Goal: Task Accomplishment & Management: Manage account settings

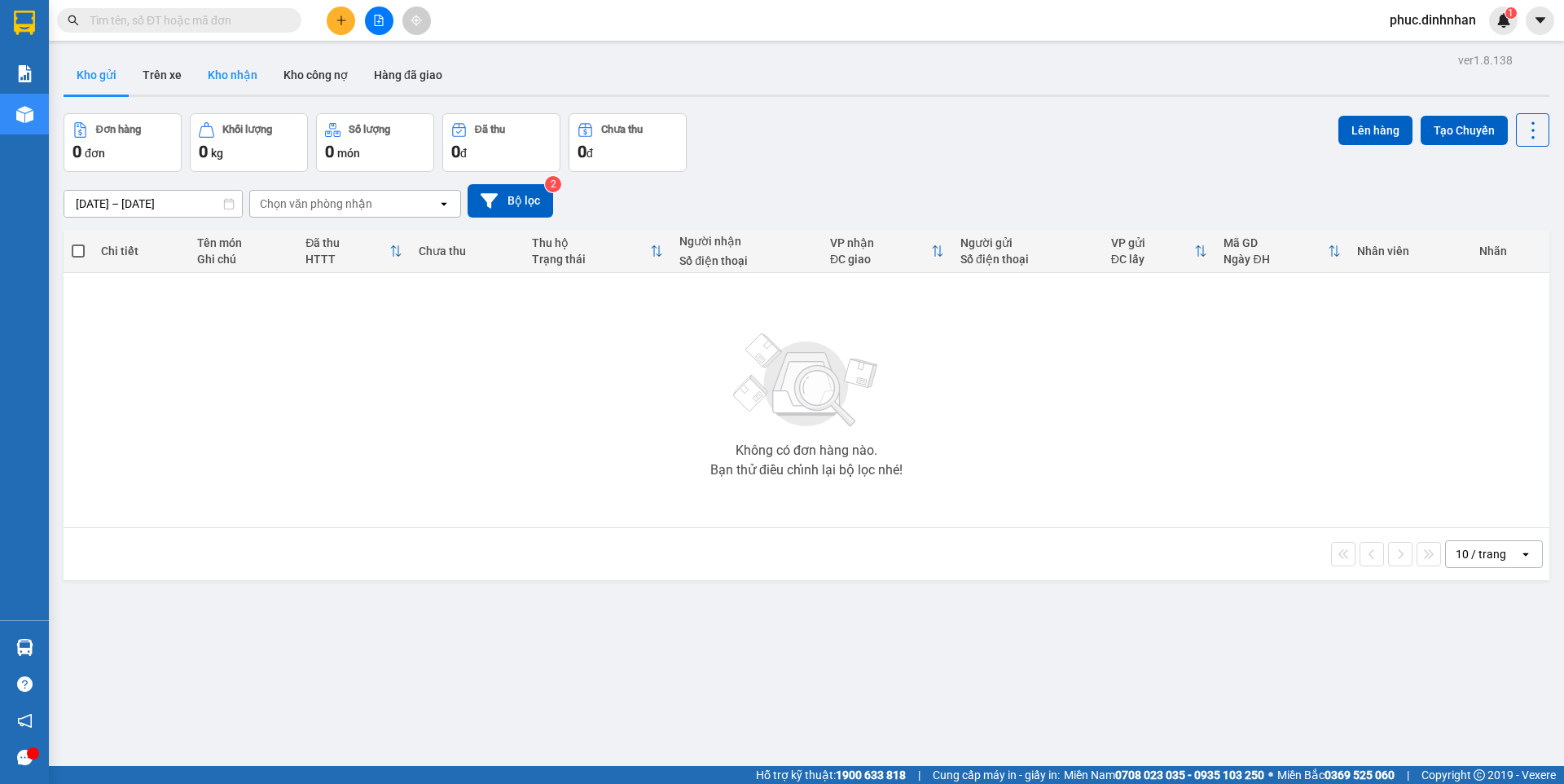
click at [214, 79] on button "Kho nhận" at bounding box center [232, 75] width 76 height 39
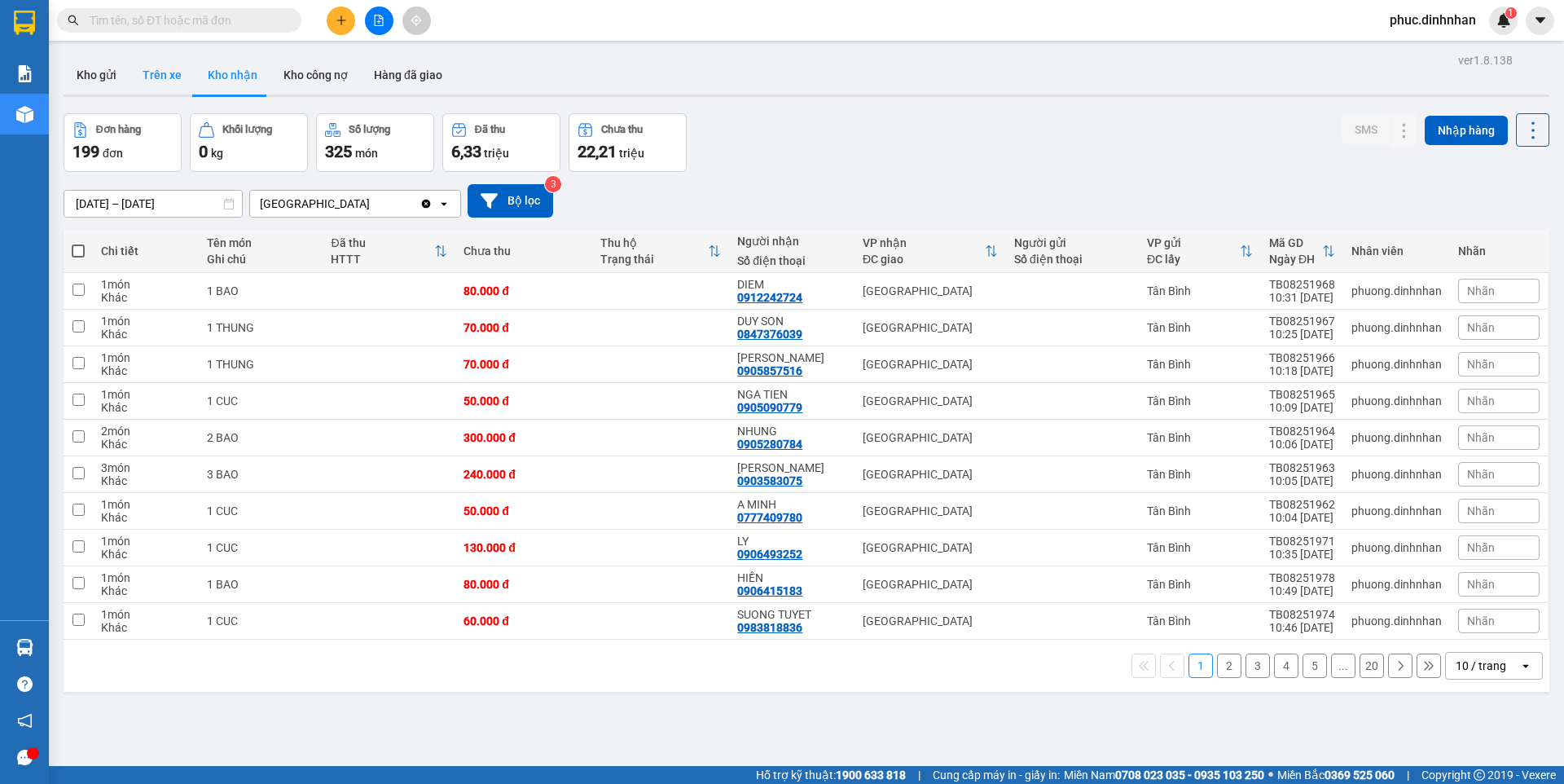
click at [172, 81] on button "Trên xe" at bounding box center [162, 75] width 65 height 39
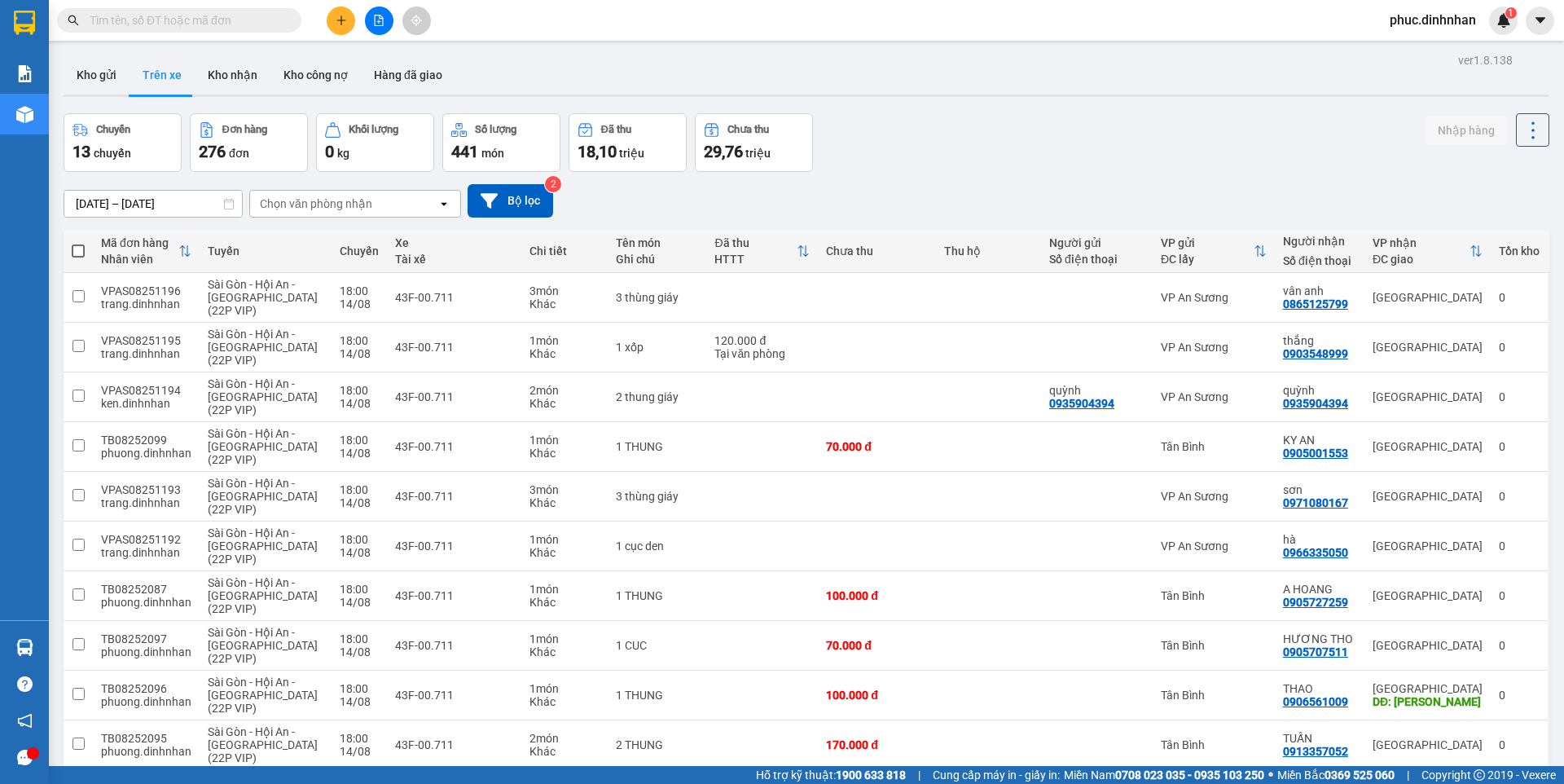
click at [103, 210] on input "[DATE] – [DATE]" at bounding box center [153, 204] width 177 height 26
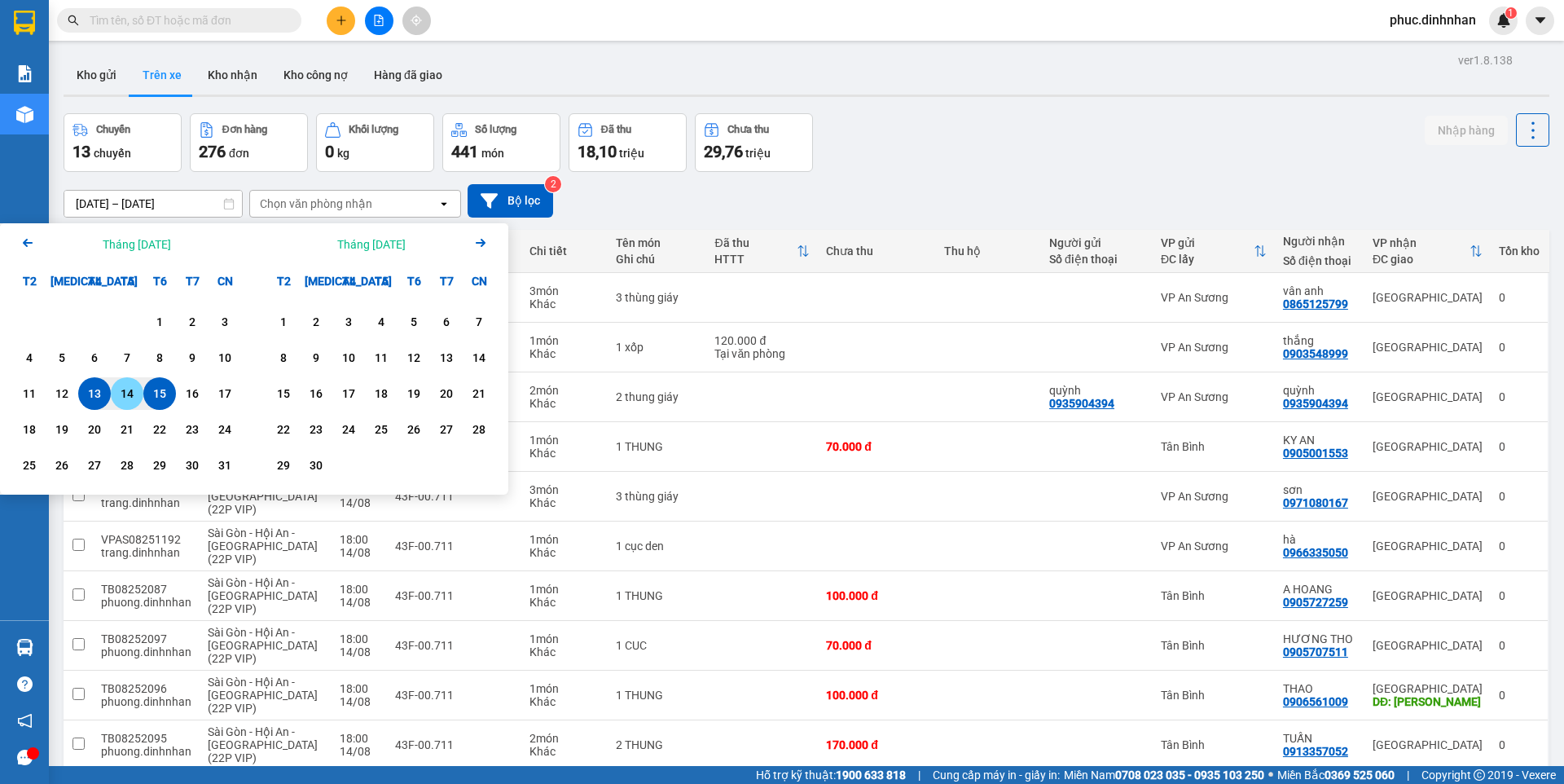
click at [133, 390] on div "14" at bounding box center [127, 393] width 23 height 20
click at [162, 389] on div "15" at bounding box center [160, 393] width 23 height 20
type input "[DATE] – [DATE]"
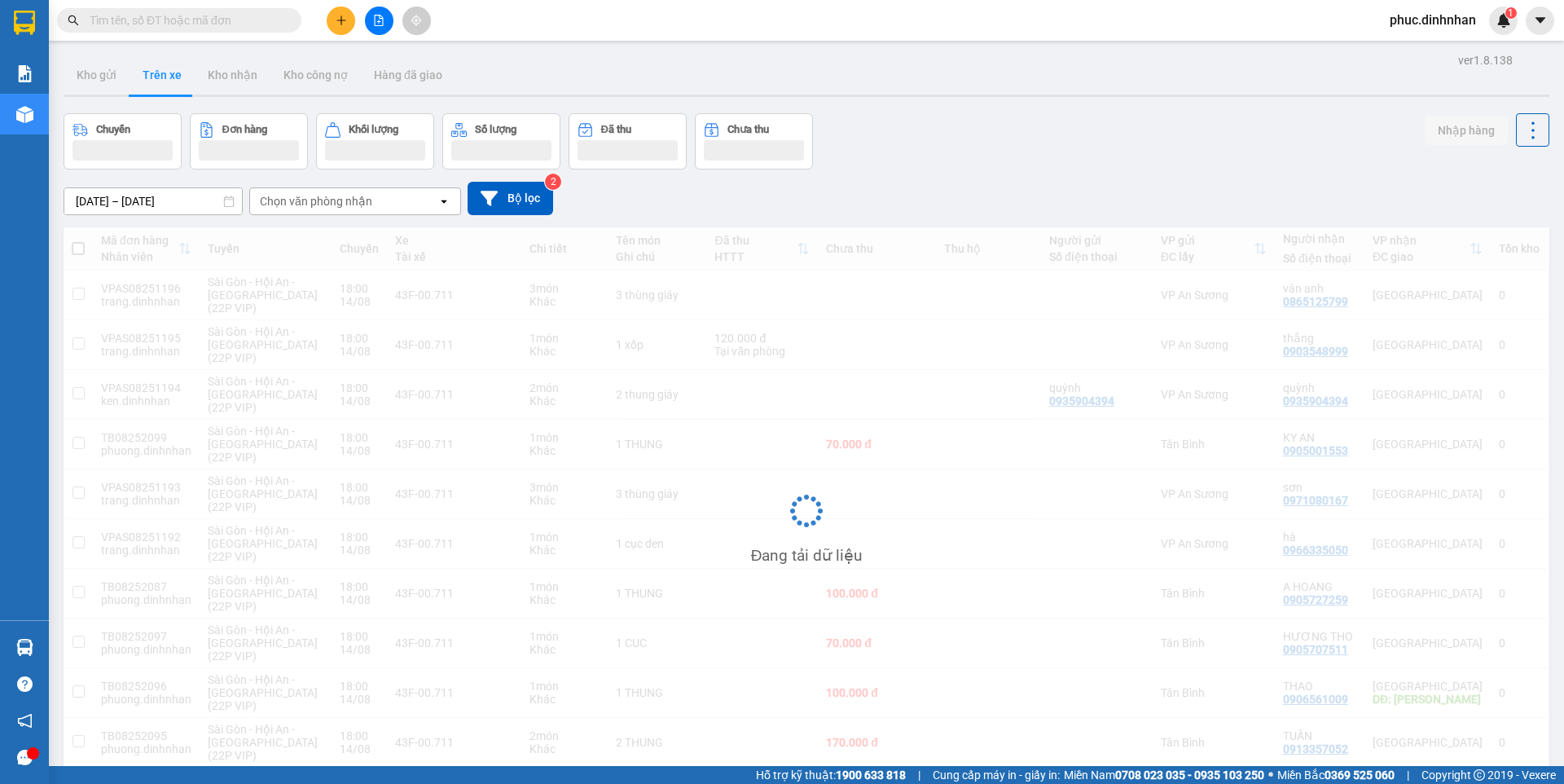
click at [290, 199] on div "Chọn văn phòng nhận" at bounding box center [316, 201] width 112 height 16
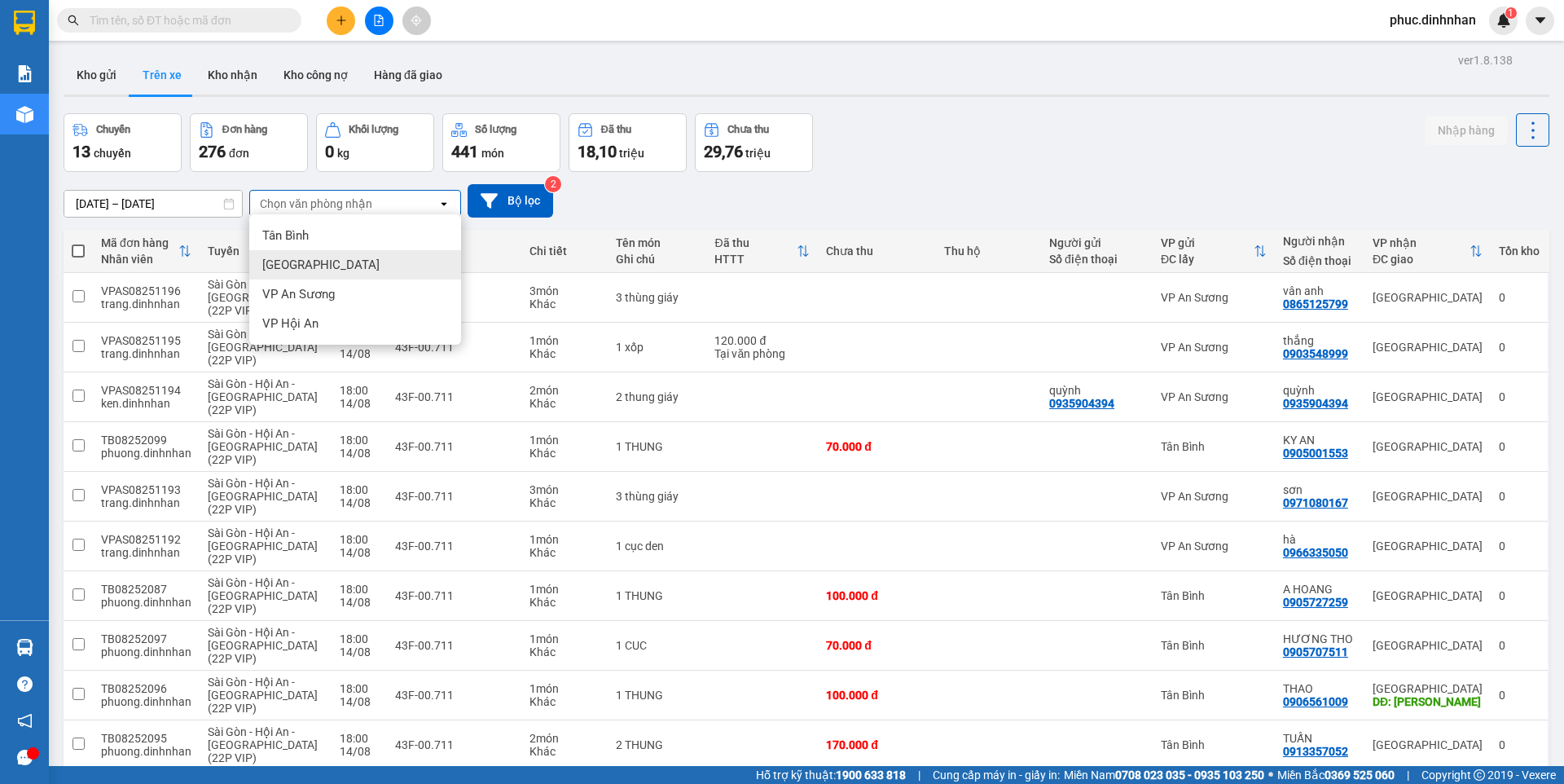
click at [289, 270] on span "[GEOGRAPHIC_DATA]" at bounding box center [321, 265] width 117 height 16
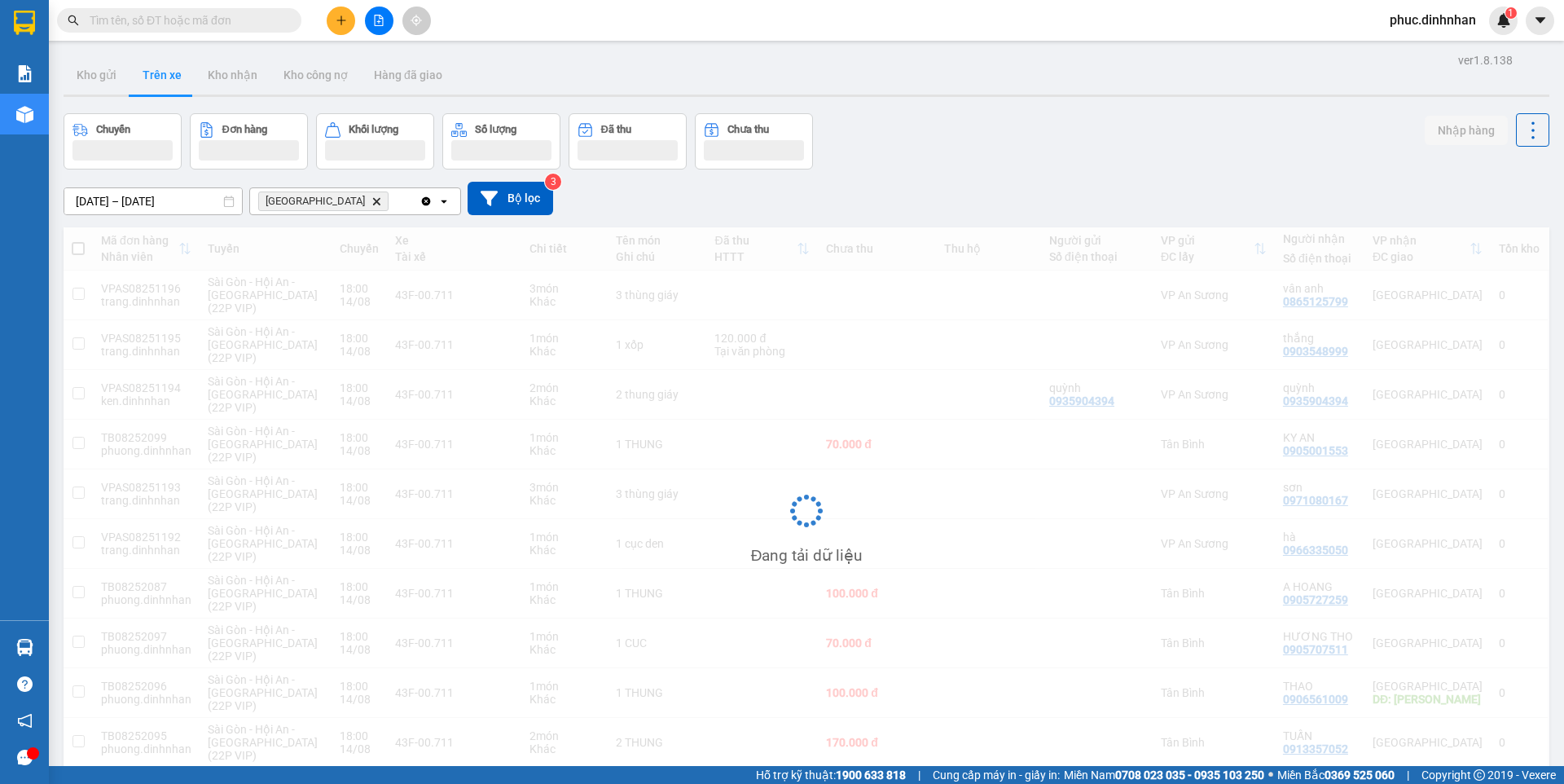
scroll to position [75, 0]
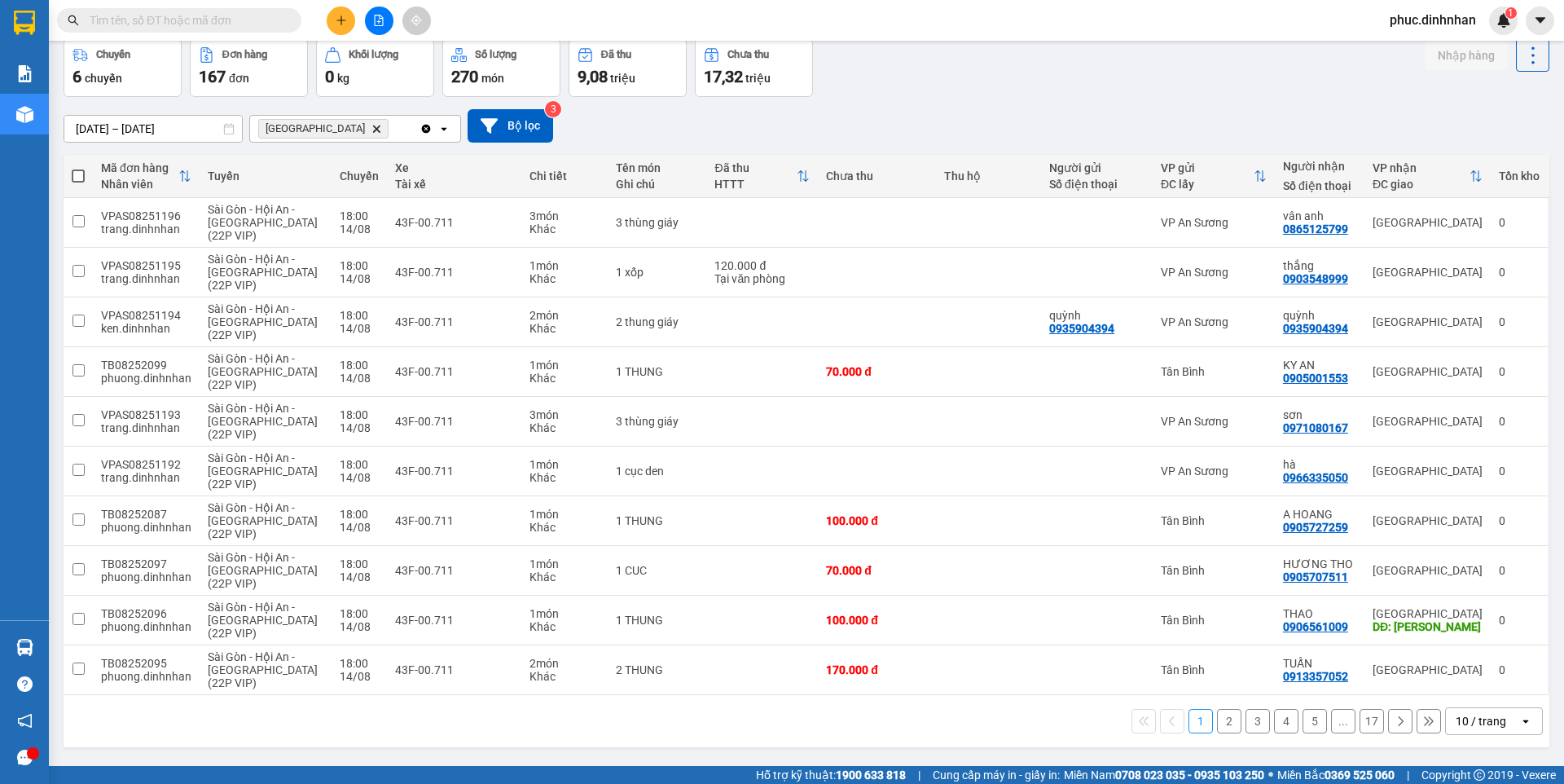
click at [1476, 714] on div "10 / trang" at bounding box center [1481, 721] width 51 height 16
click at [1475, 689] on span "100 / trang" at bounding box center [1475, 685] width 58 height 16
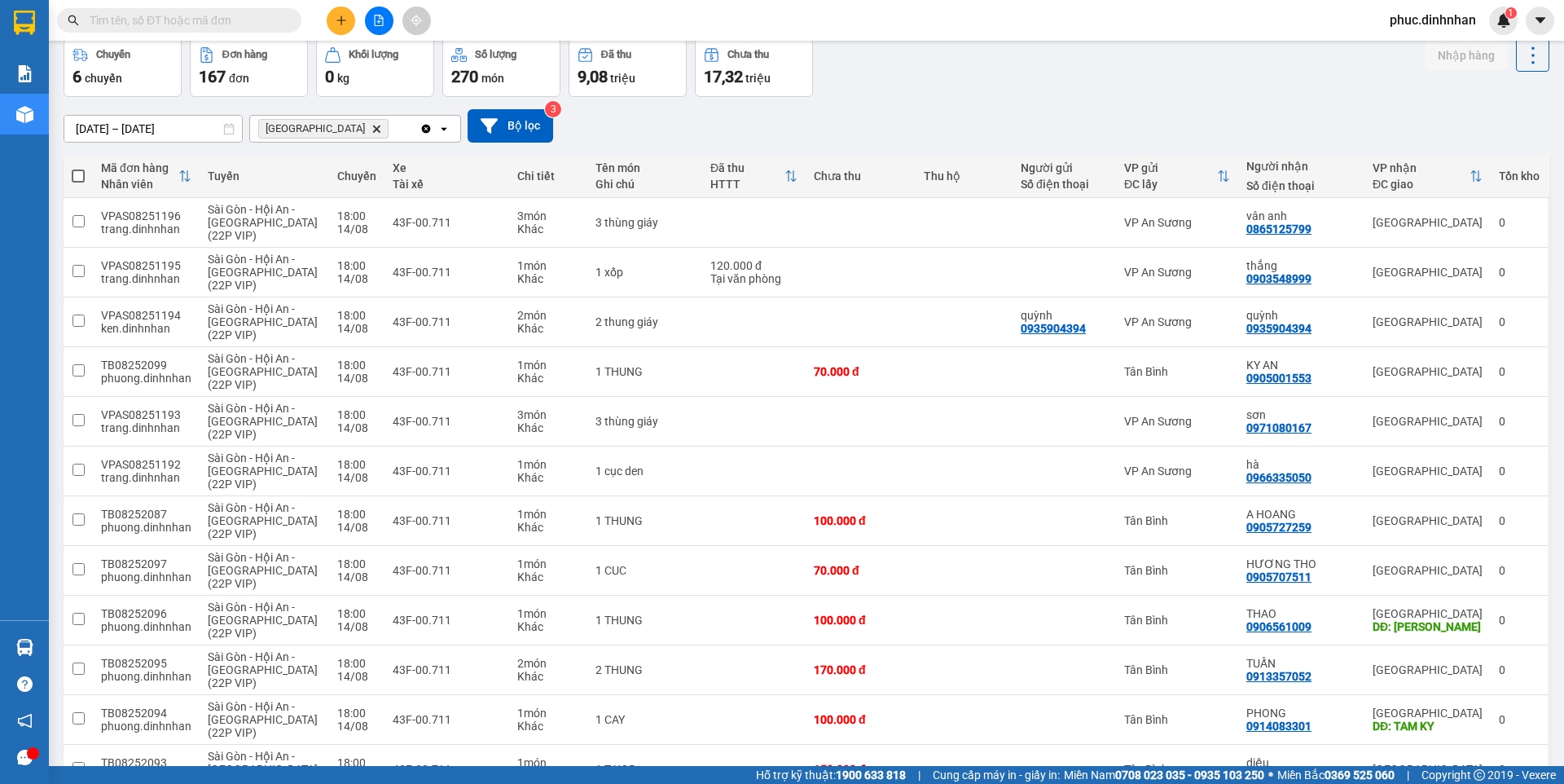
click at [80, 178] on span at bounding box center [78, 176] width 13 height 13
click at [78, 167] on input "checkbox" at bounding box center [78, 167] width 0 height 0
checkbox input "true"
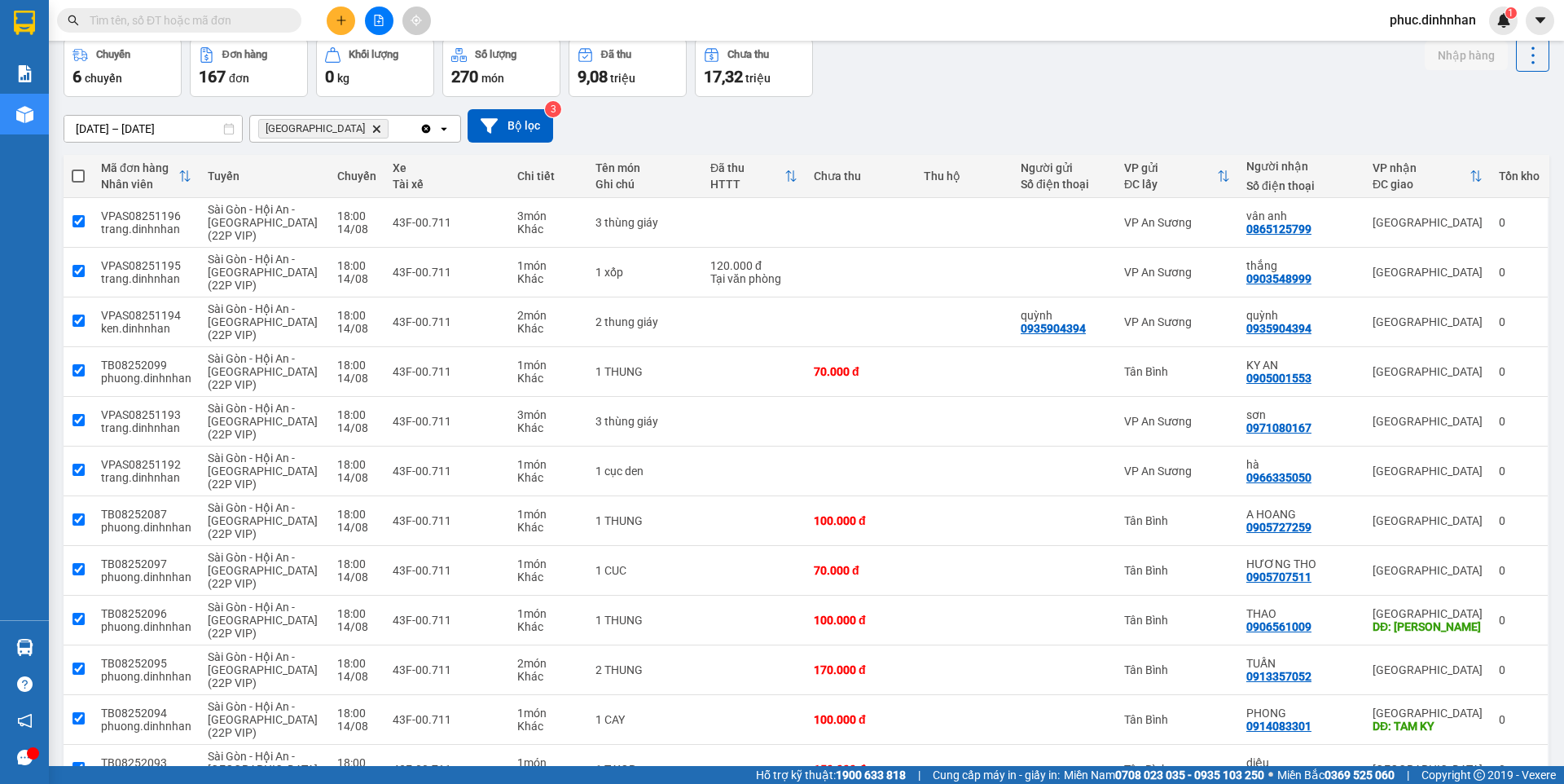
checkbox input "true"
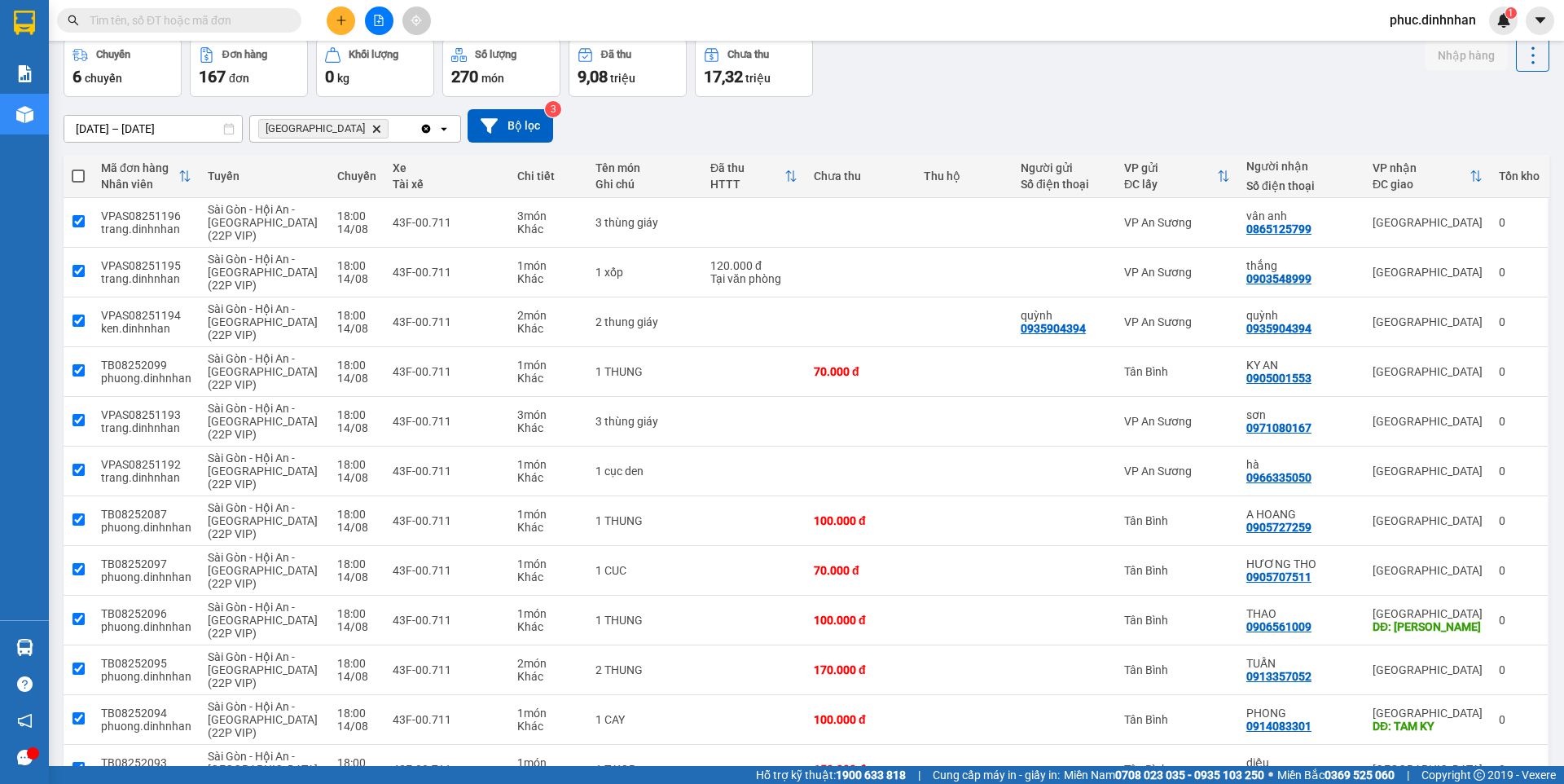
checkbox input "true"
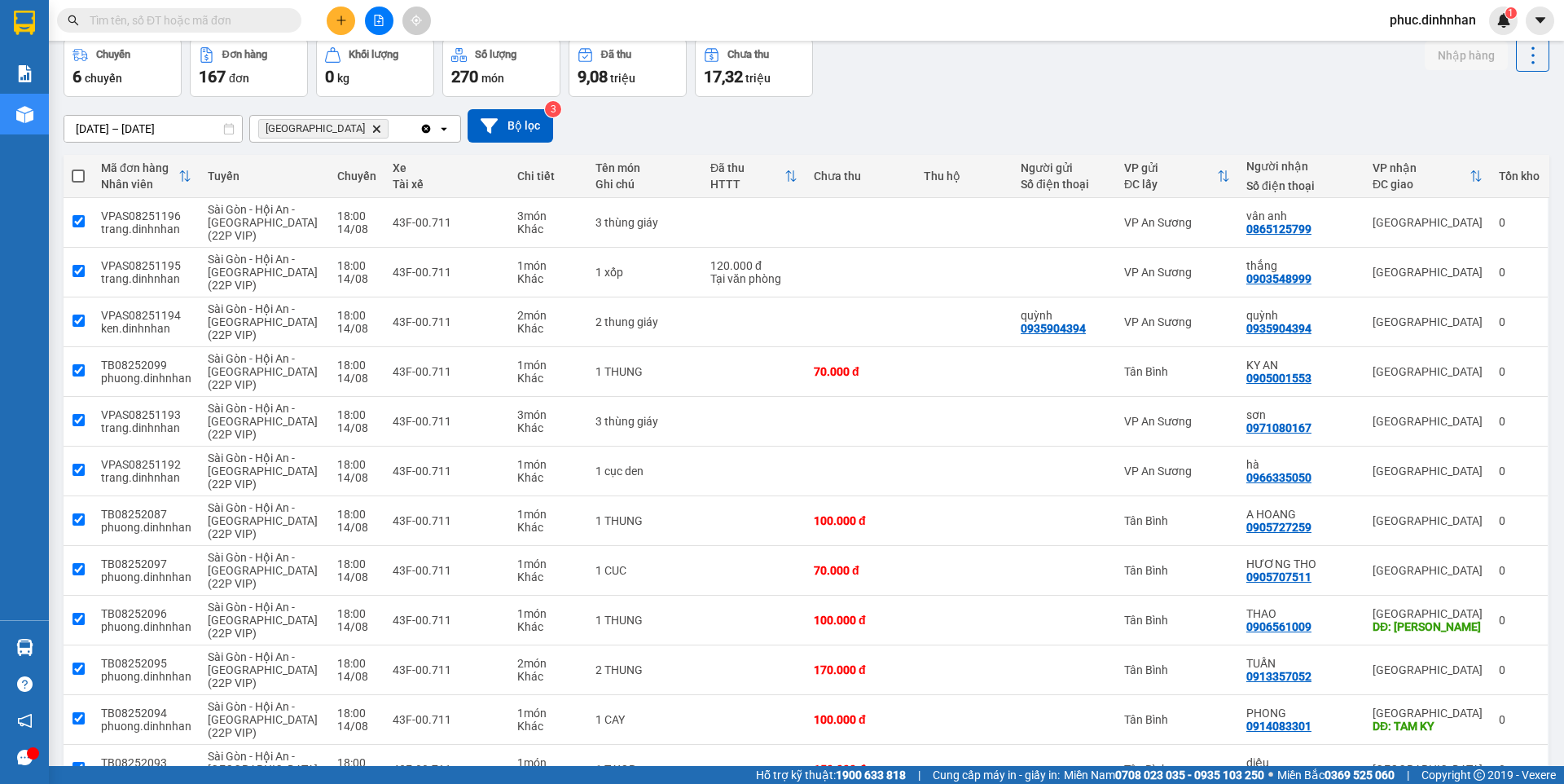
checkbox input "true"
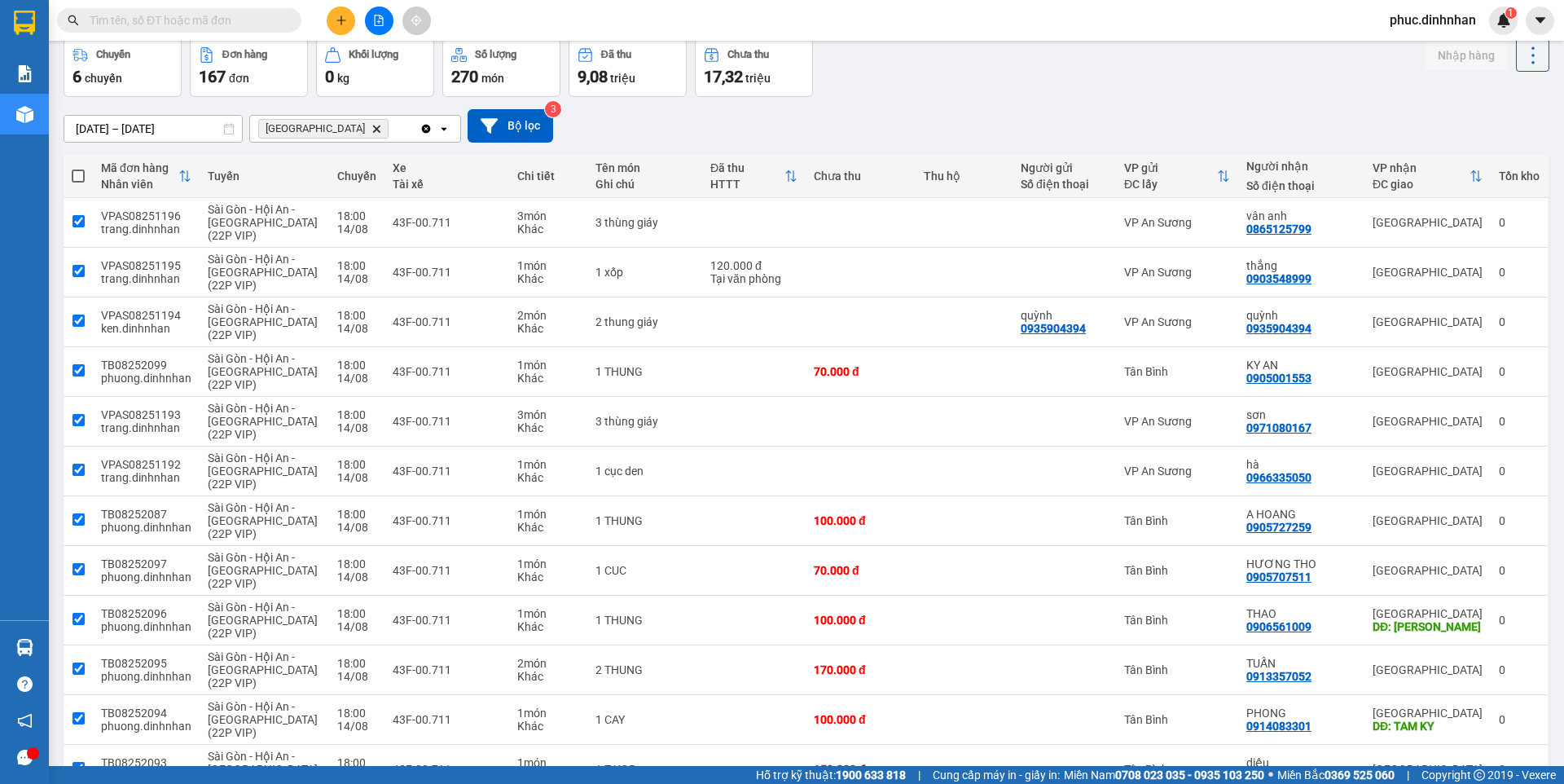
checkbox input "true"
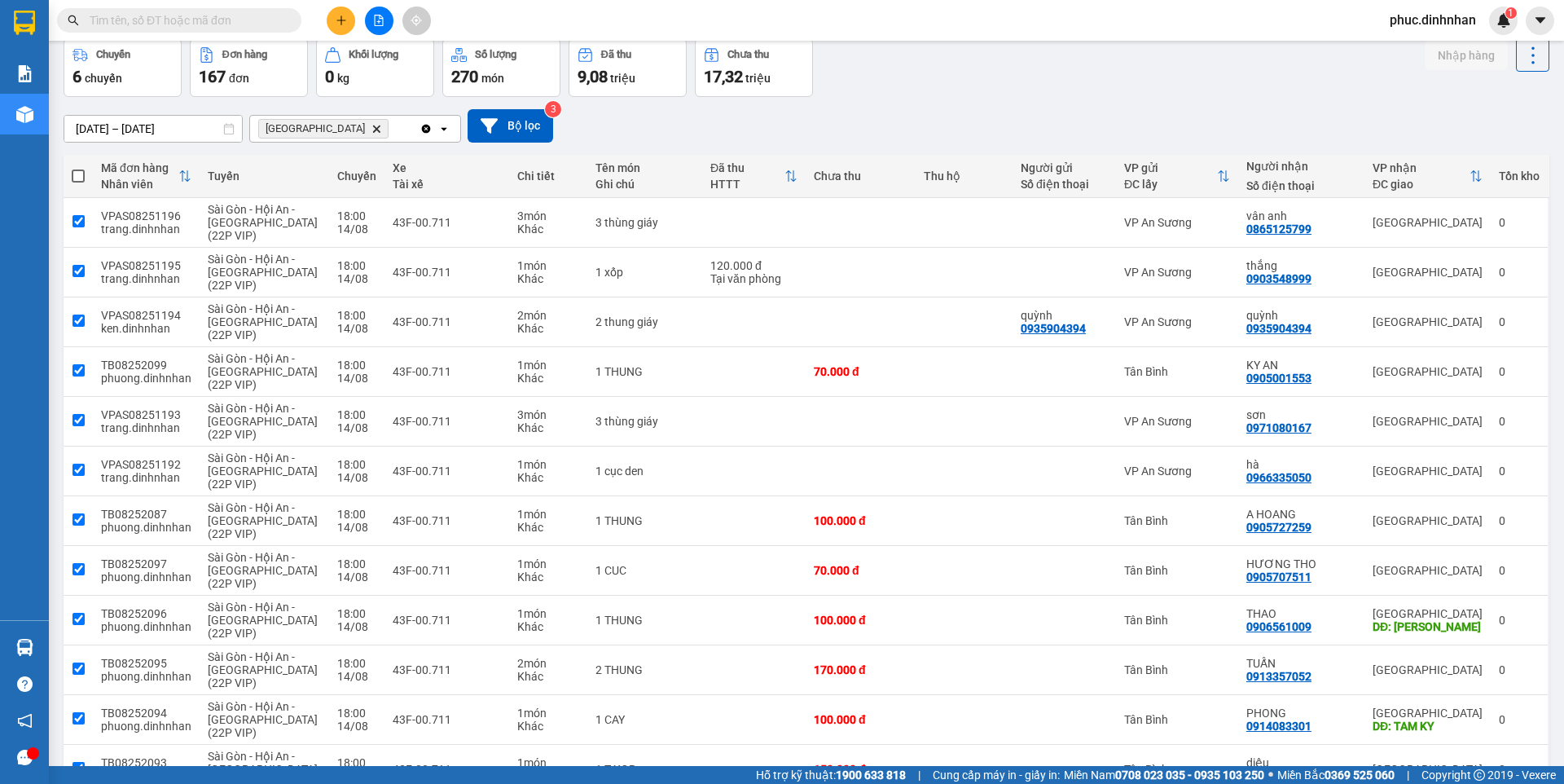
checkbox input "true"
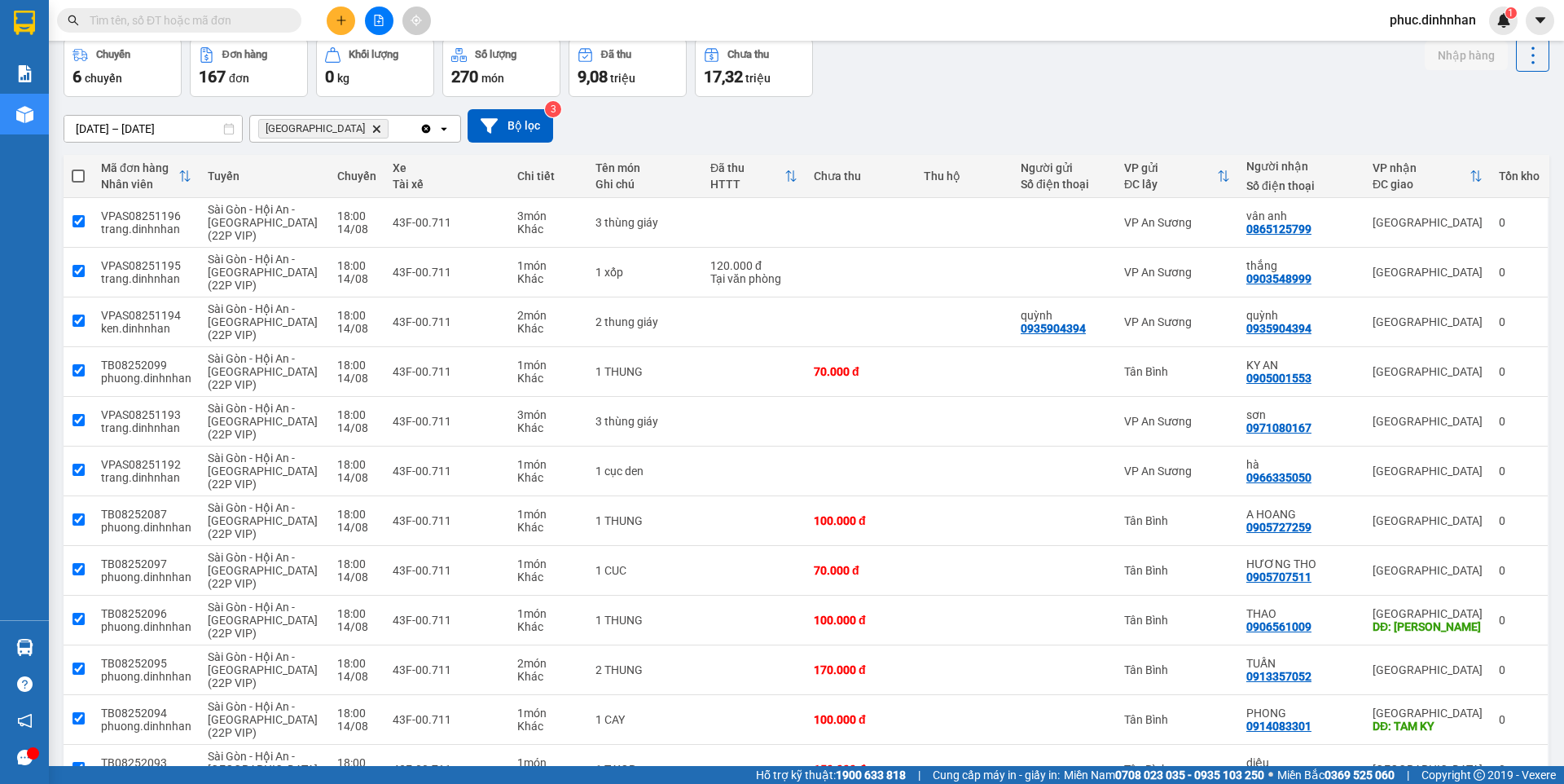
checkbox input "true"
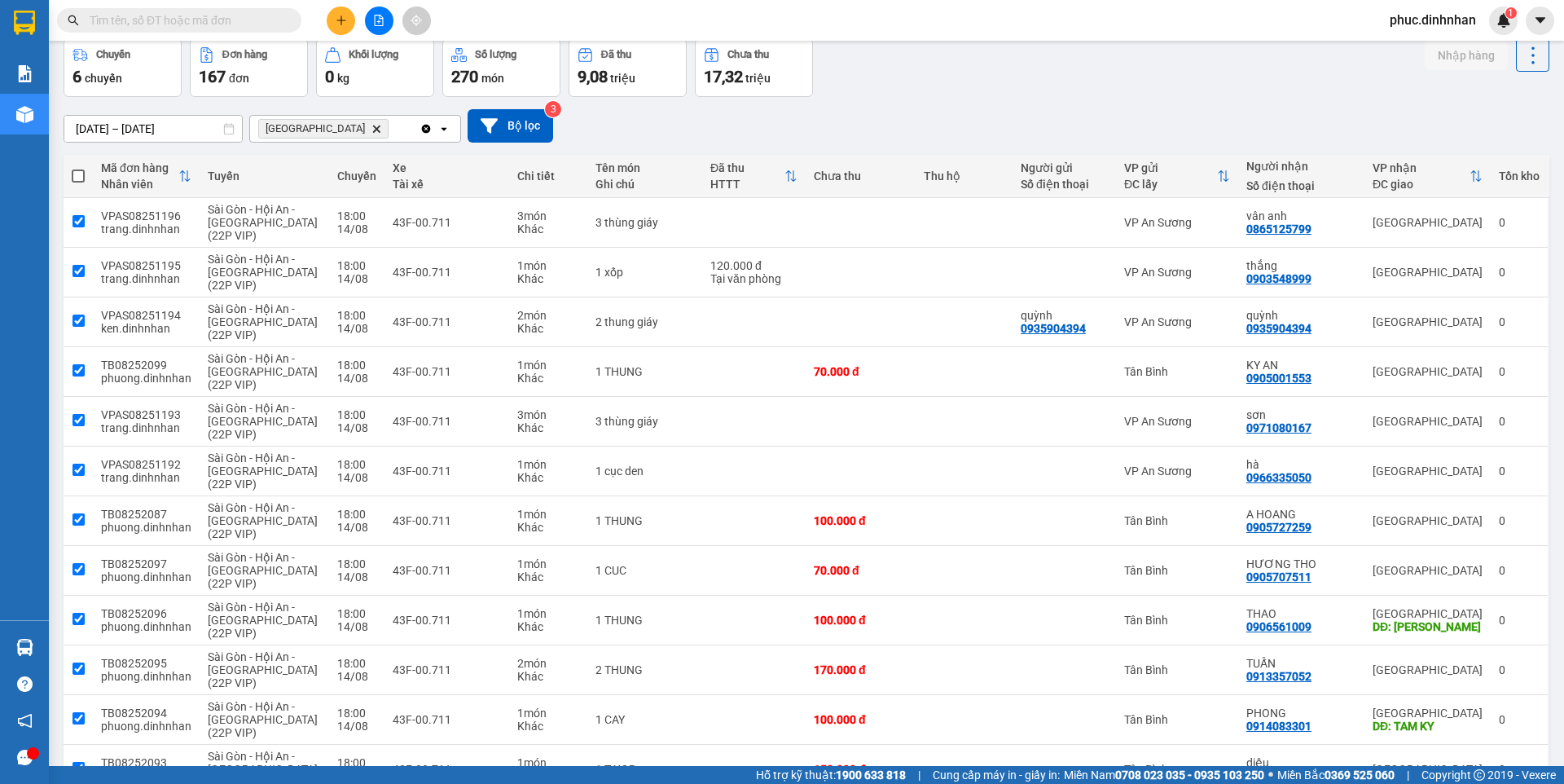
checkbox input "true"
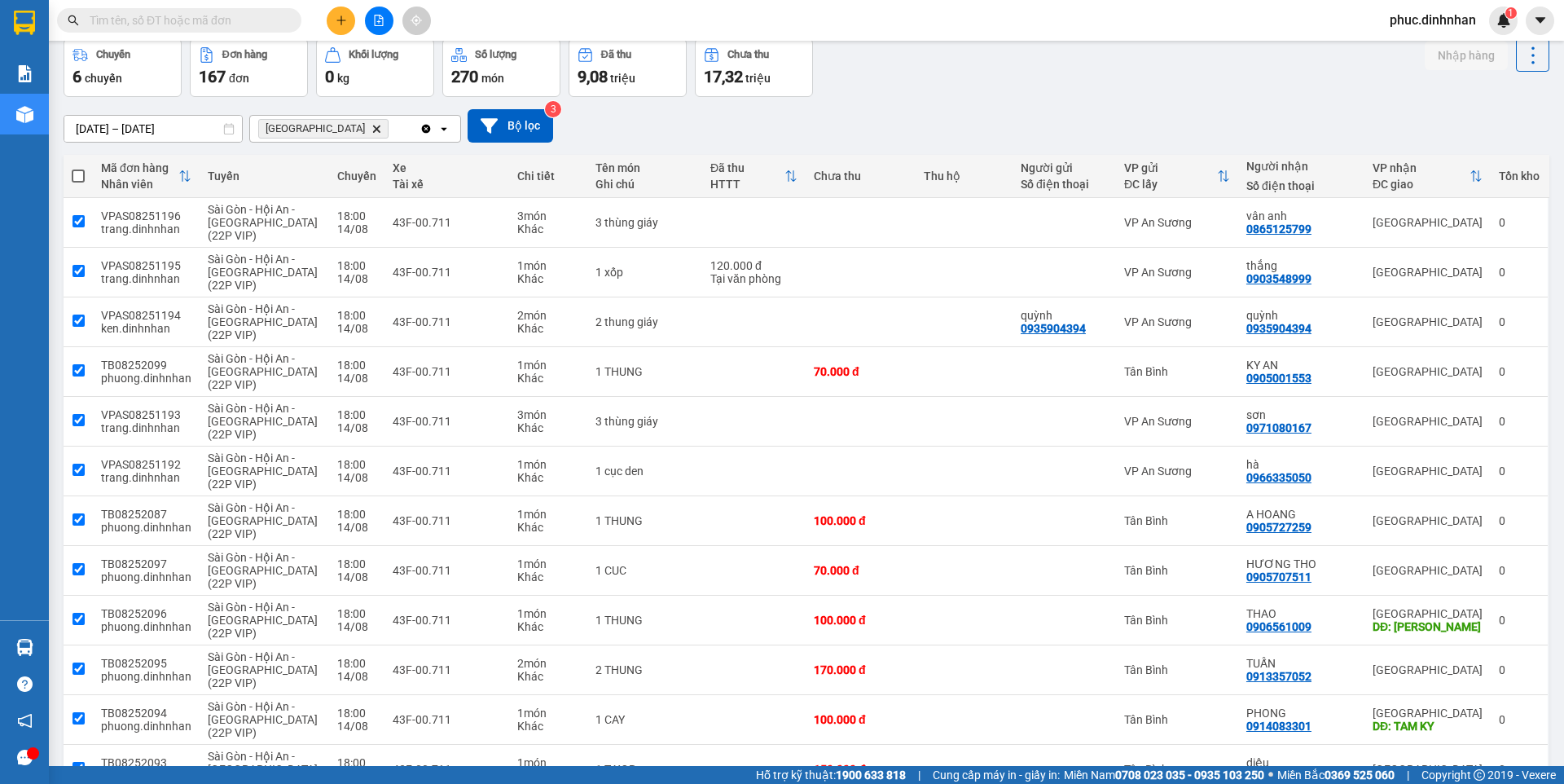
checkbox input "true"
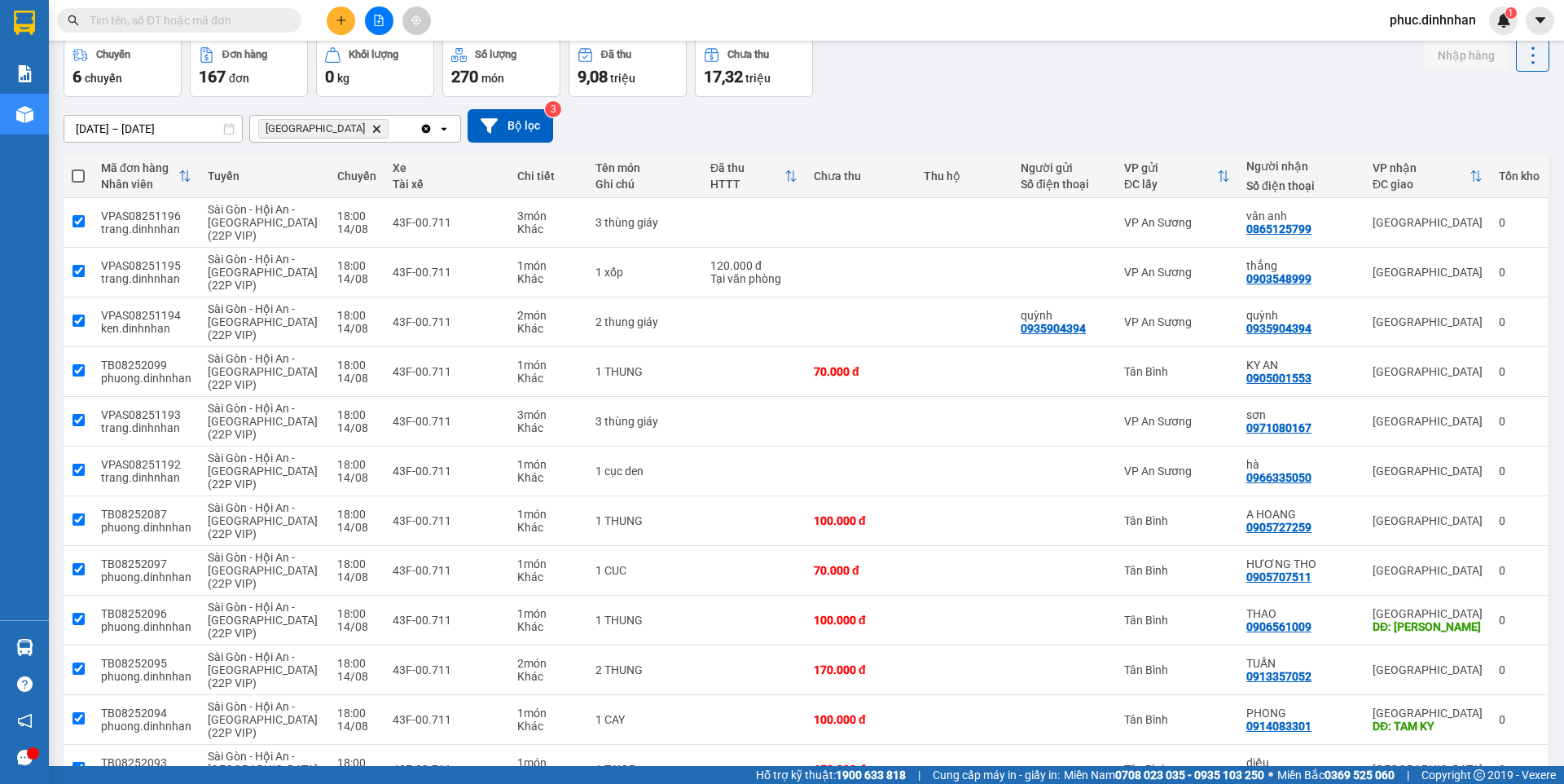
checkbox input "true"
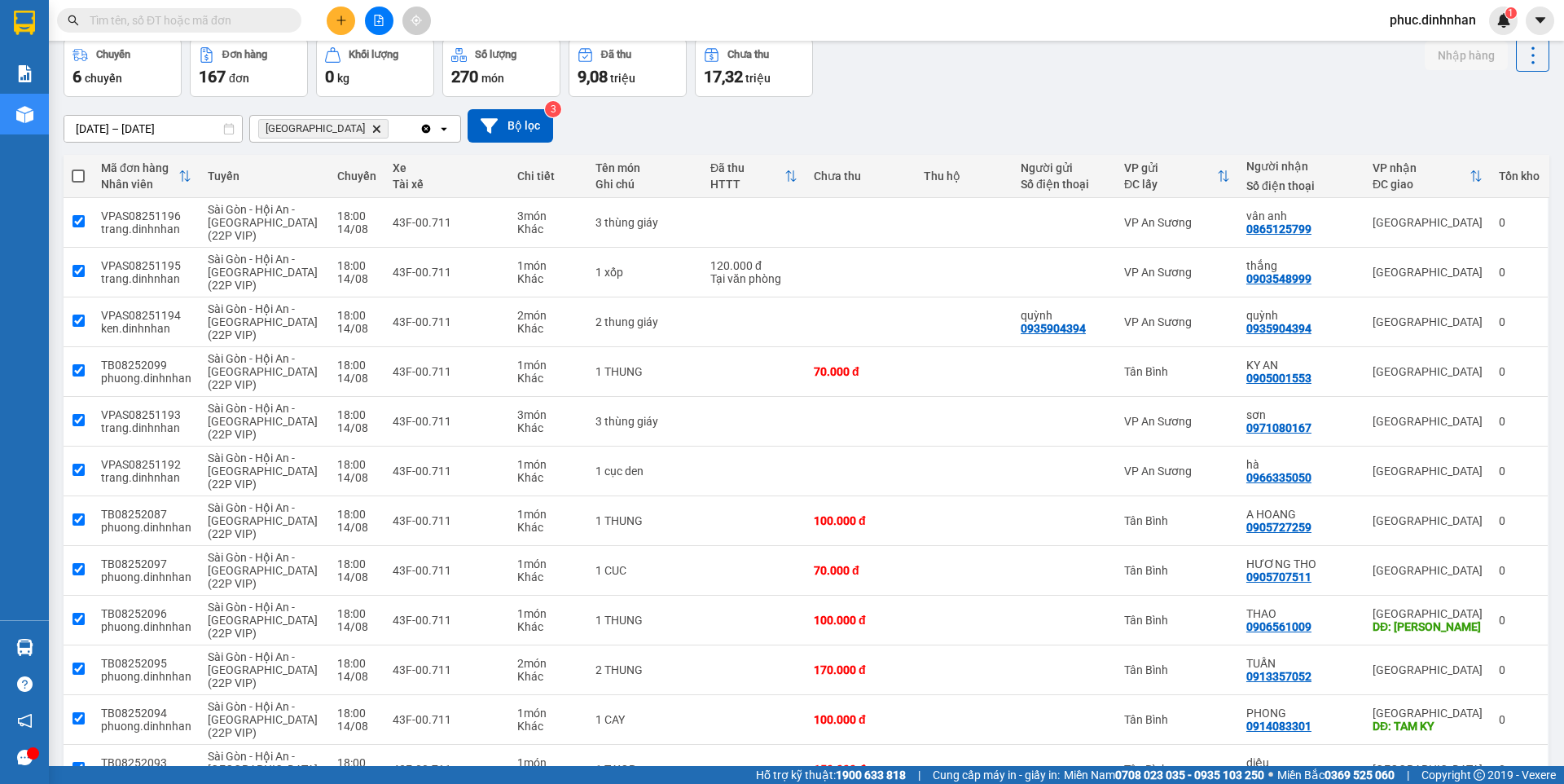
checkbox input "true"
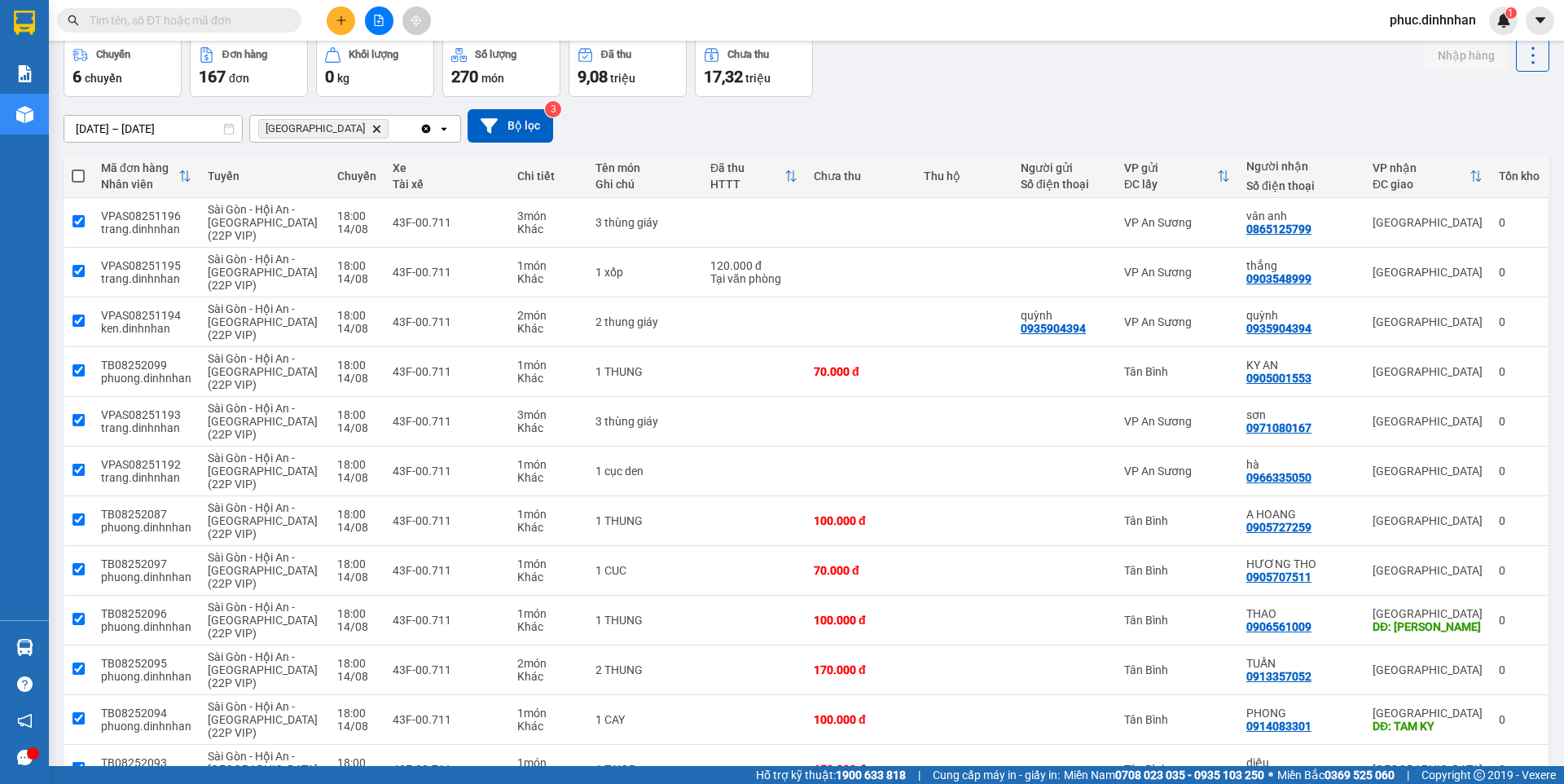
checkbox input "true"
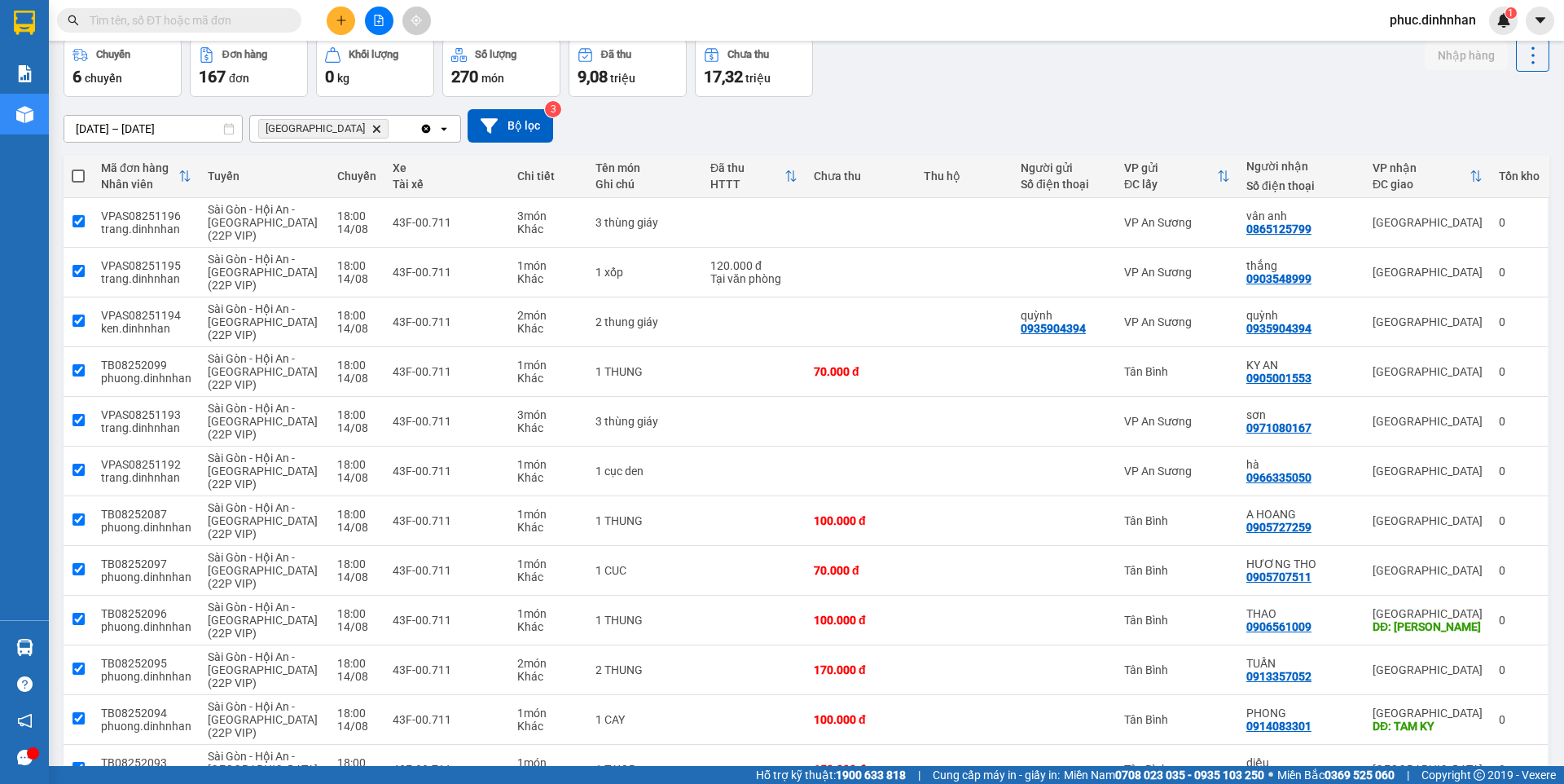
checkbox input "true"
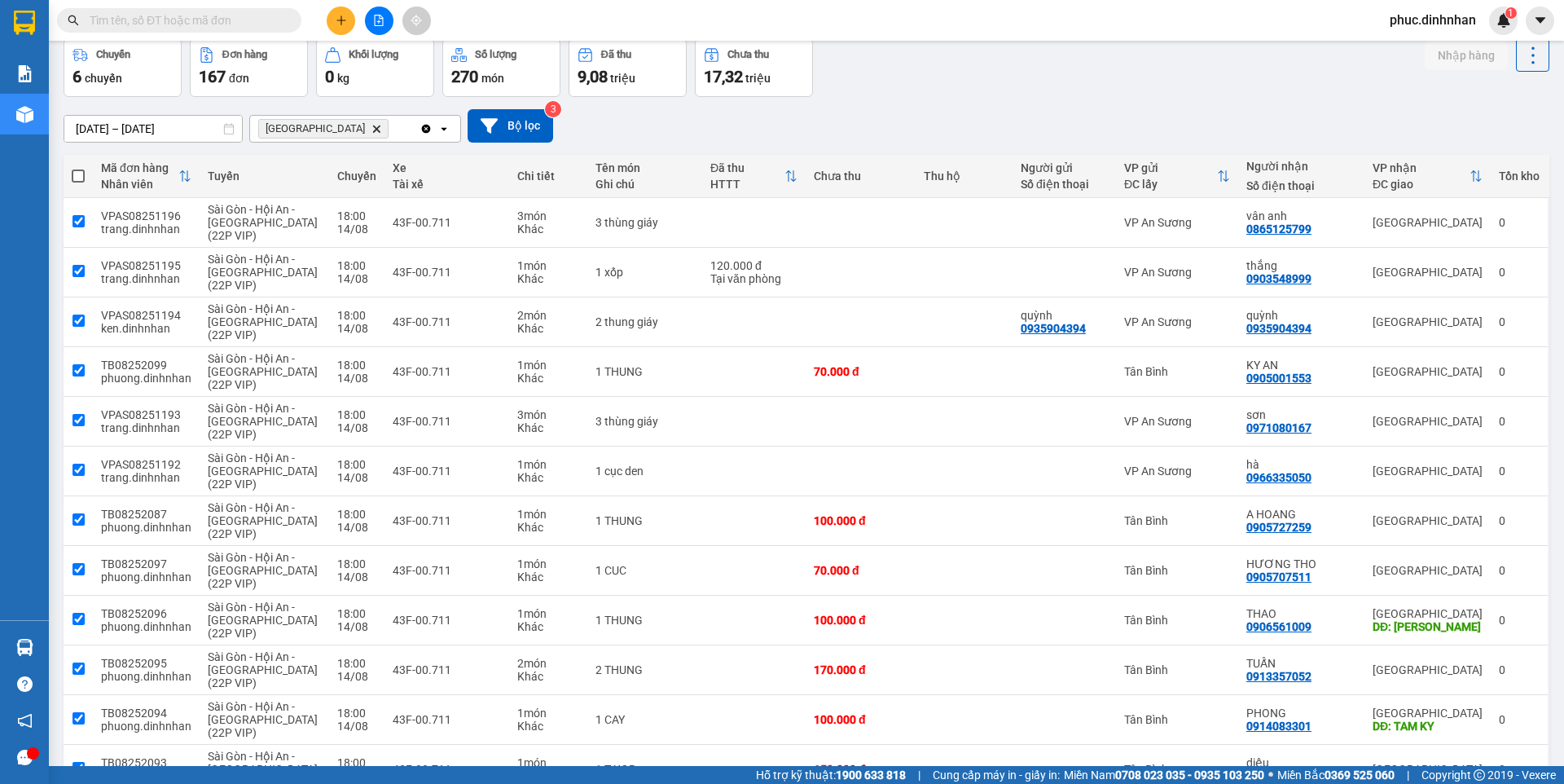
checkbox input "true"
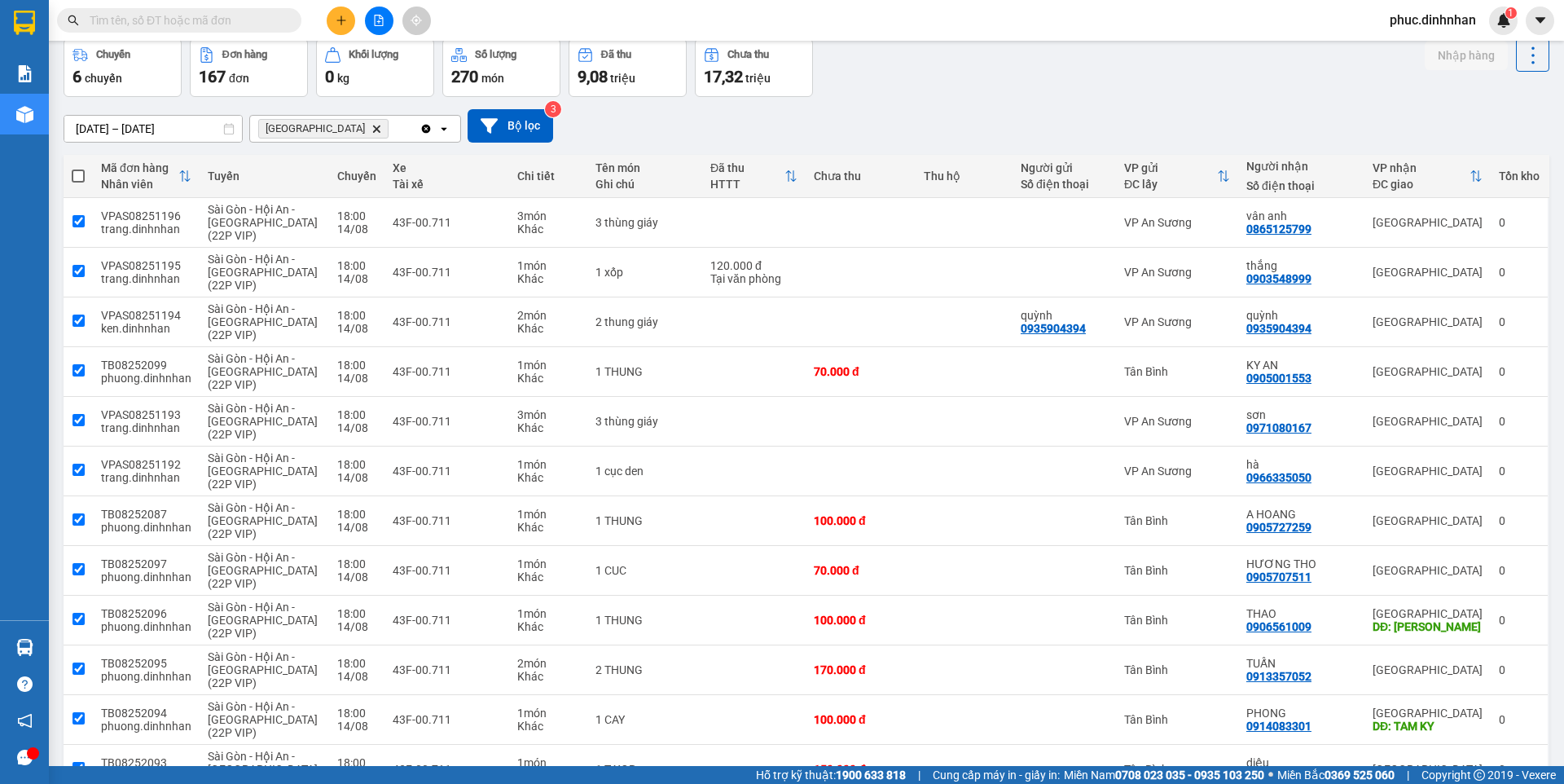
checkbox input "true"
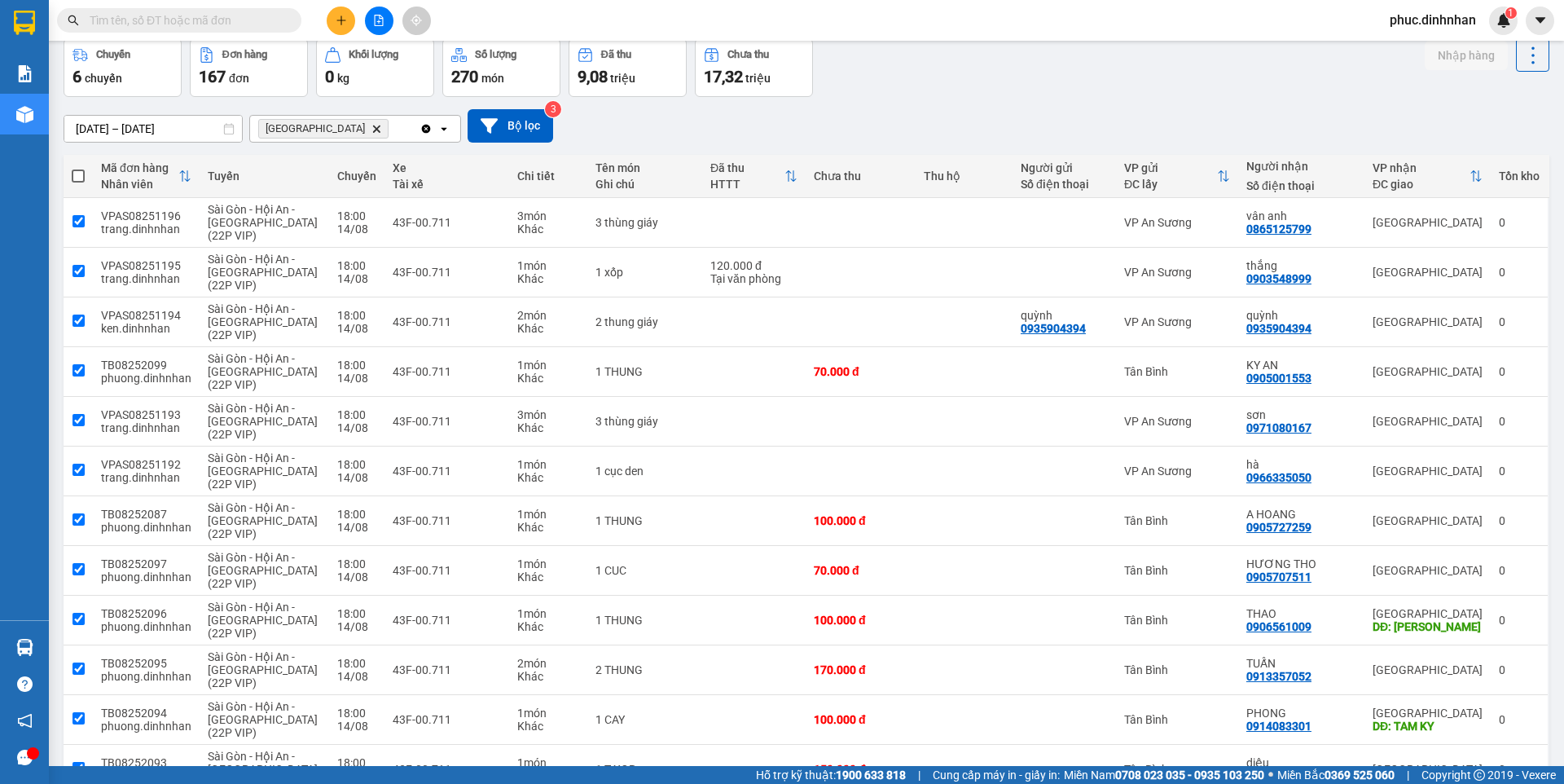
checkbox input "true"
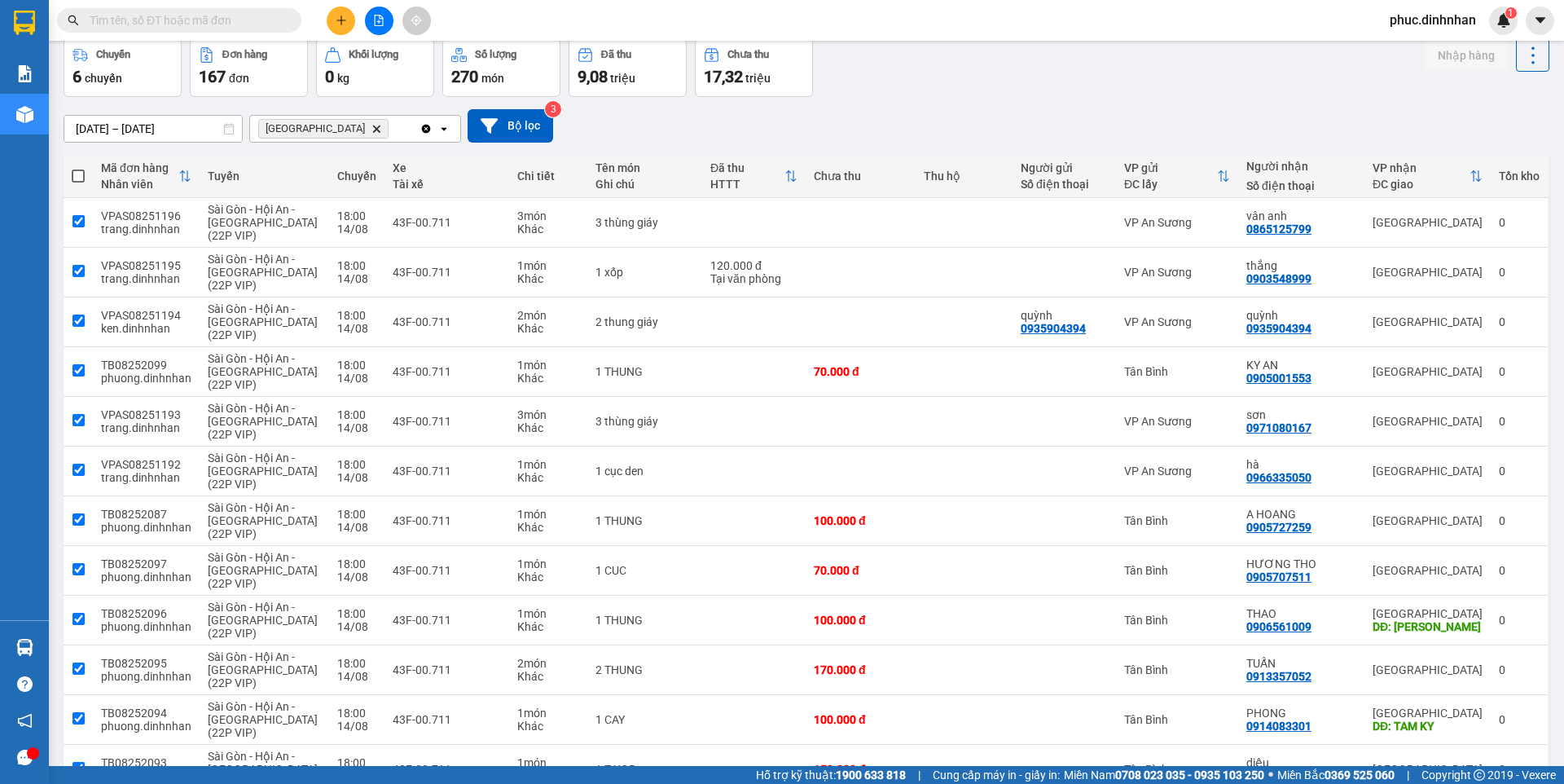
checkbox input "true"
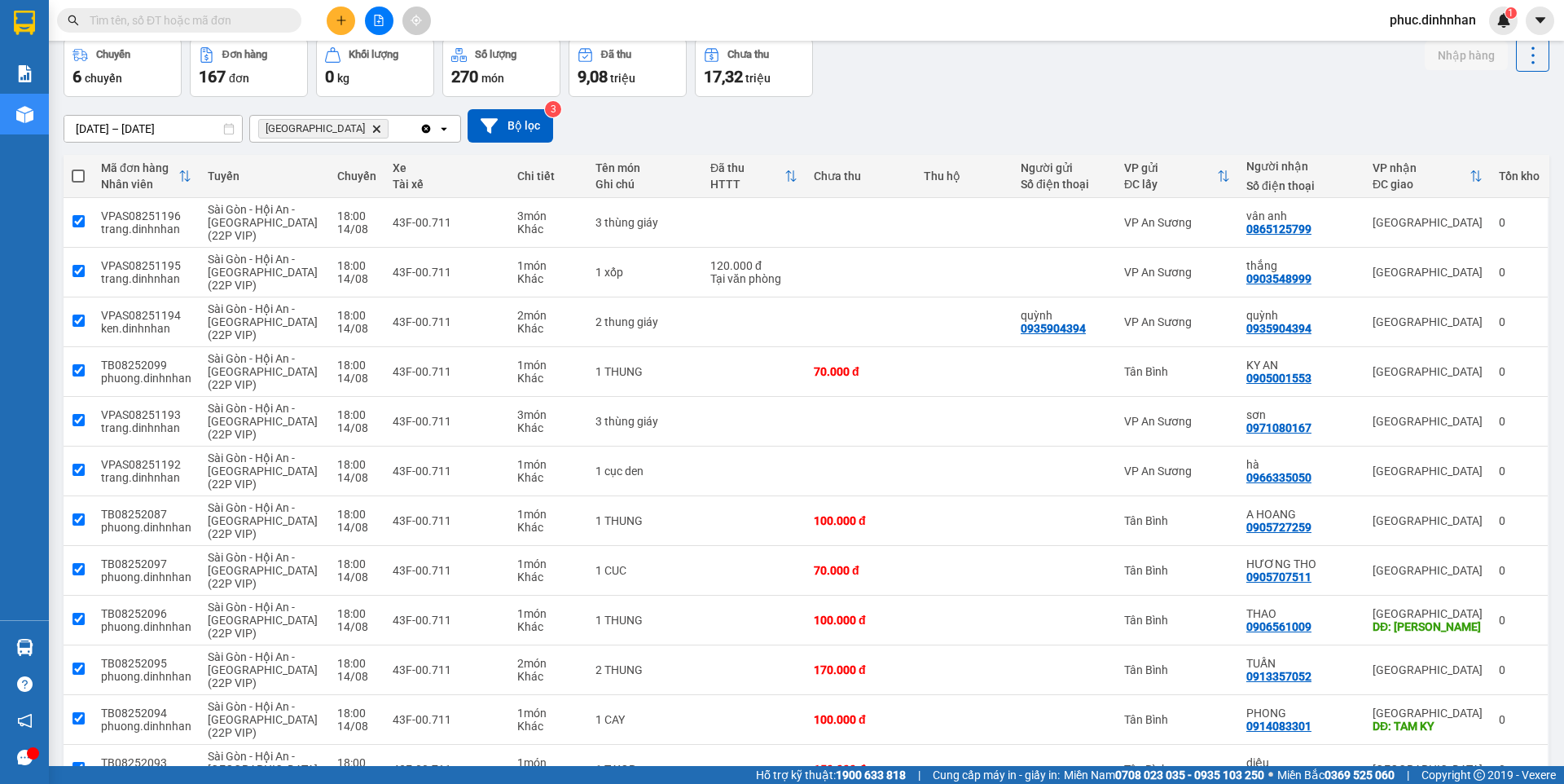
checkbox input "true"
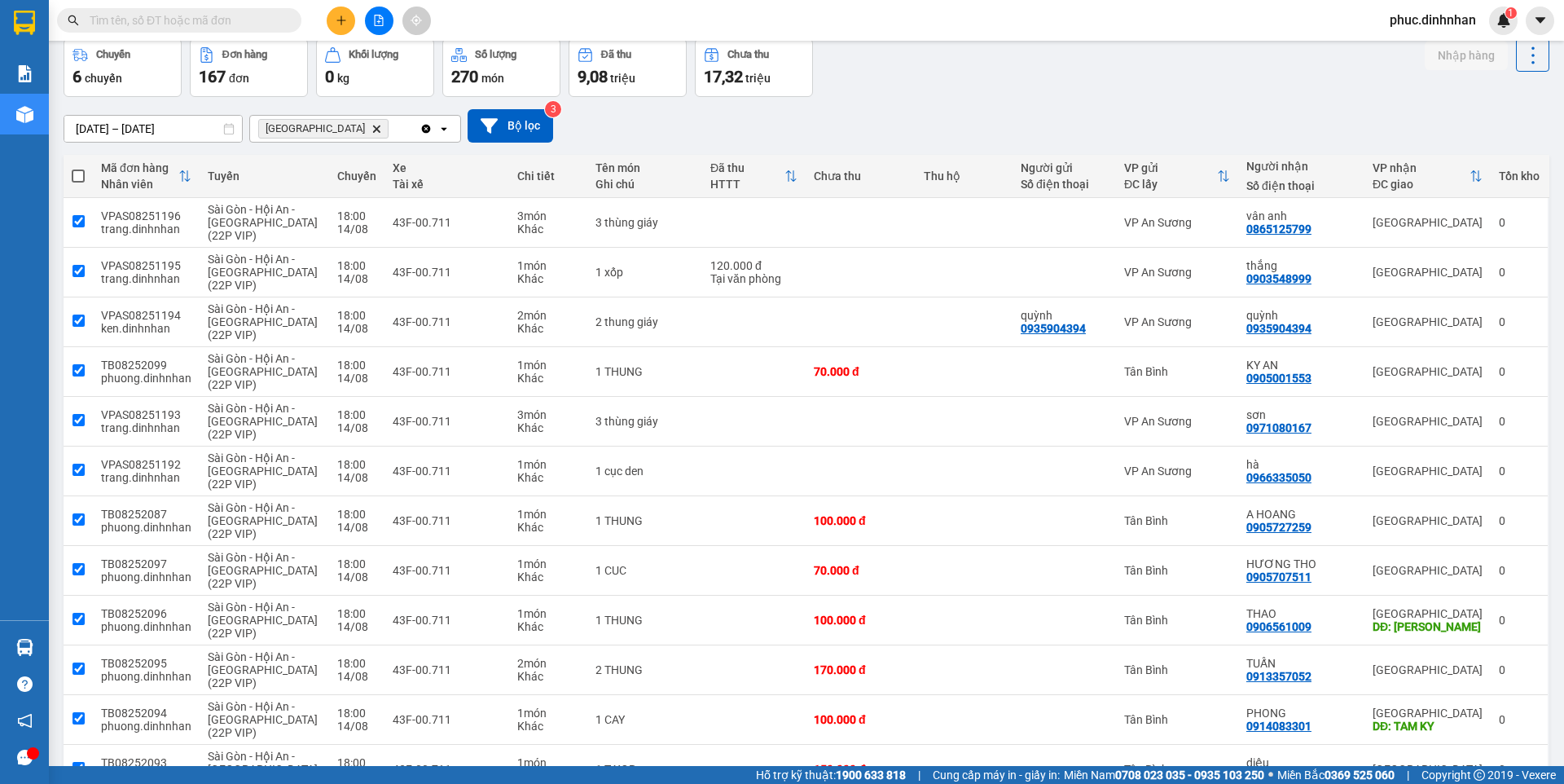
checkbox input "true"
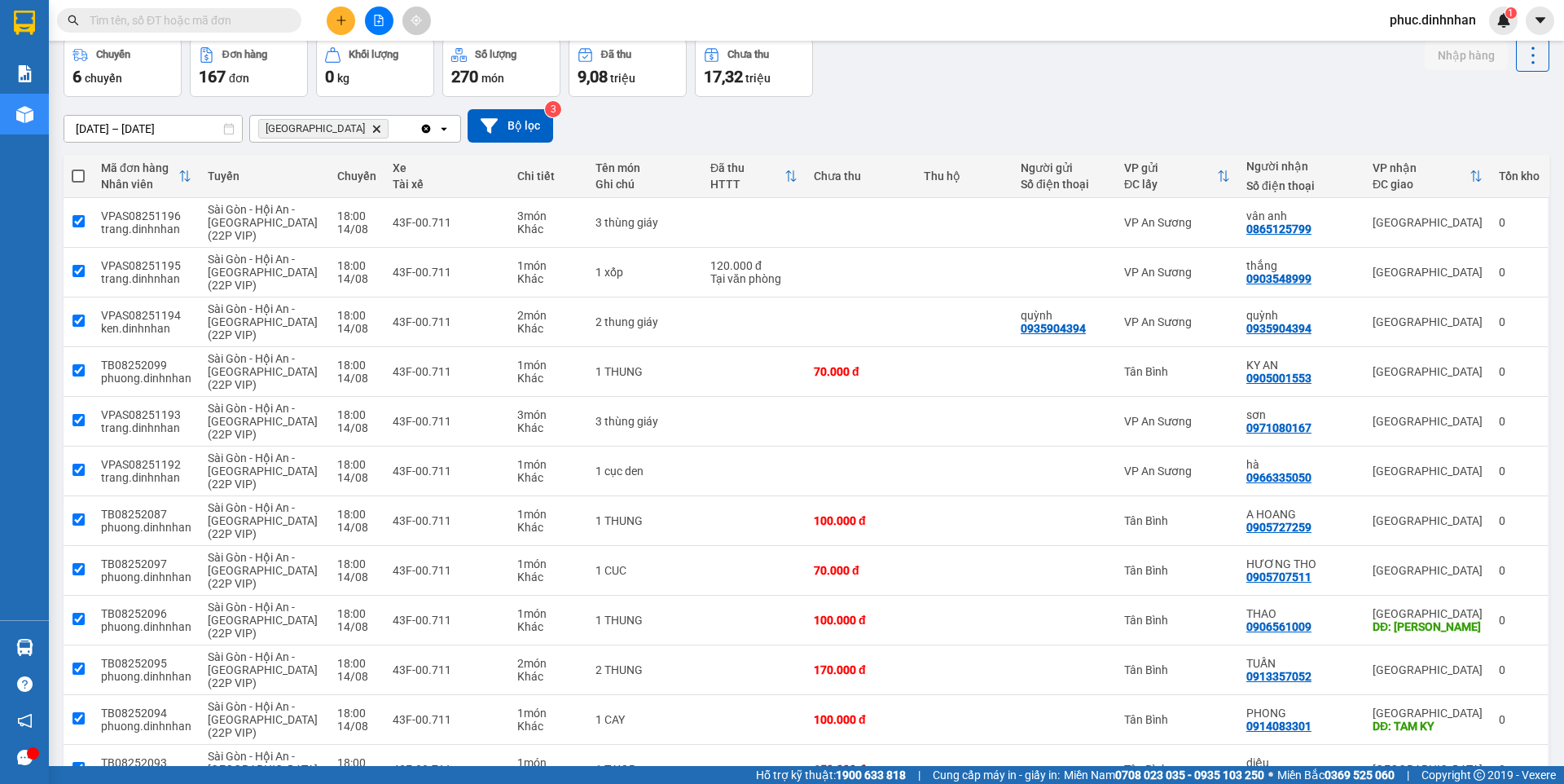
checkbox input "true"
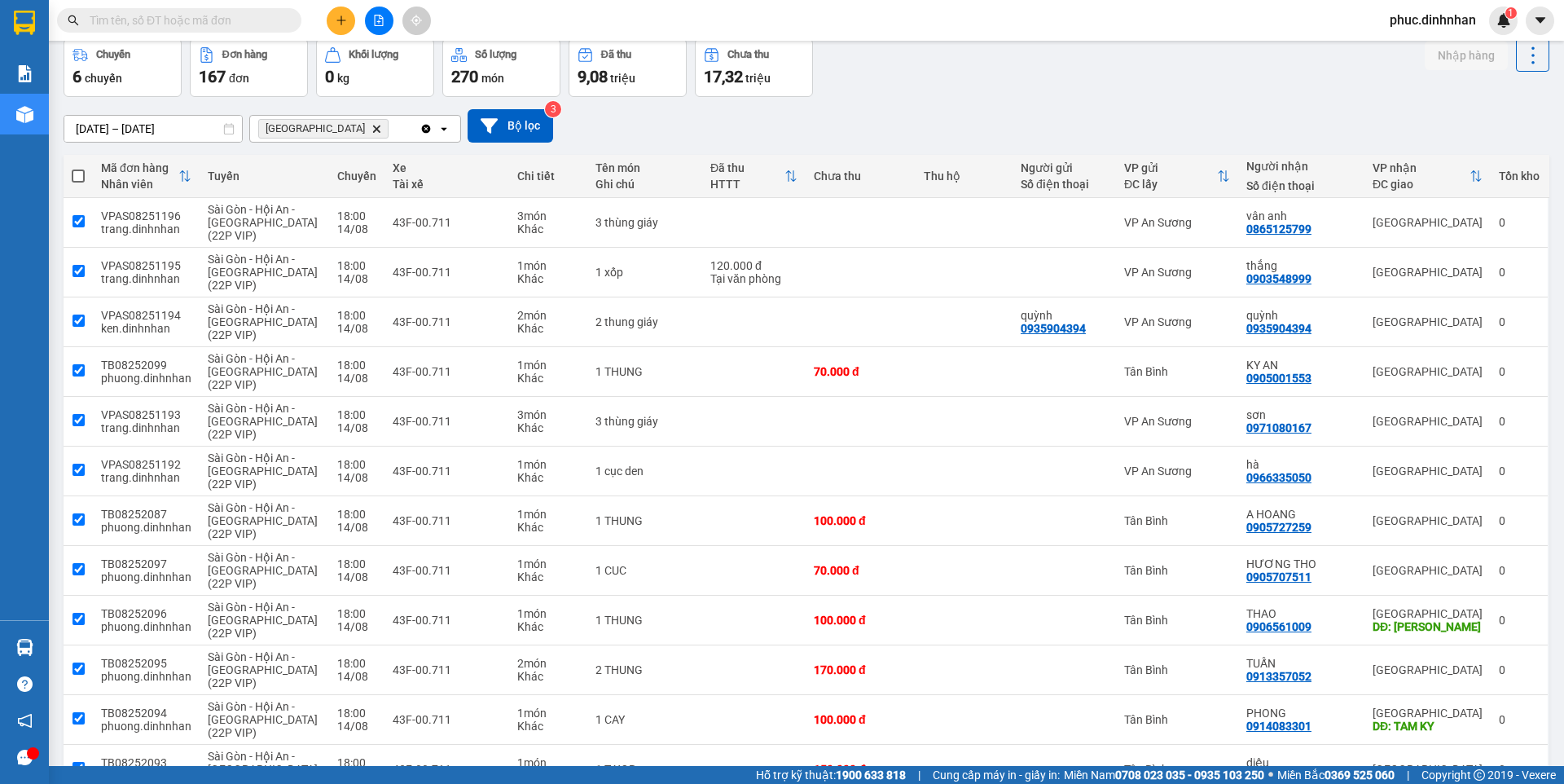
checkbox input "true"
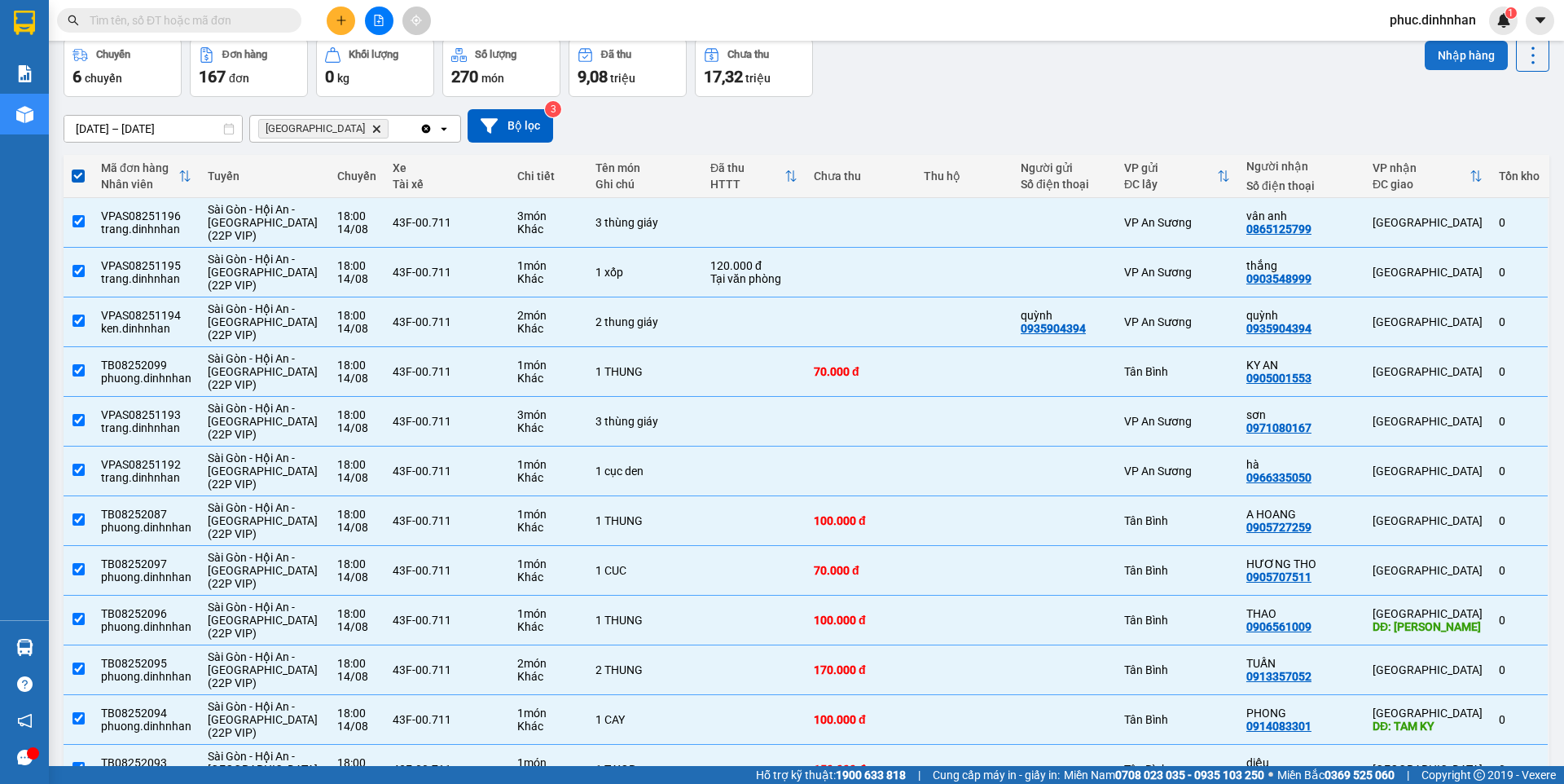
click at [1436, 56] on button "Nhập hàng" at bounding box center [1466, 56] width 83 height 30
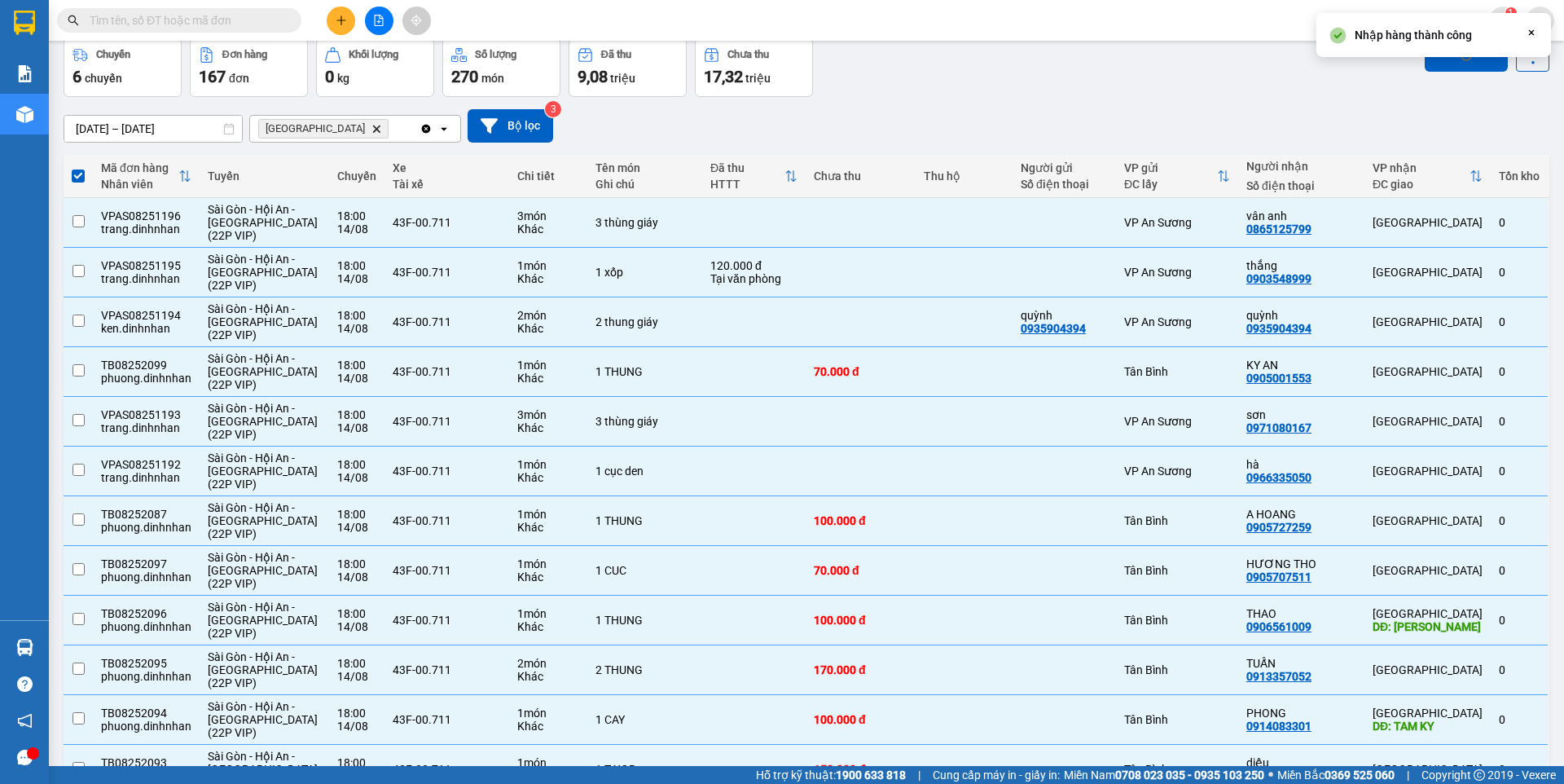
checkbox input "false"
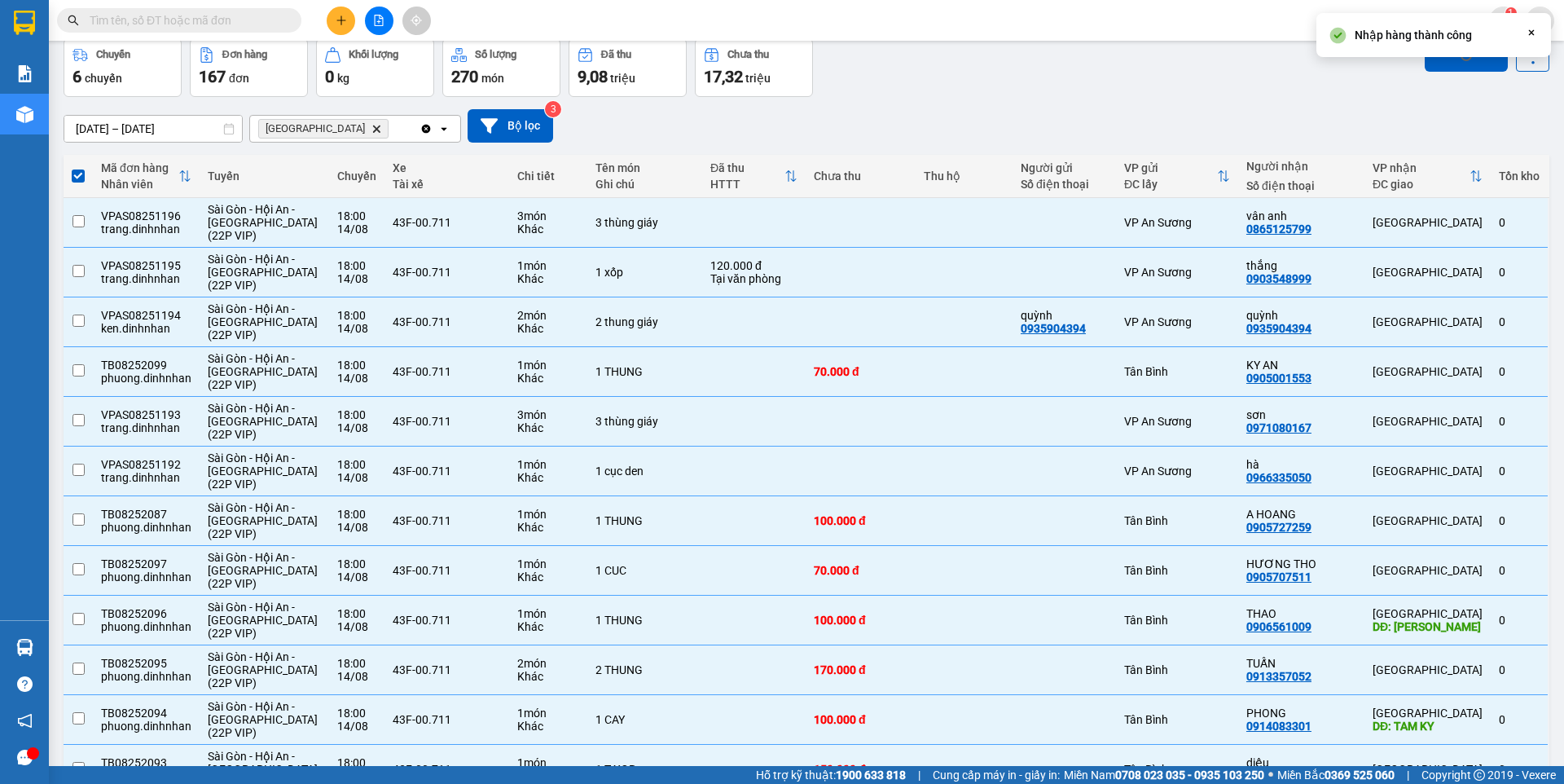
checkbox input "false"
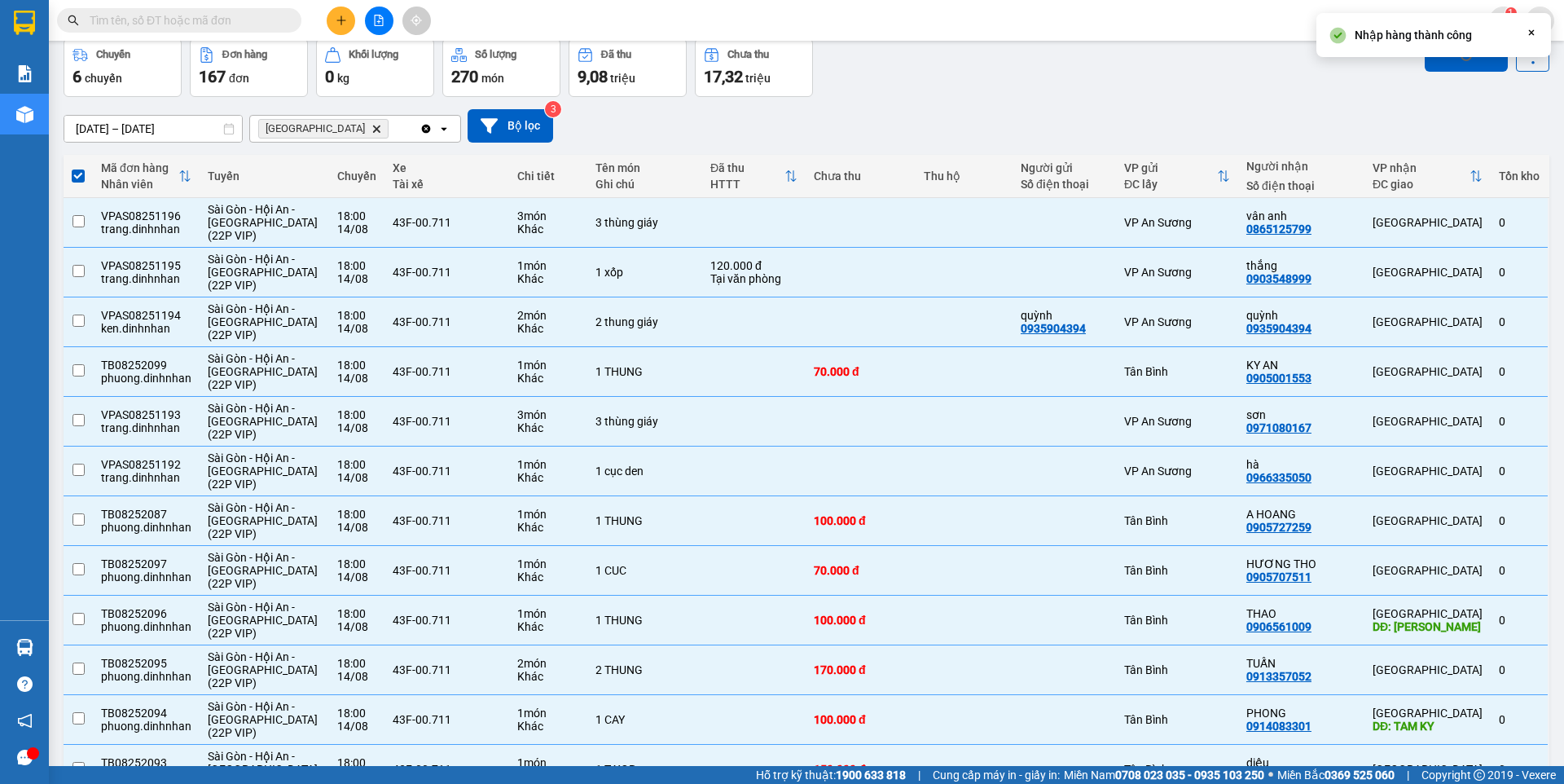
checkbox input "false"
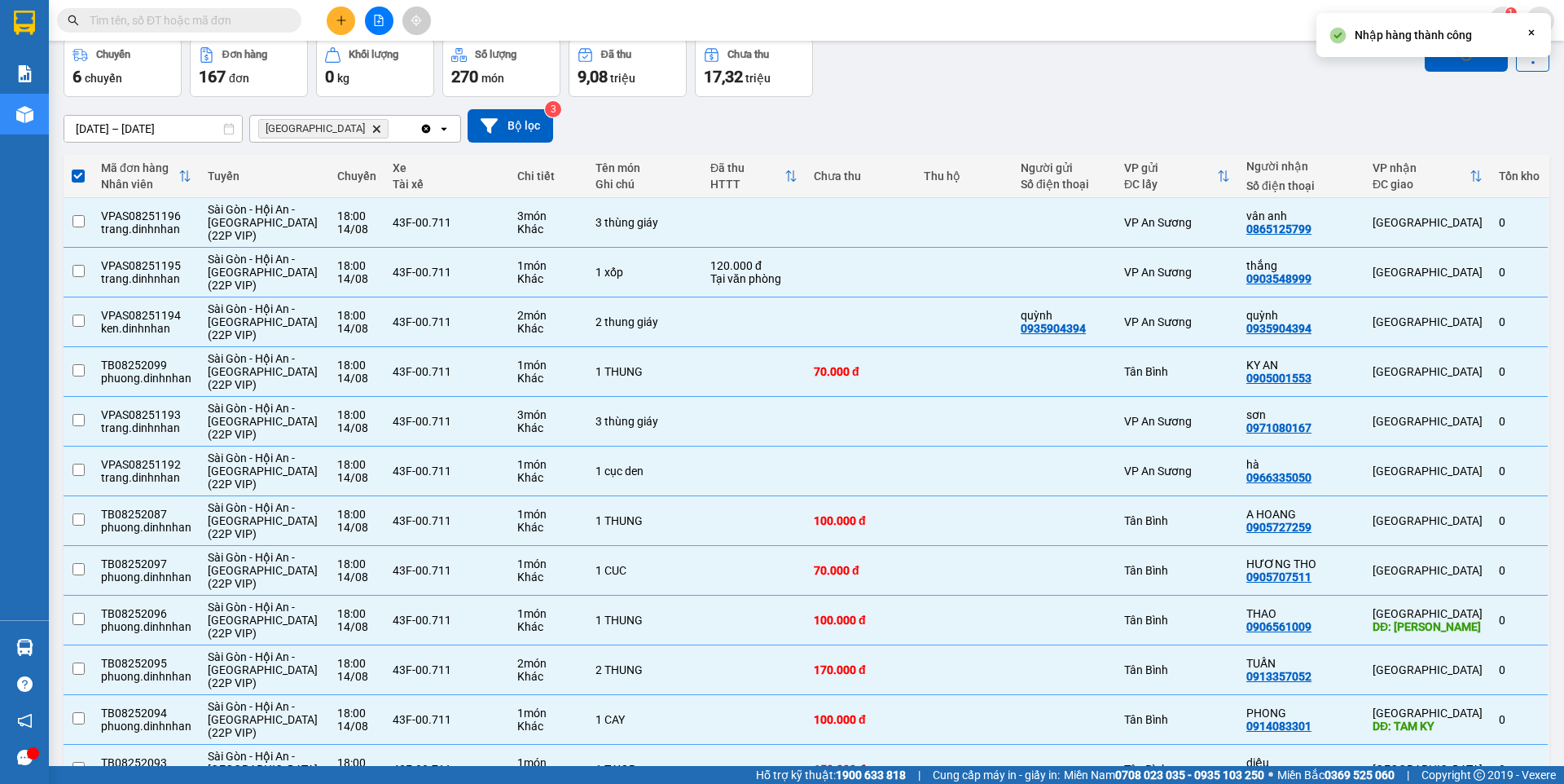
checkbox input "false"
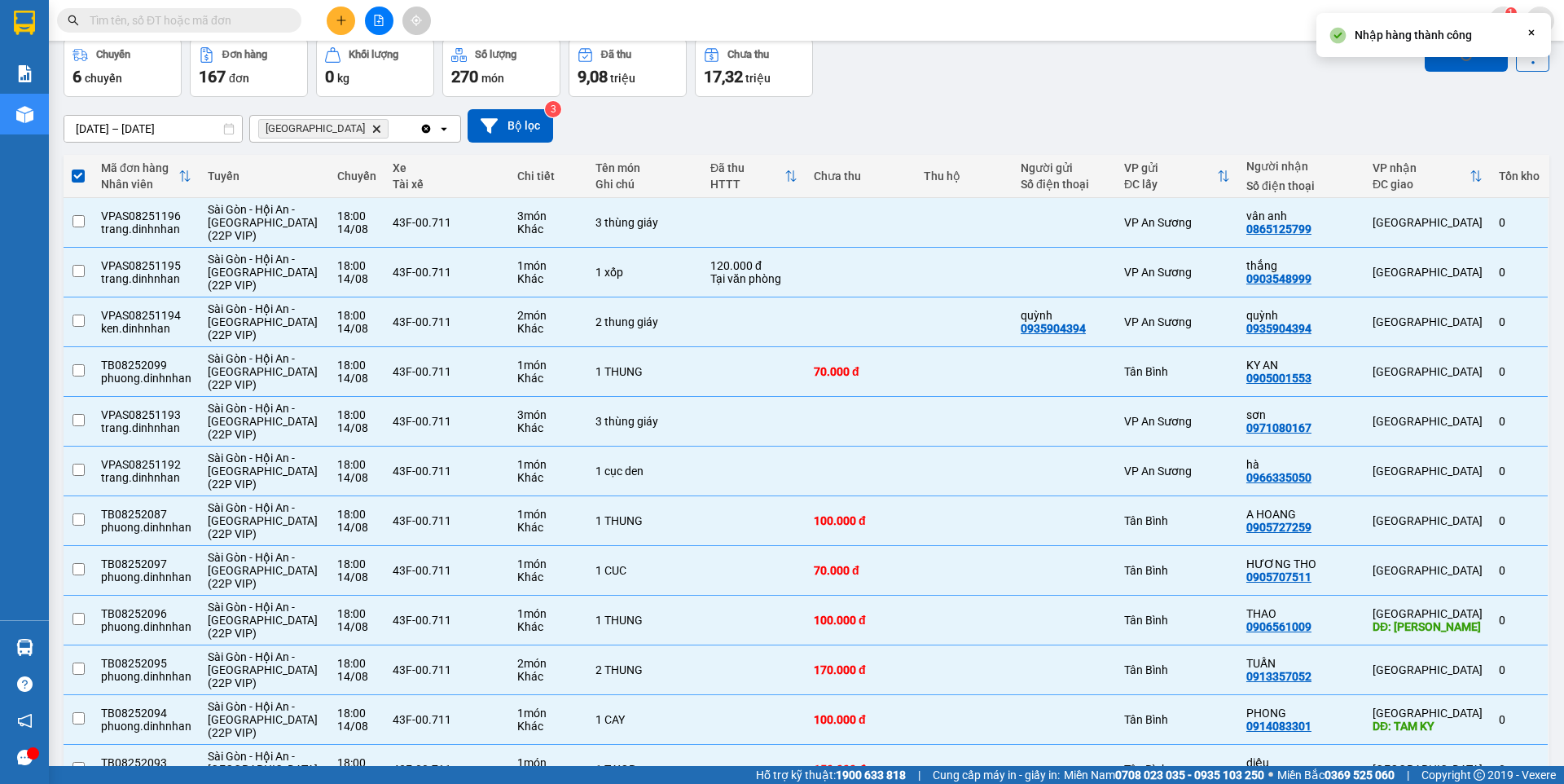
checkbox input "false"
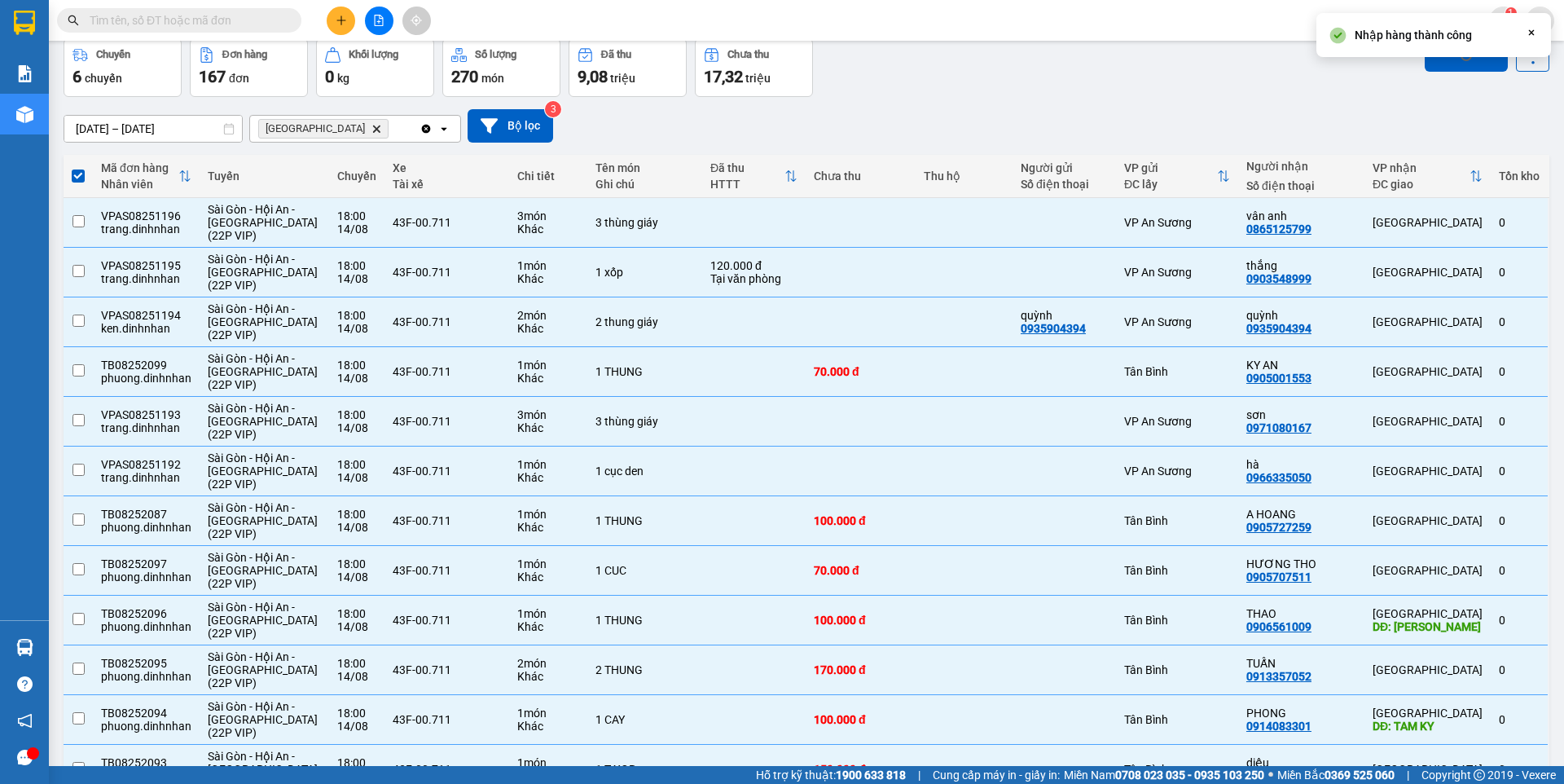
checkbox input "false"
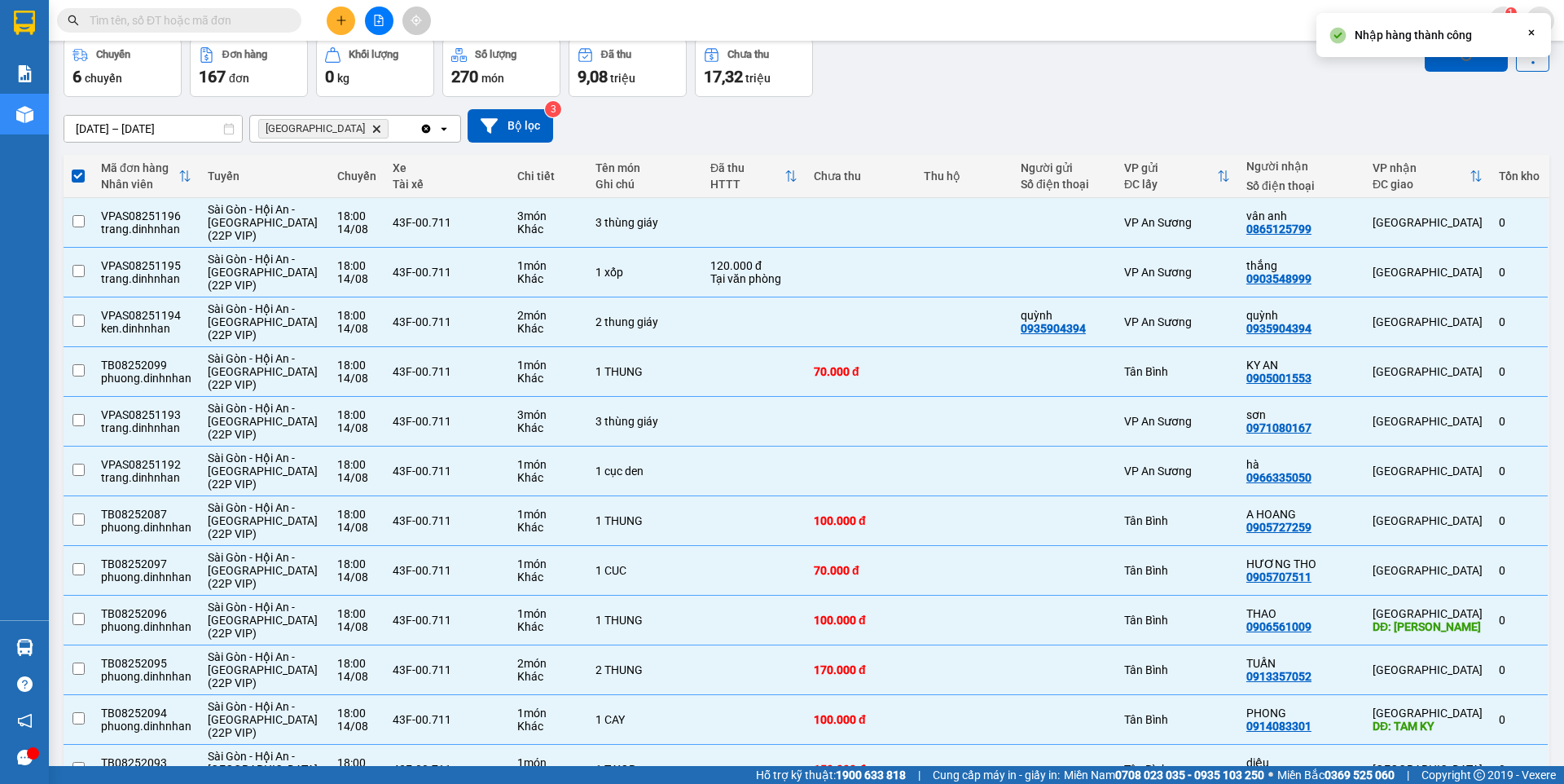
checkbox input "false"
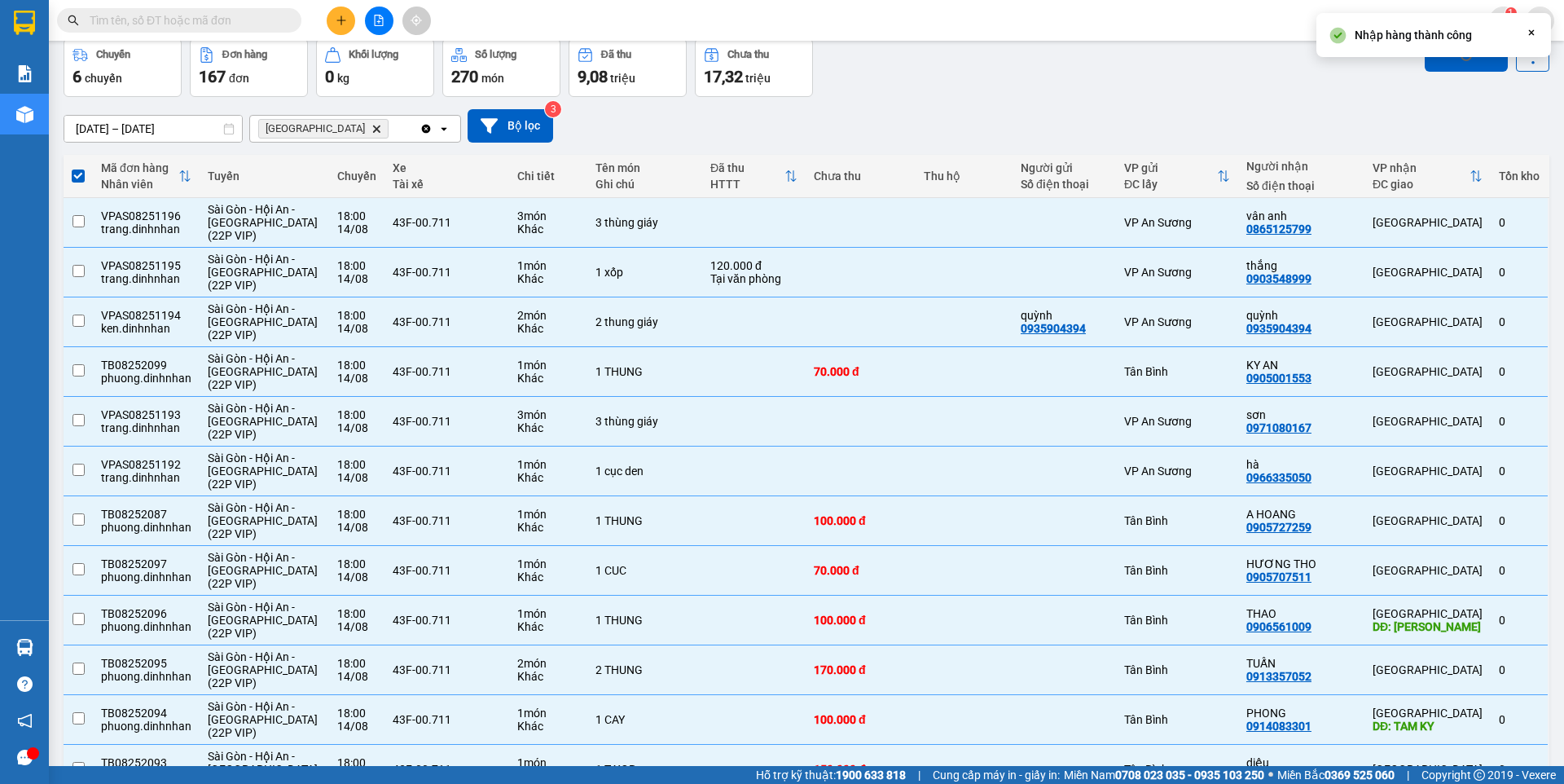
checkbox input "false"
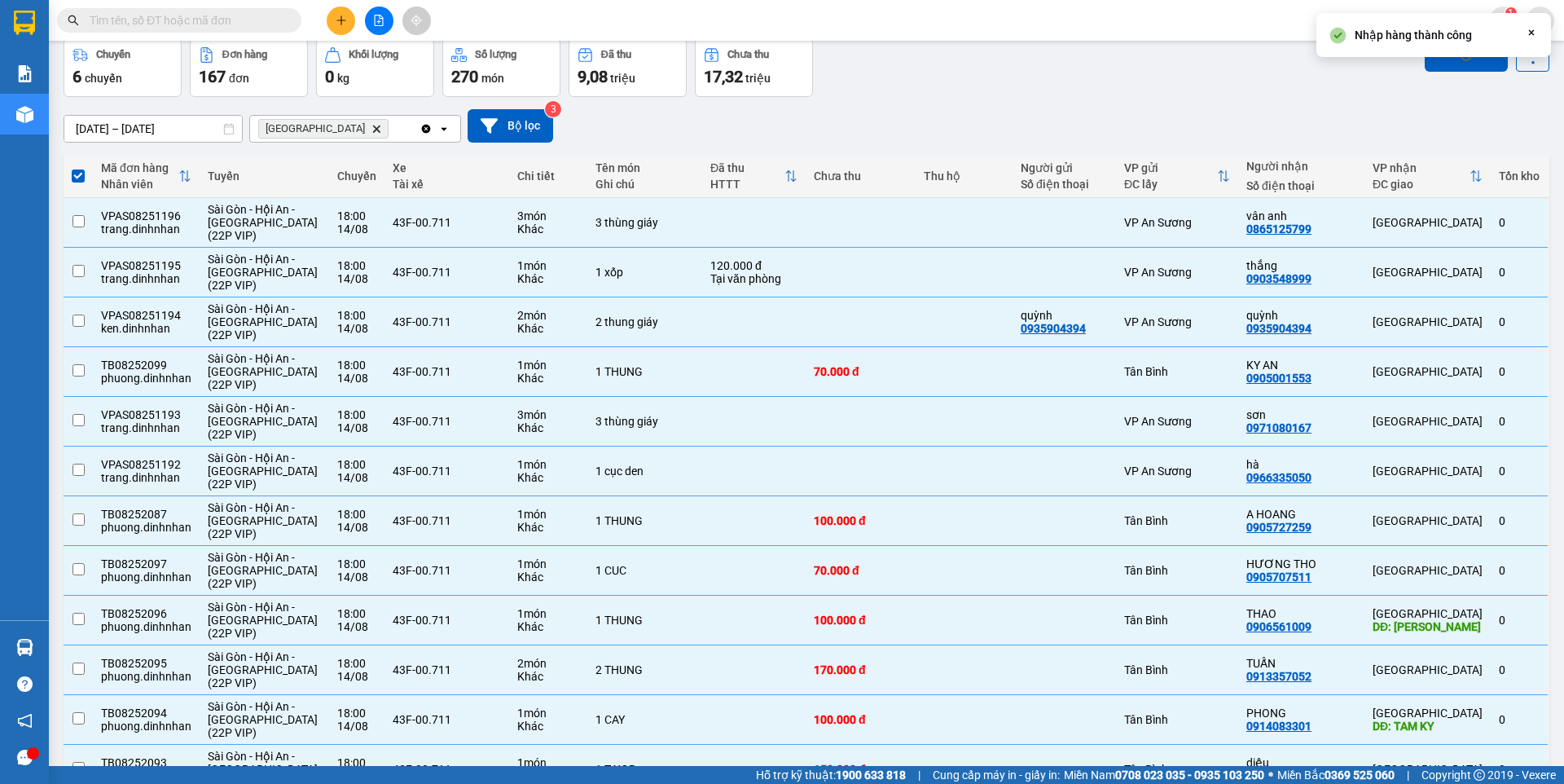
checkbox input "false"
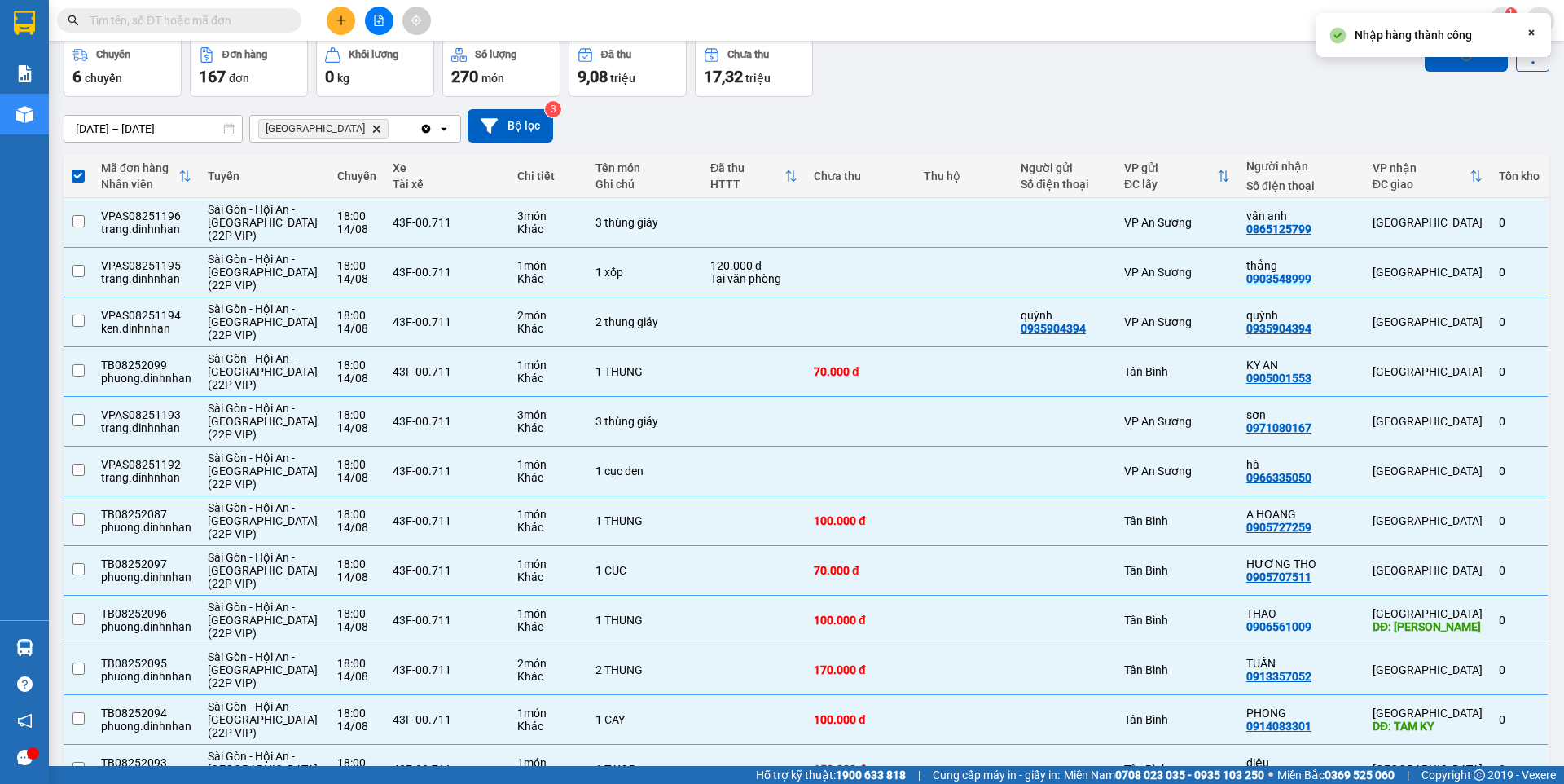
checkbox input "false"
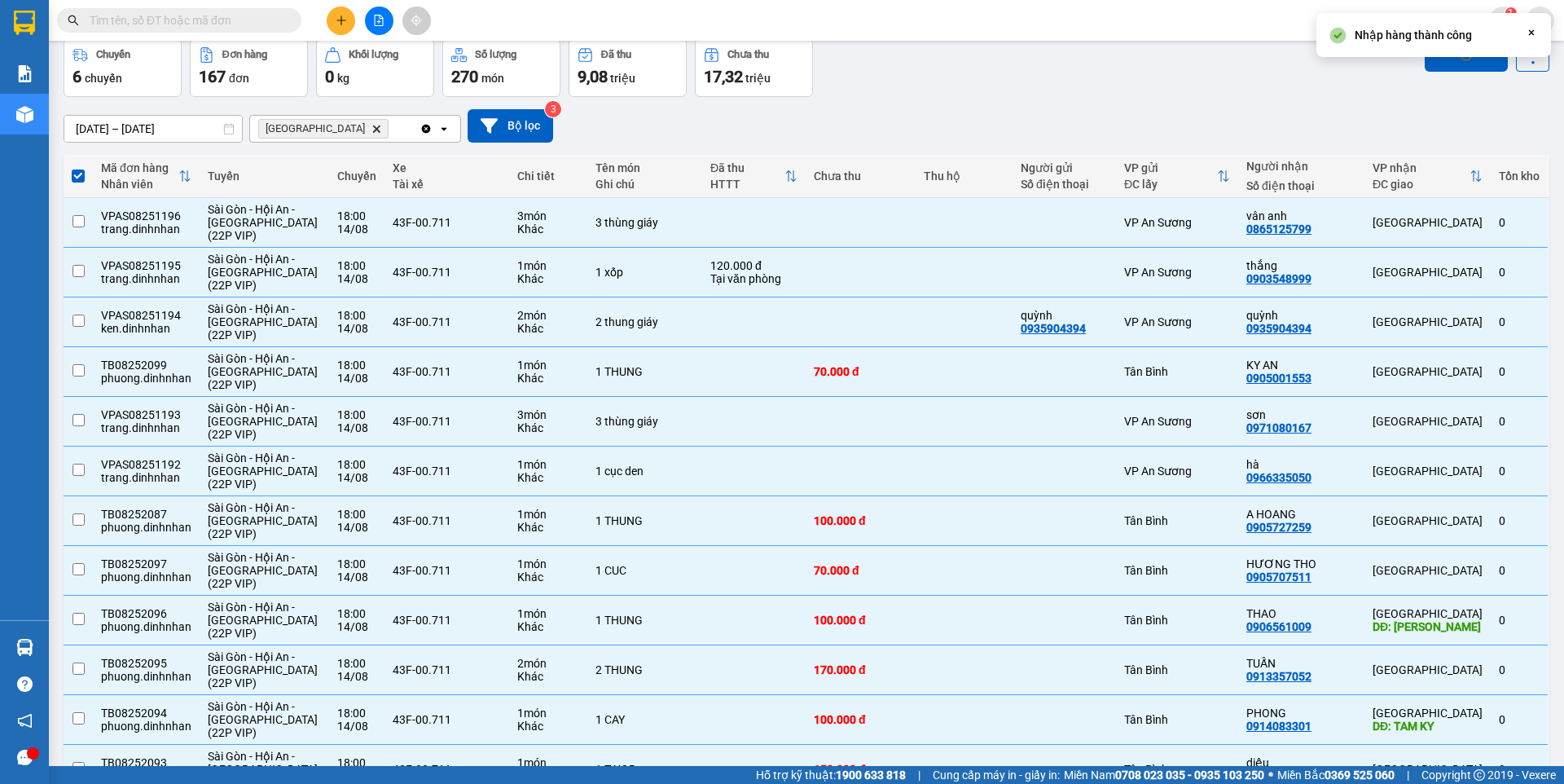
checkbox input "false"
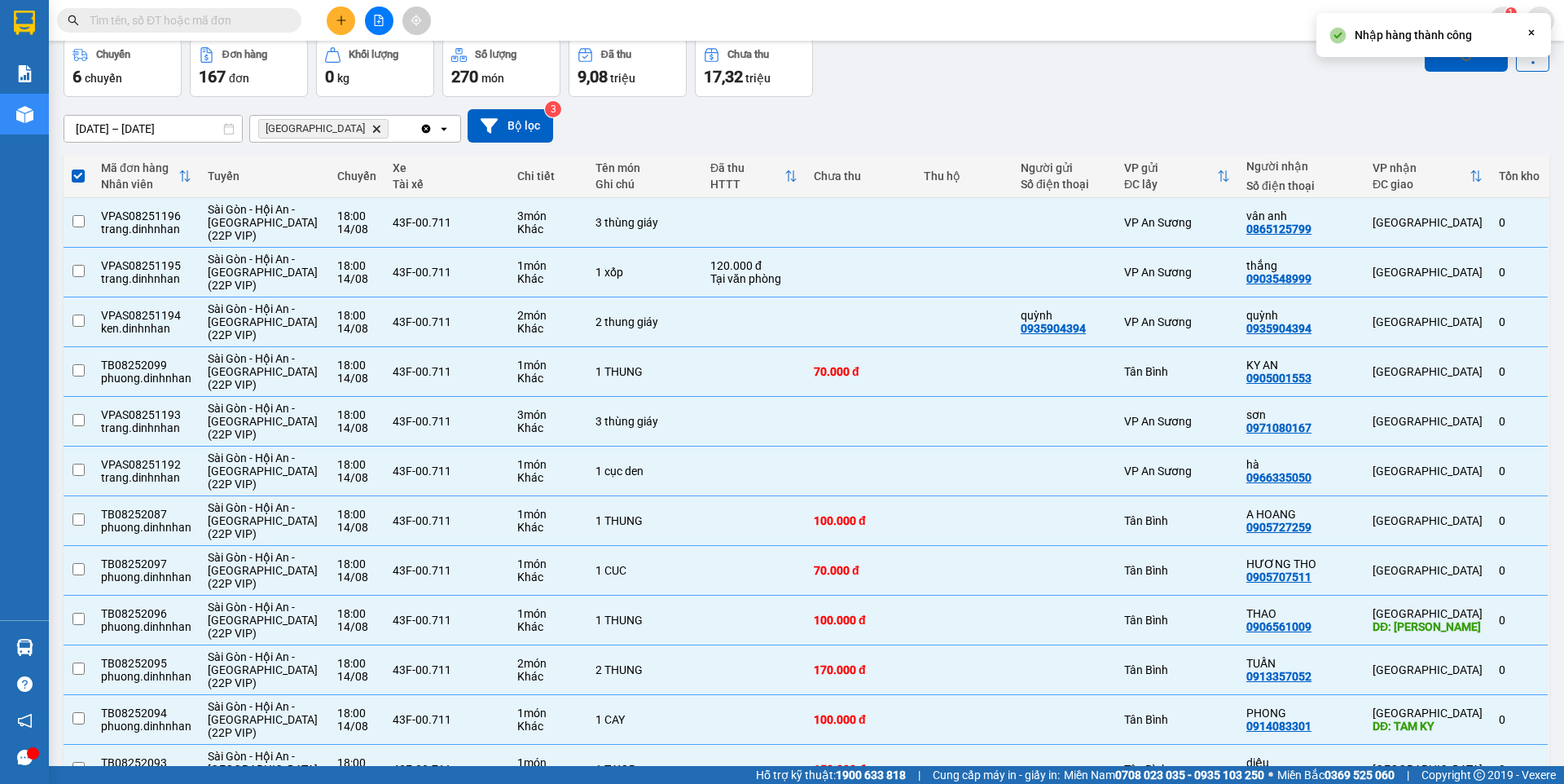
checkbox input "false"
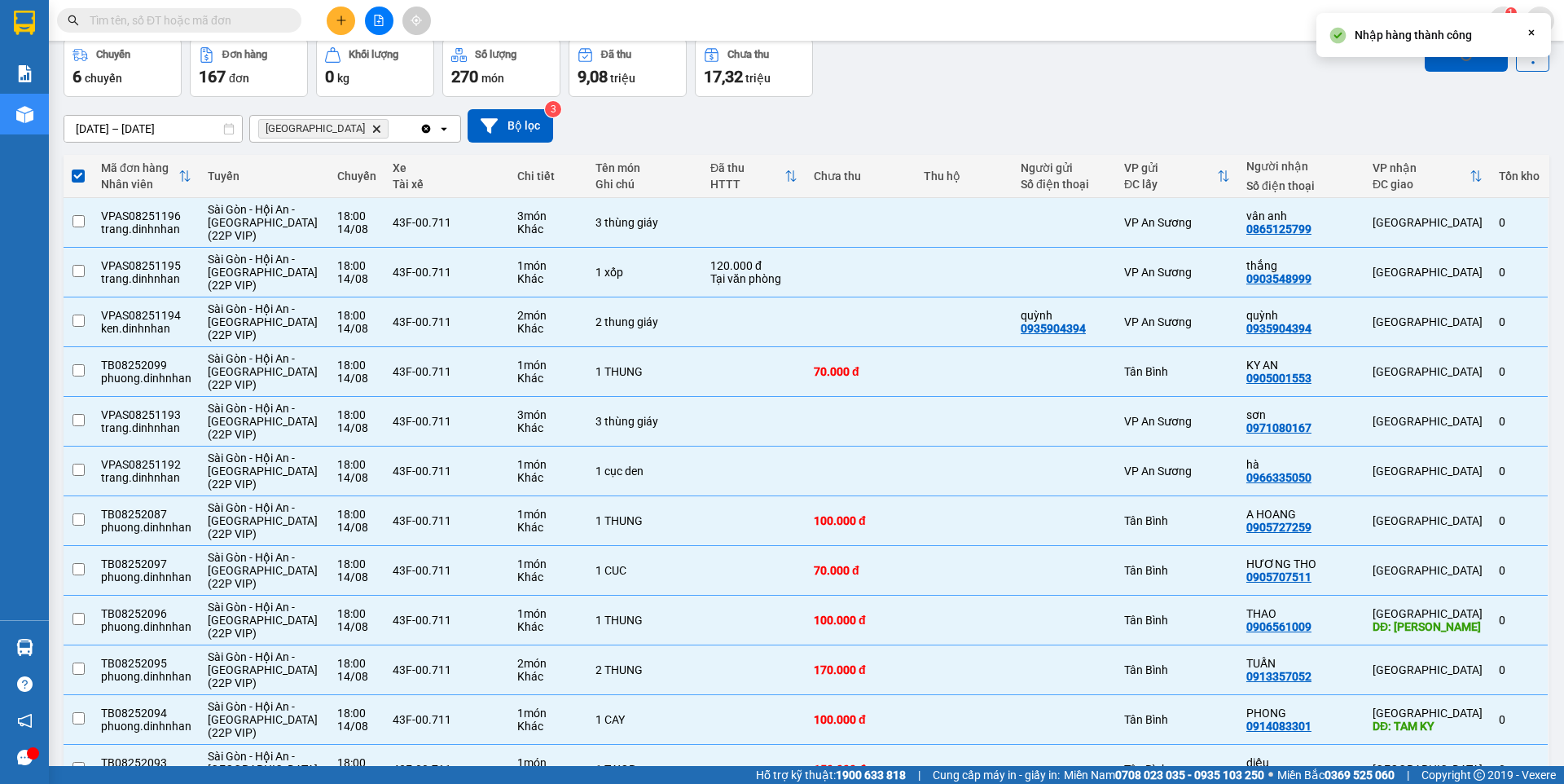
checkbox input "false"
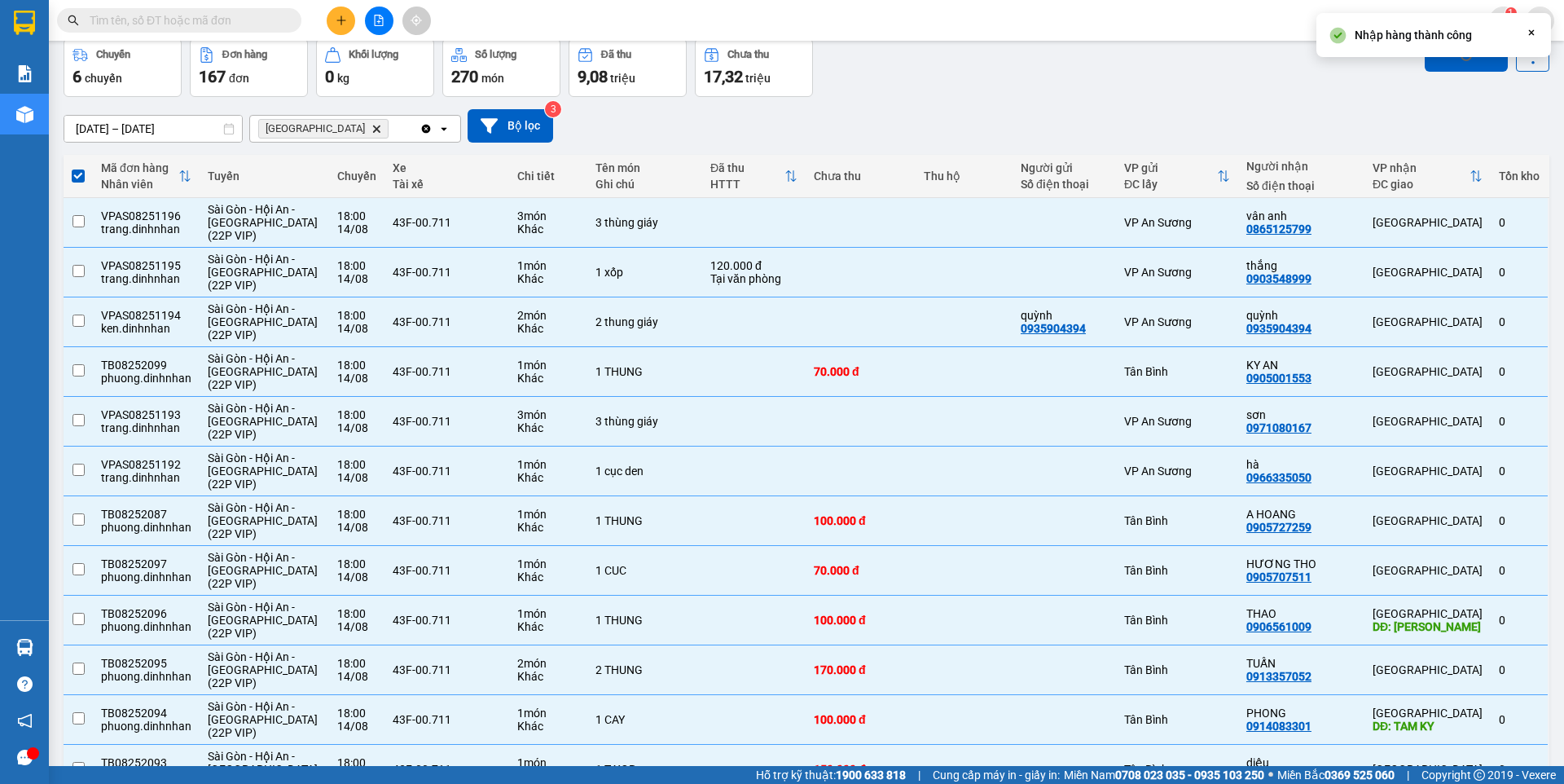
checkbox input "false"
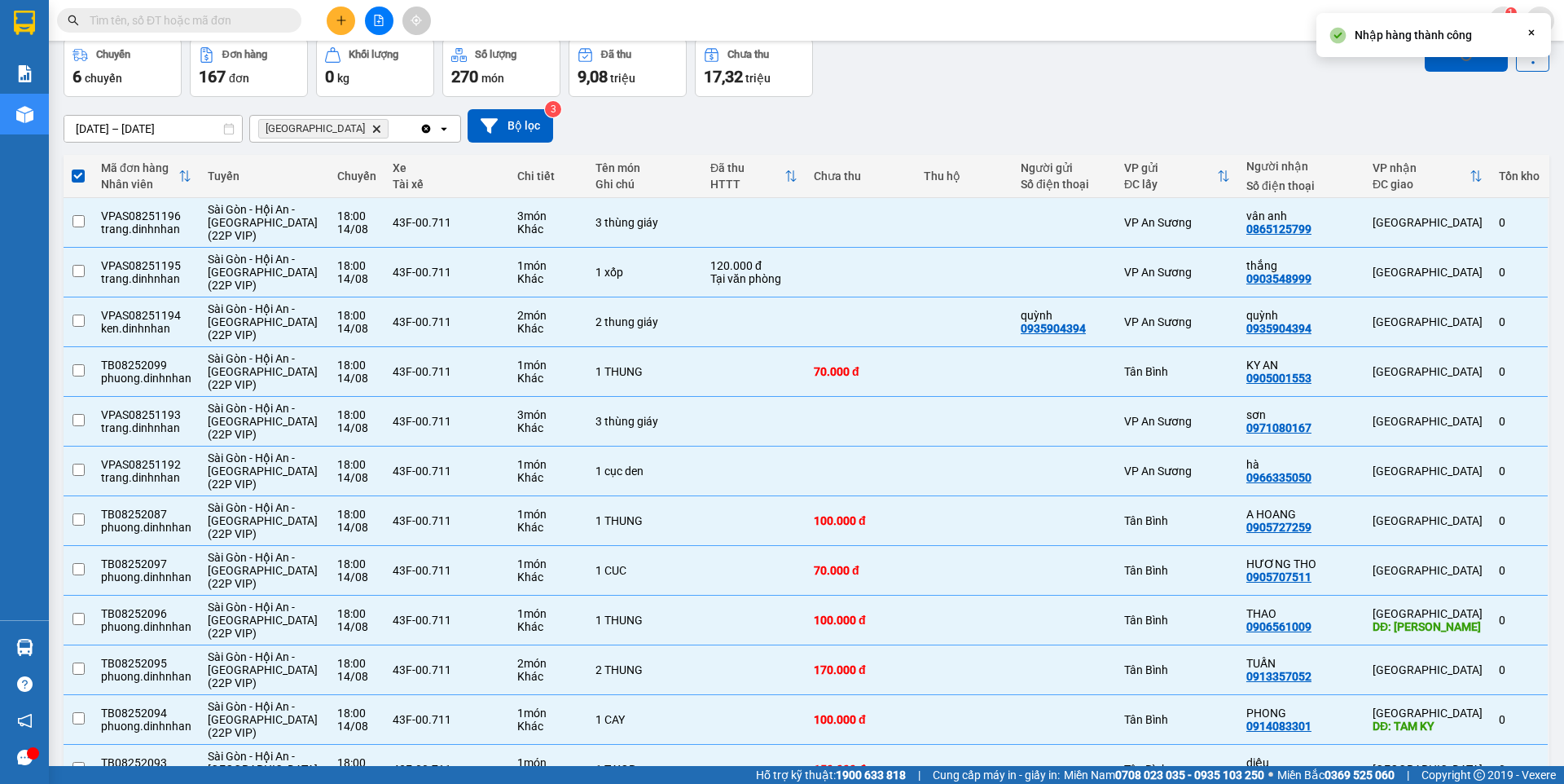
checkbox input "false"
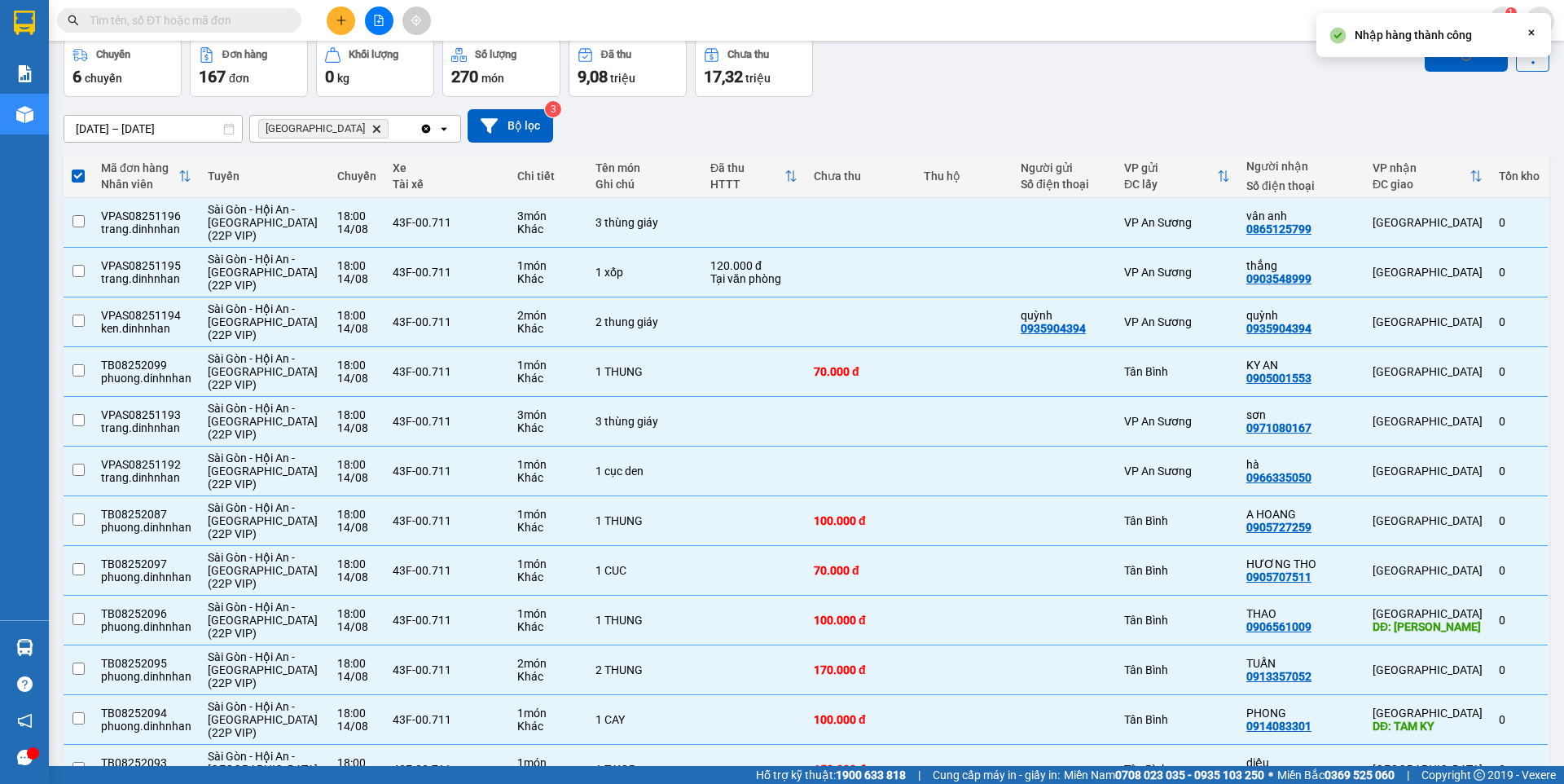
checkbox input "false"
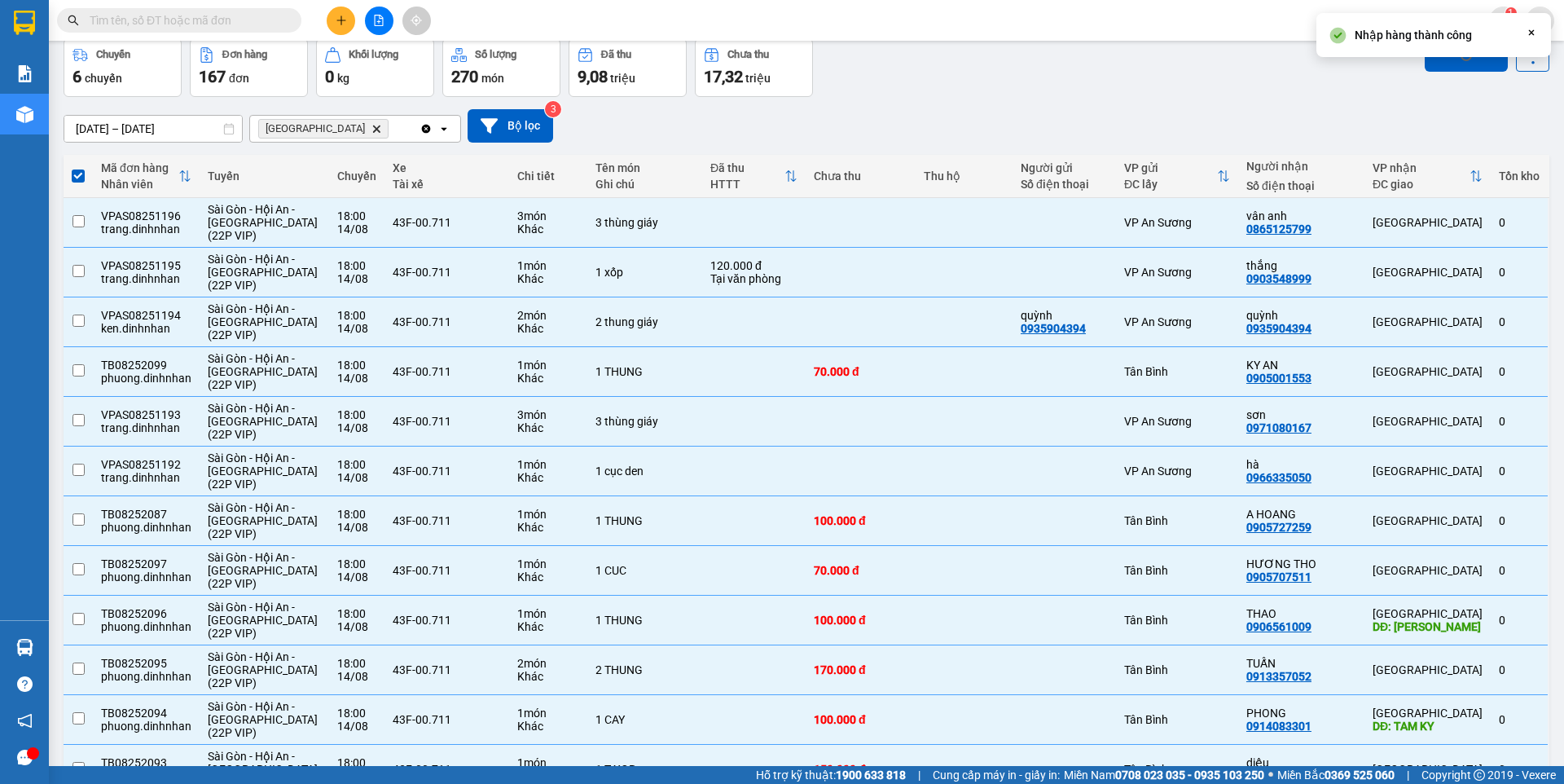
checkbox input "false"
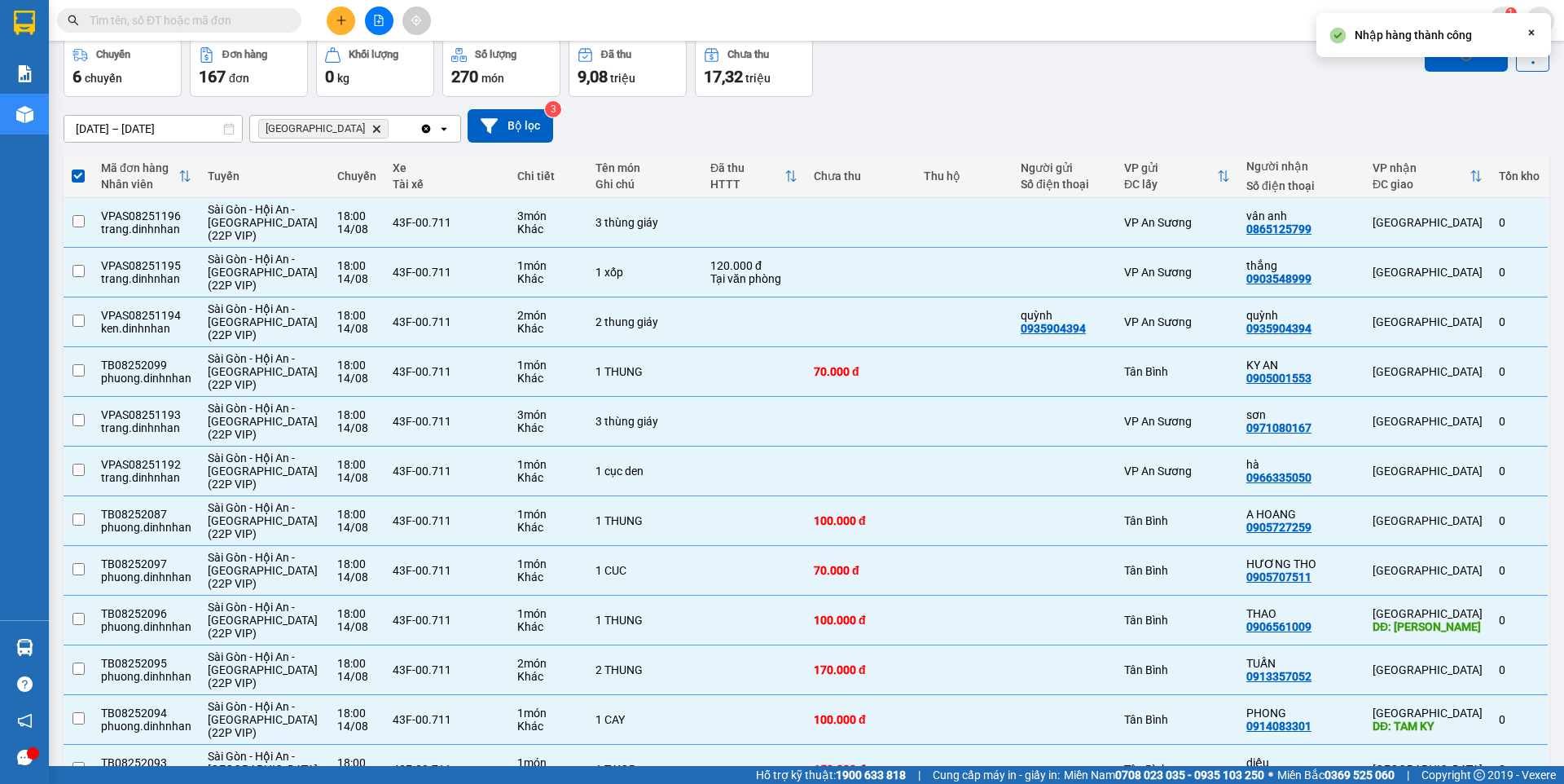
checkbox input "false"
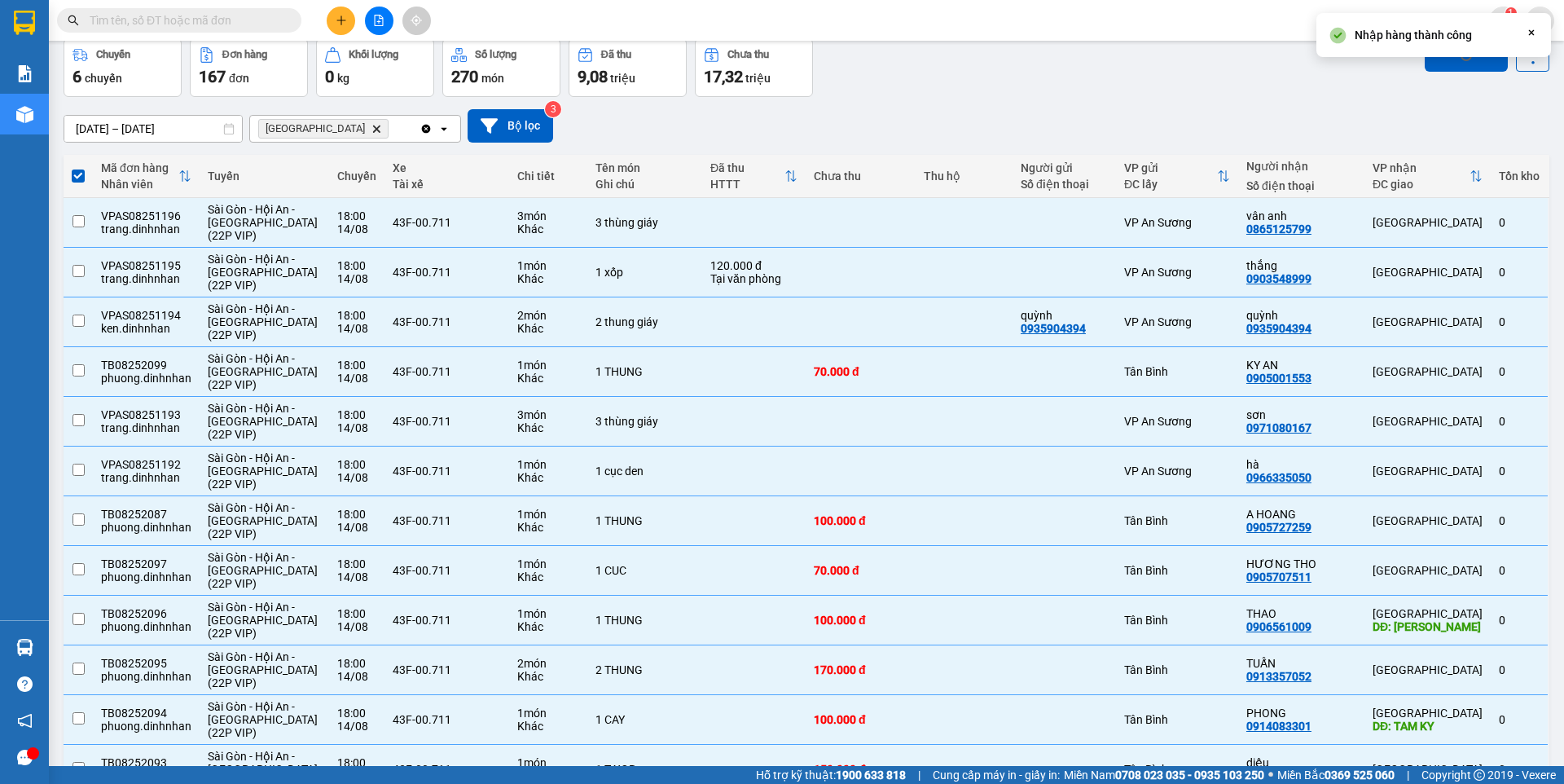
checkbox input "false"
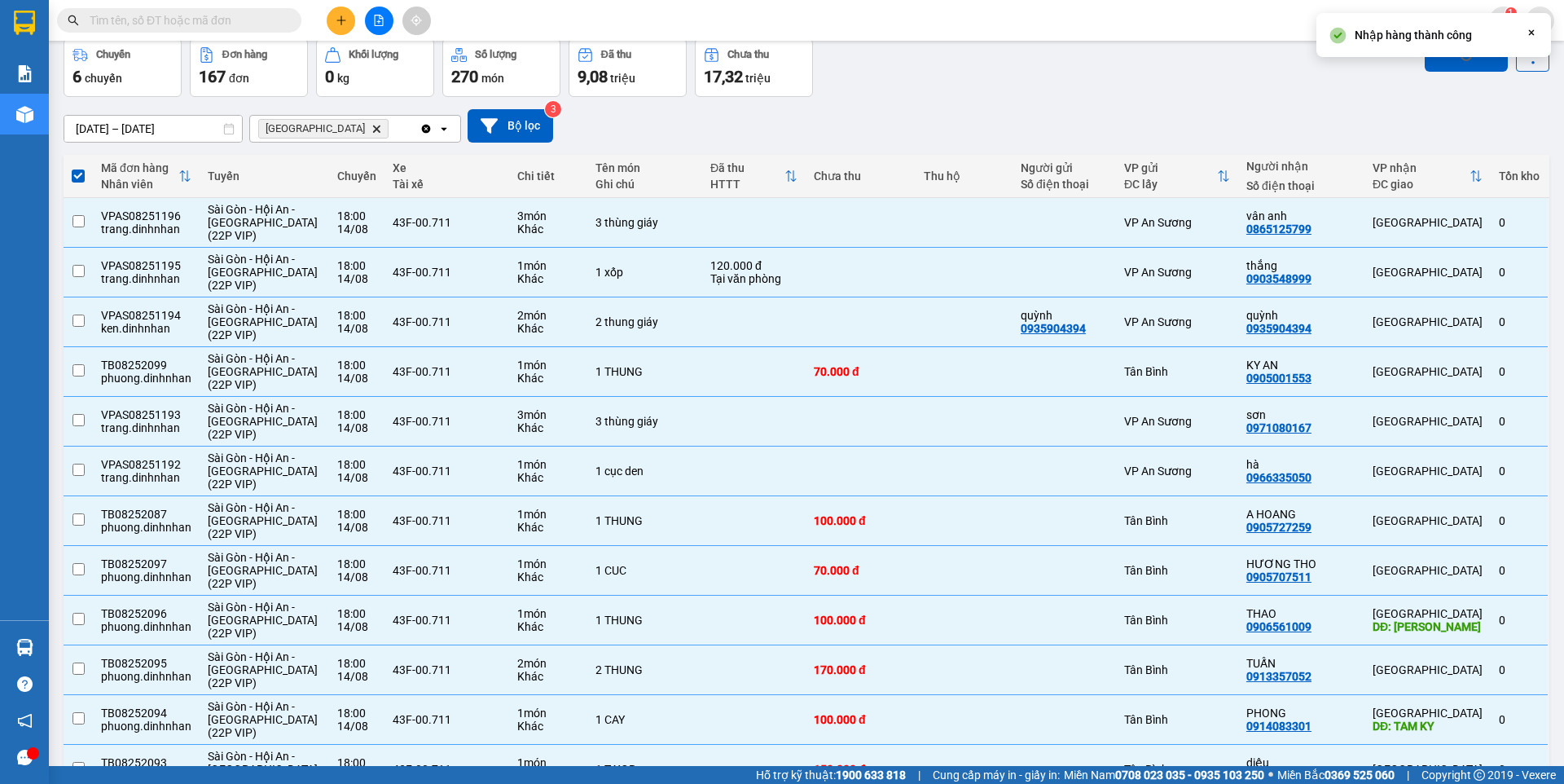
checkbox input "false"
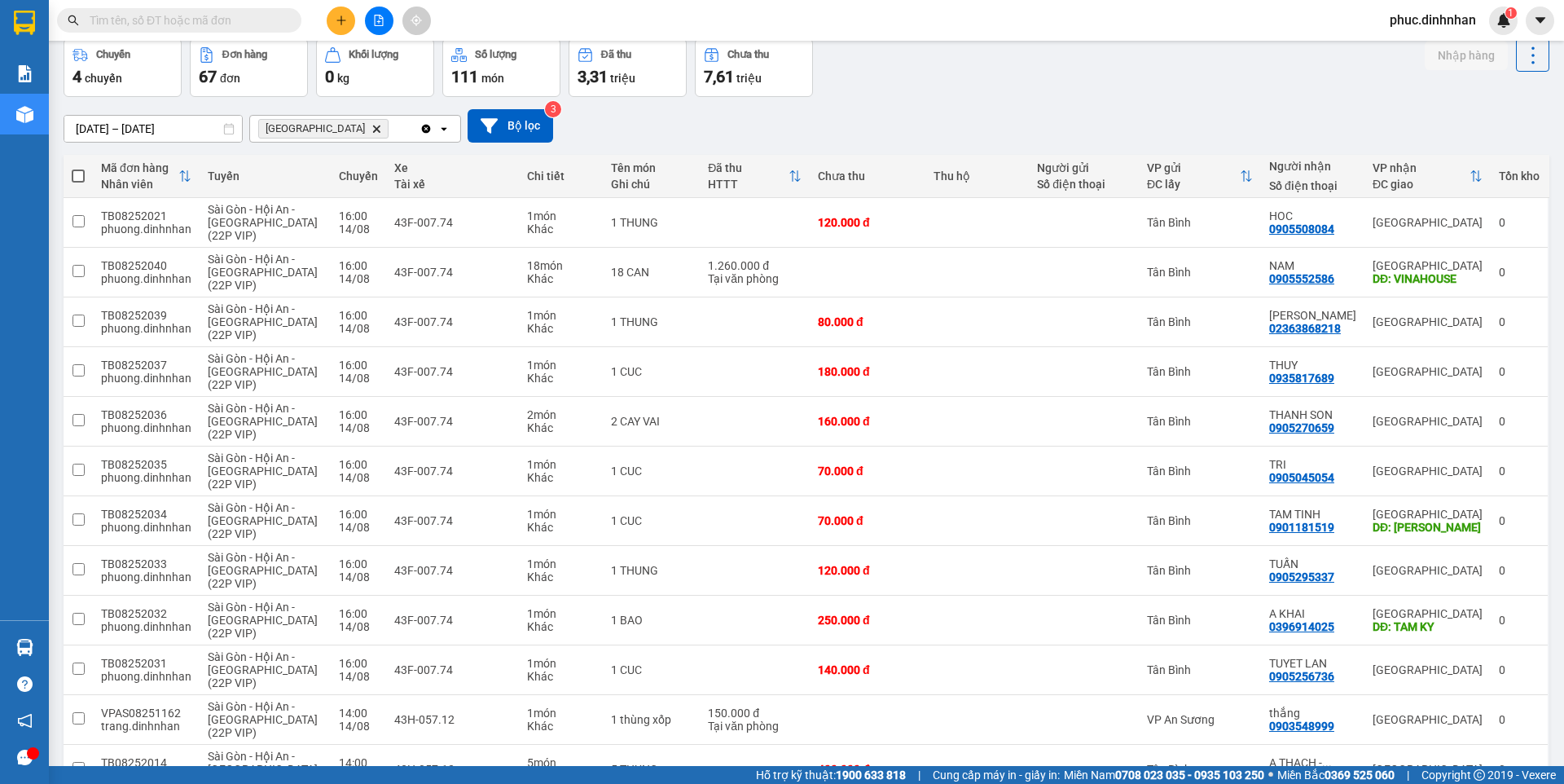
click at [82, 173] on span at bounding box center [78, 176] width 13 height 13
click at [78, 167] on input "checkbox" at bounding box center [78, 167] width 0 height 0
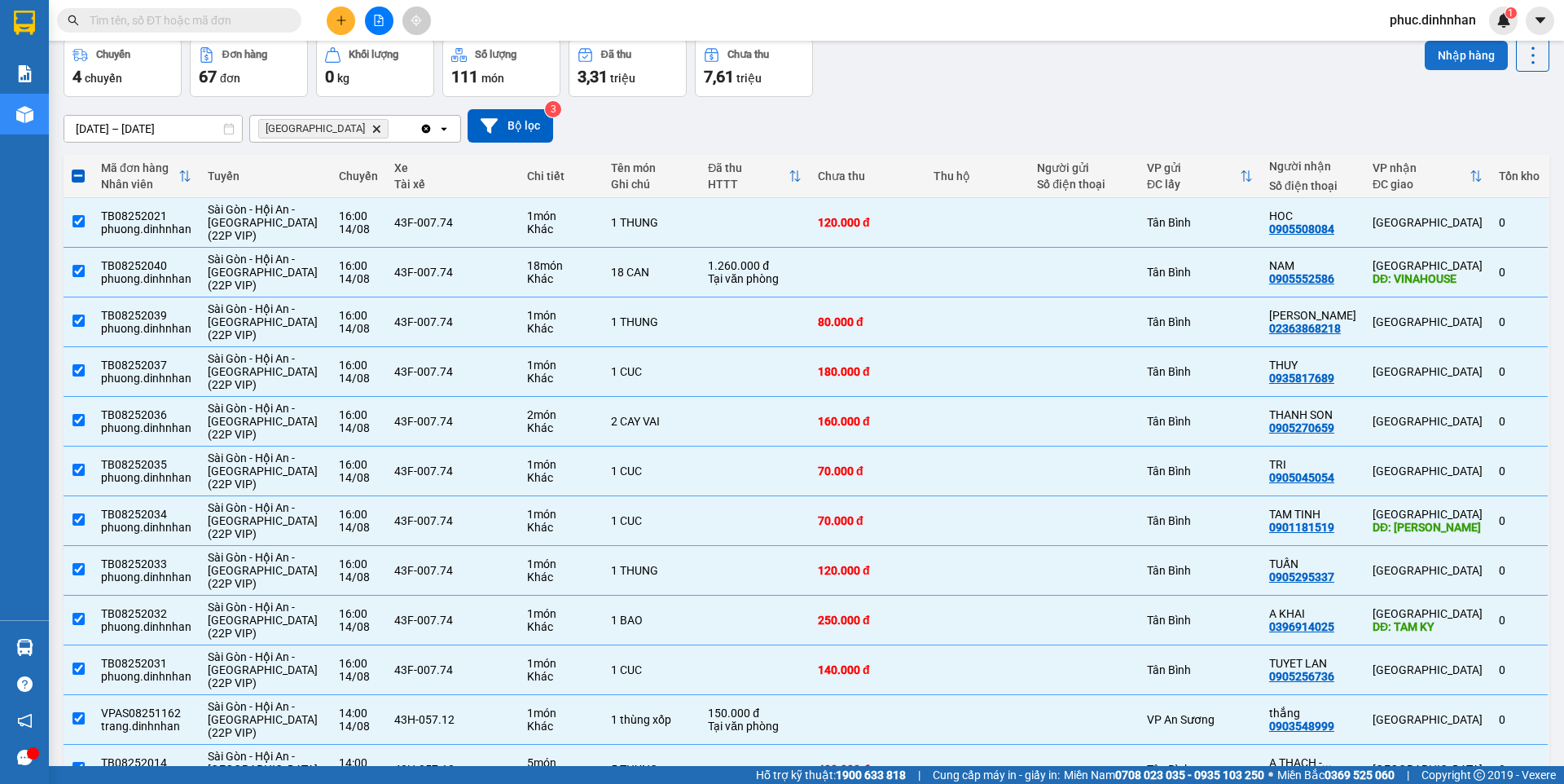
click at [1452, 62] on button "Nhập hàng" at bounding box center [1466, 56] width 83 height 30
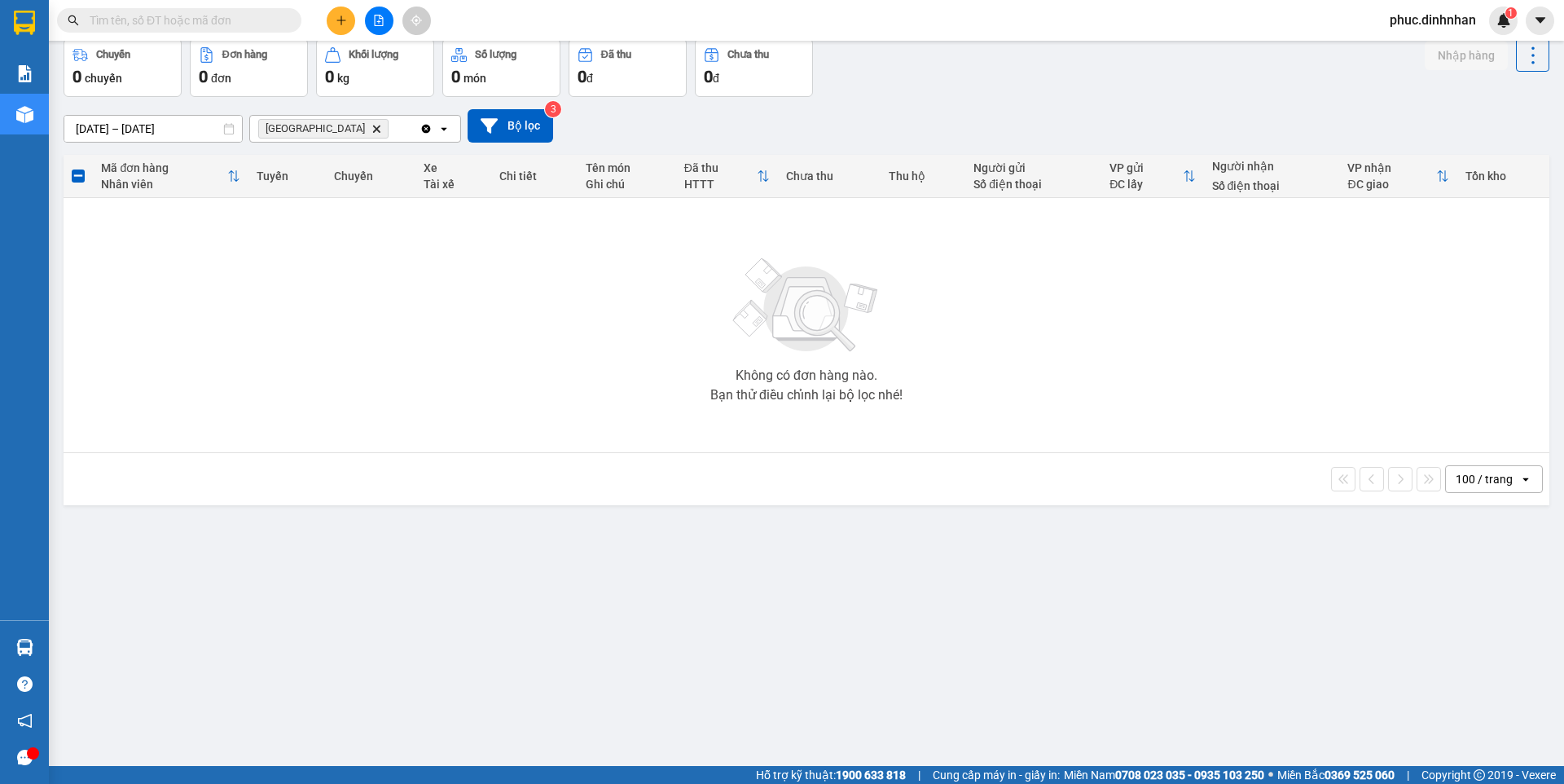
scroll to position [0, 0]
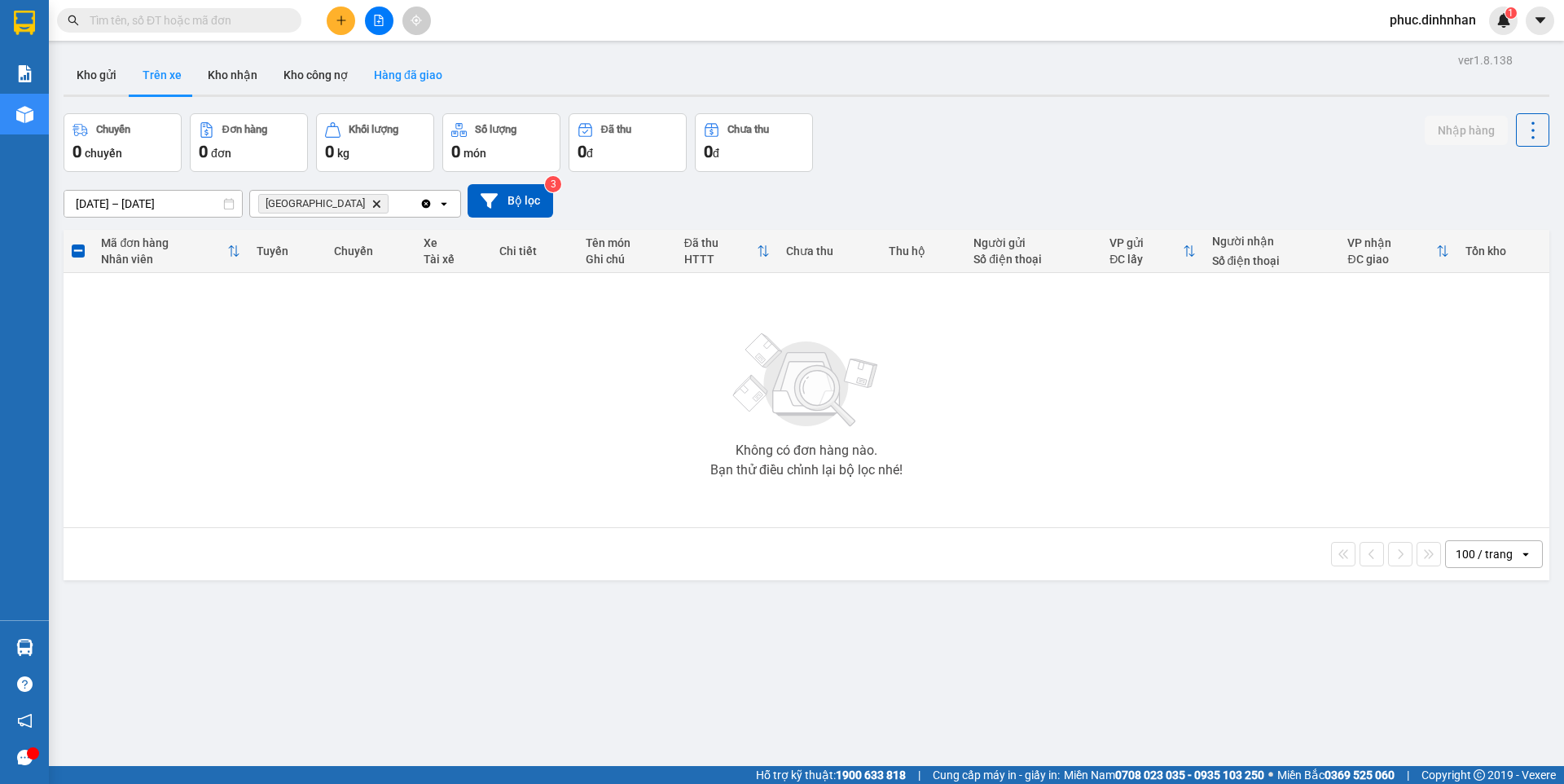
click at [392, 74] on button "Hàng đã giao" at bounding box center [408, 75] width 94 height 39
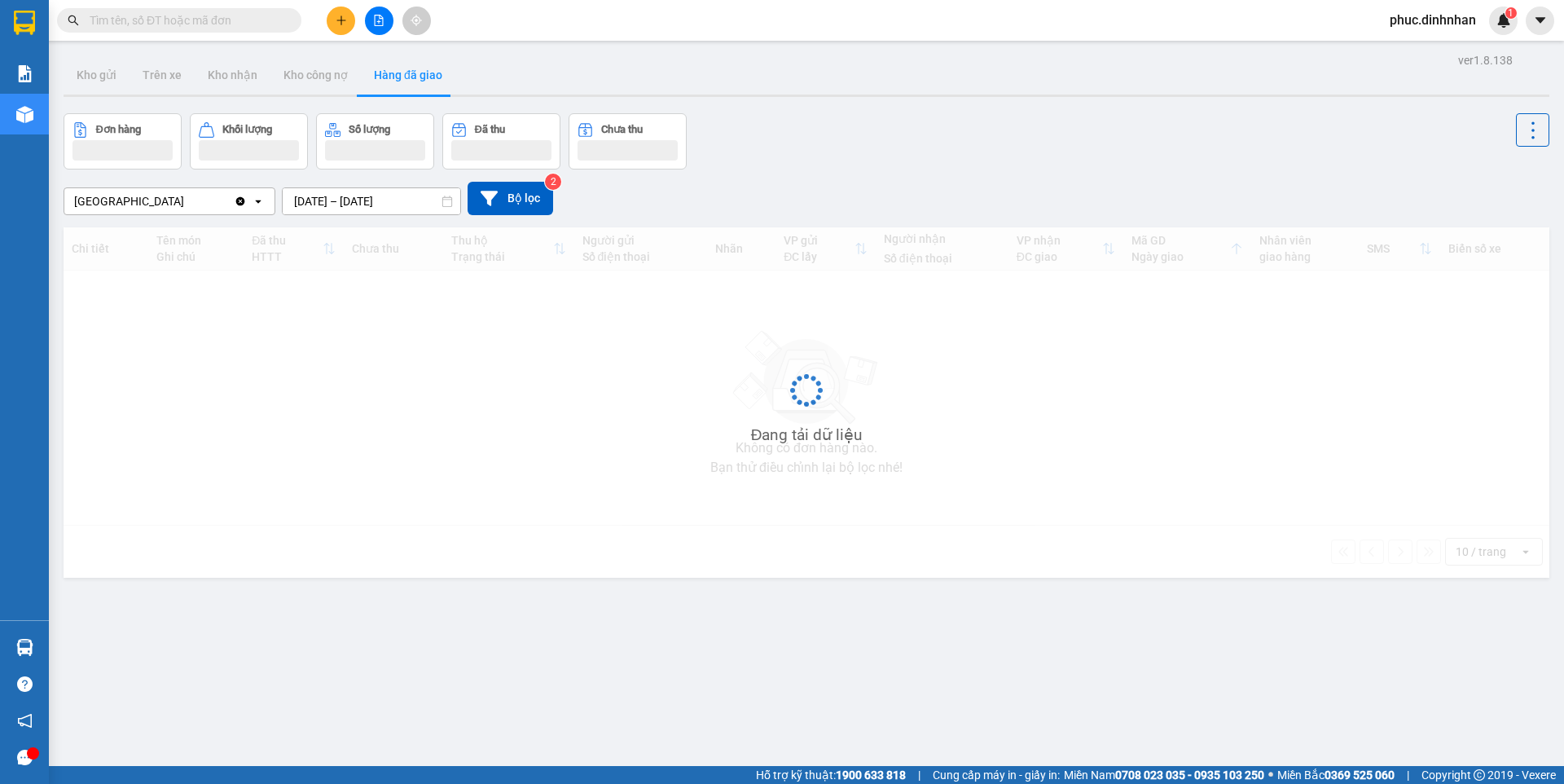
click at [1422, 25] on span "phuc.dinhnhan" at bounding box center [1433, 20] width 112 height 21
click at [1423, 58] on span "Đăng xuất" at bounding box center [1440, 51] width 78 height 18
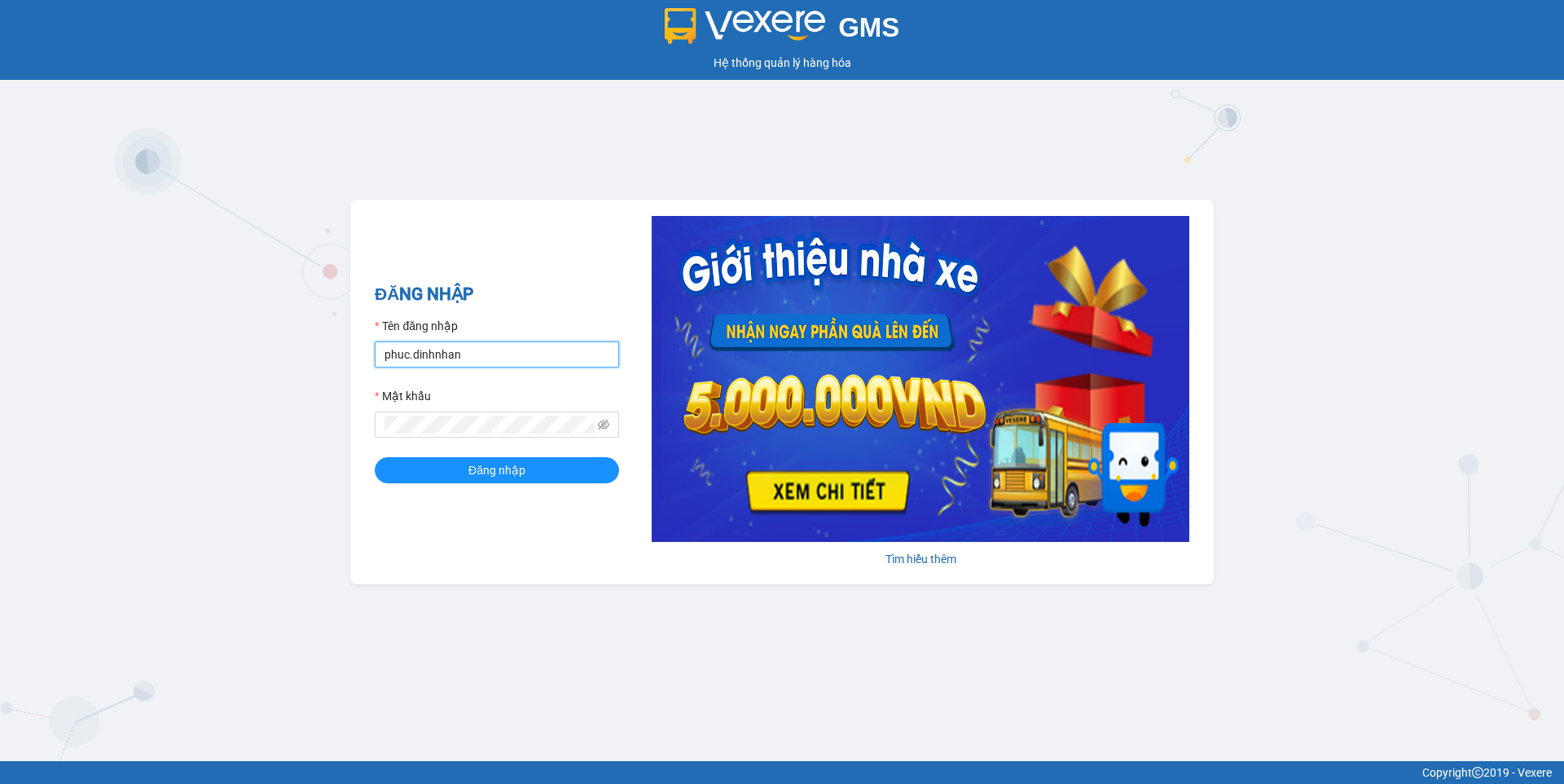
click at [569, 360] on input "phuc.dinhnhan" at bounding box center [497, 355] width 245 height 26
type input "p"
type input "an.dinhnhan"
click at [493, 474] on span "Đăng nhập" at bounding box center [497, 470] width 57 height 18
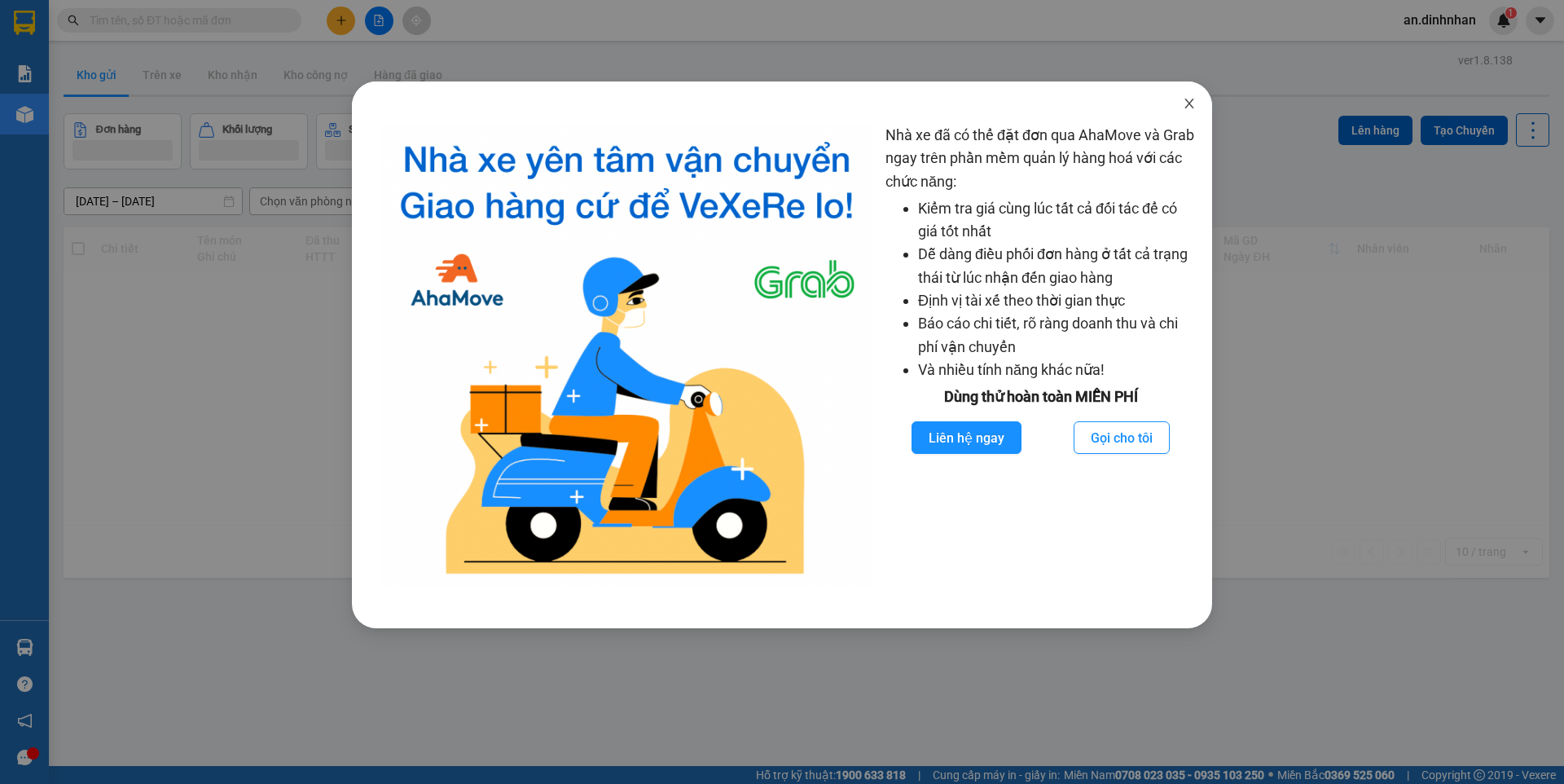
click at [1184, 104] on icon "close" at bounding box center [1190, 103] width 13 height 13
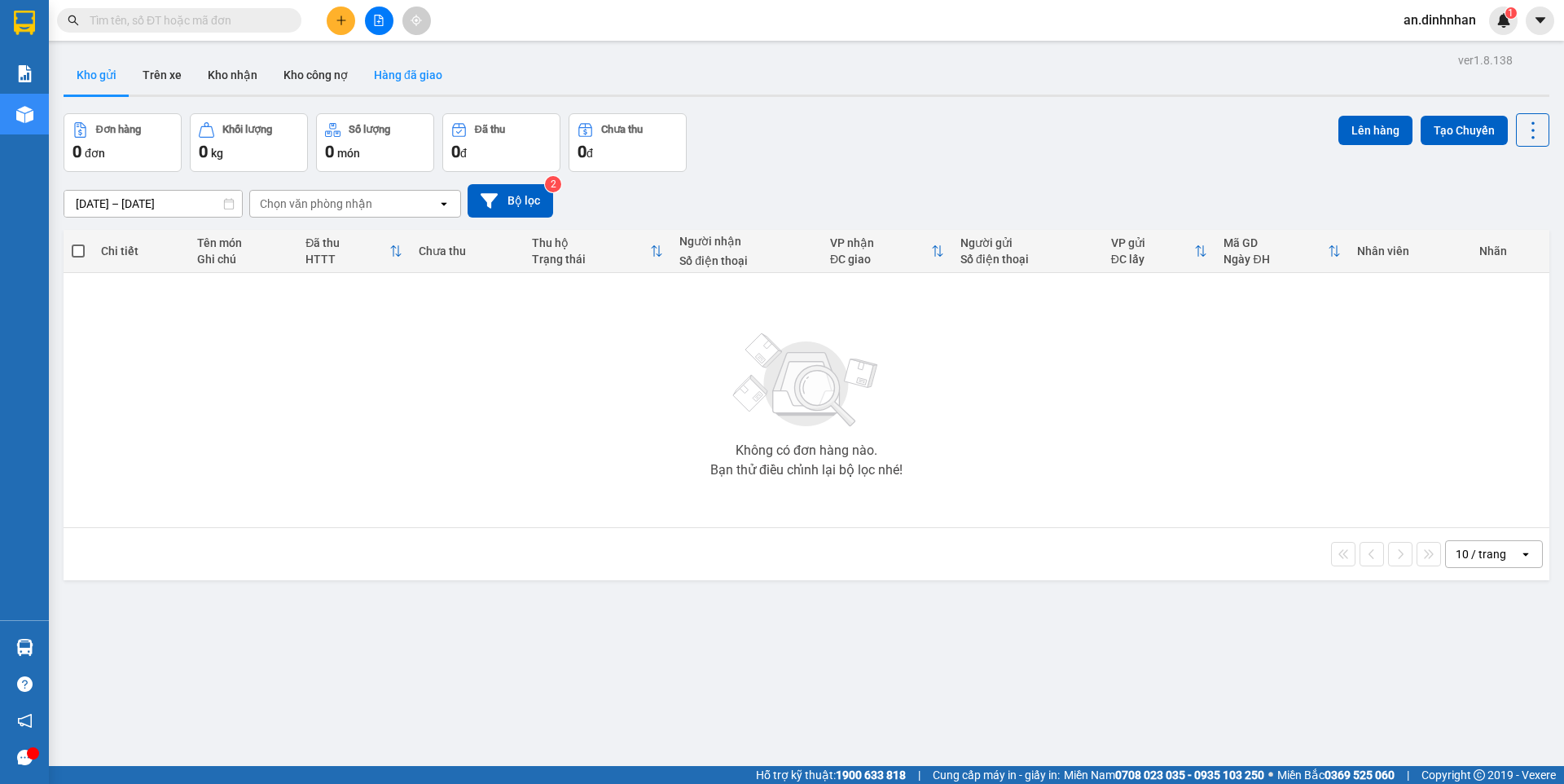
click at [380, 72] on button "Hàng đã giao" at bounding box center [408, 75] width 94 height 39
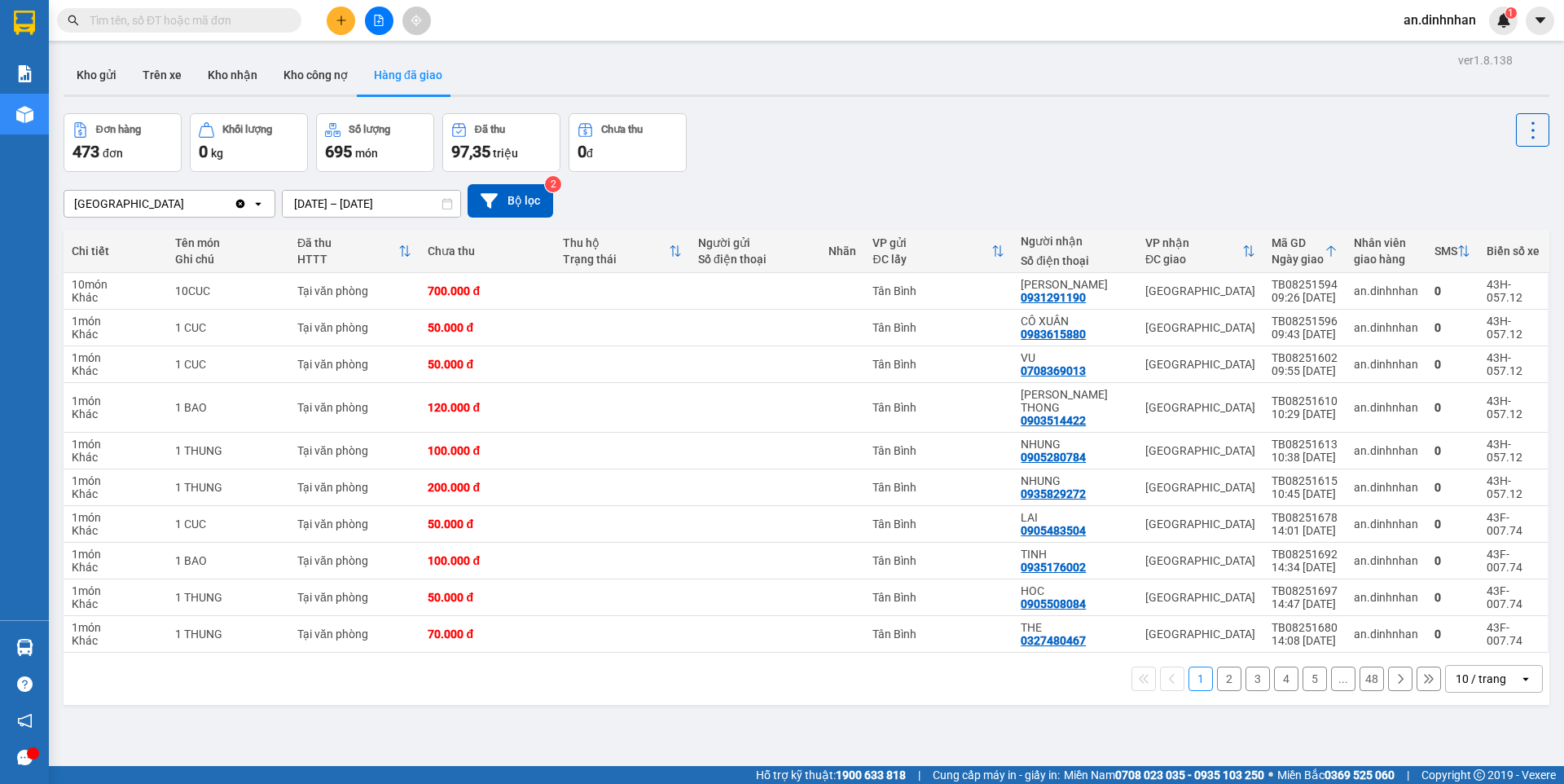
click at [334, 190] on input "[DATE] – [DATE]" at bounding box center [371, 204] width 177 height 26
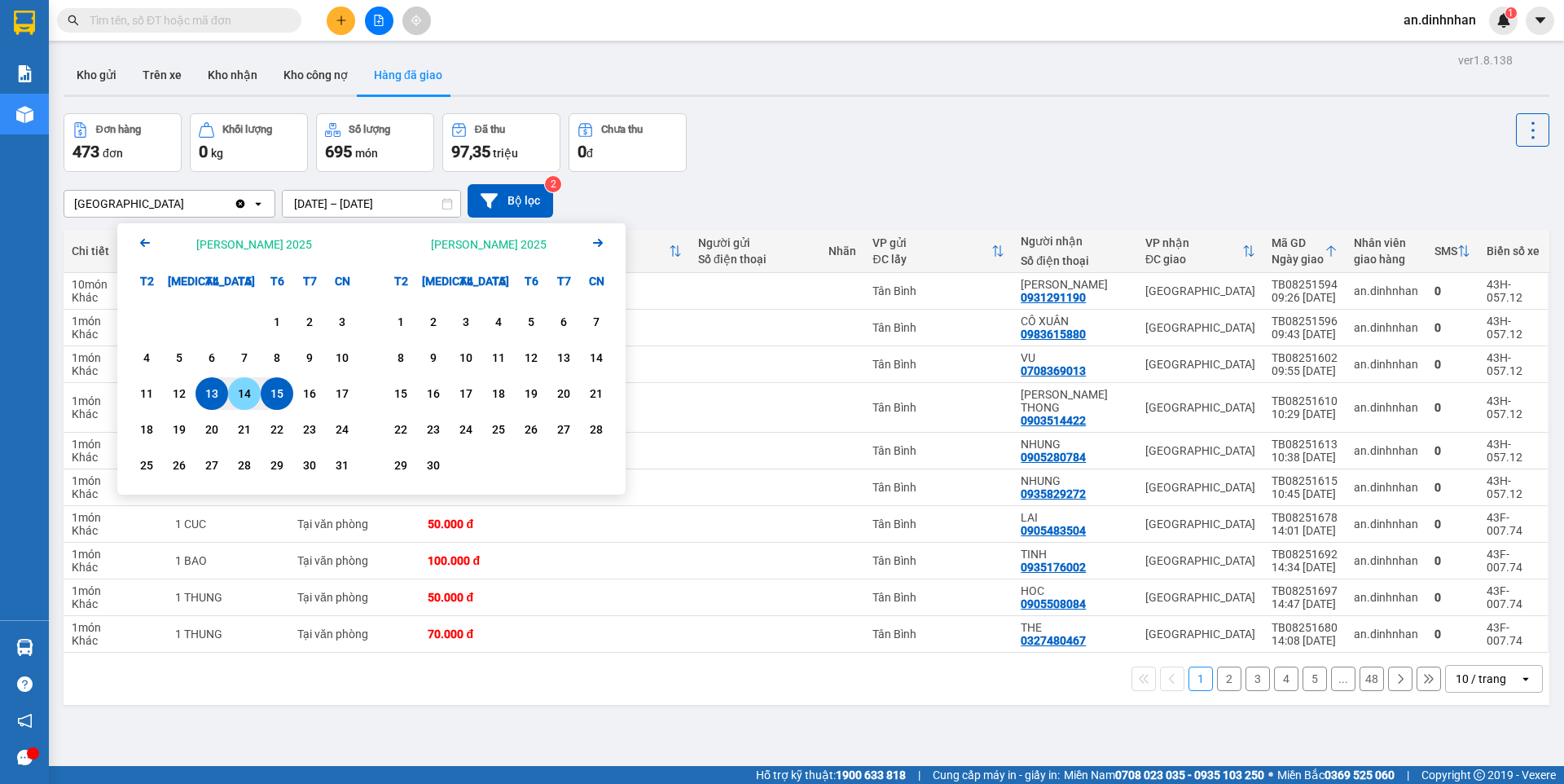
click at [253, 392] on div "14" at bounding box center [245, 393] width 23 height 20
click at [273, 399] on div "15" at bounding box center [277, 393] width 23 height 20
type input "[DATE] – [DATE]"
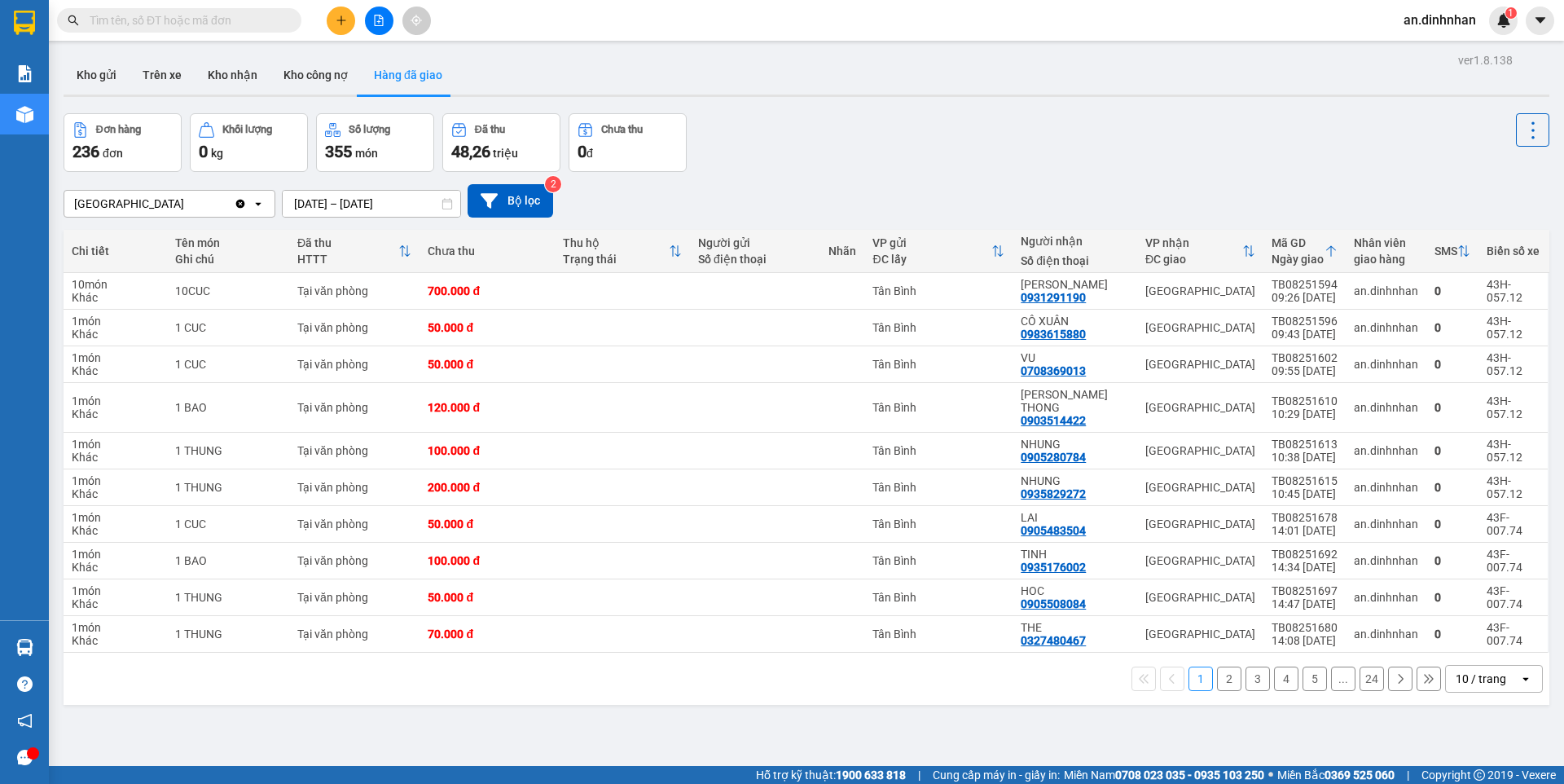
click at [1471, 672] on div "10 / trang" at bounding box center [1481, 679] width 51 height 16
click at [1452, 635] on span "100 / trang" at bounding box center [1475, 630] width 58 height 16
